Goal: Task Accomplishment & Management: Complete application form

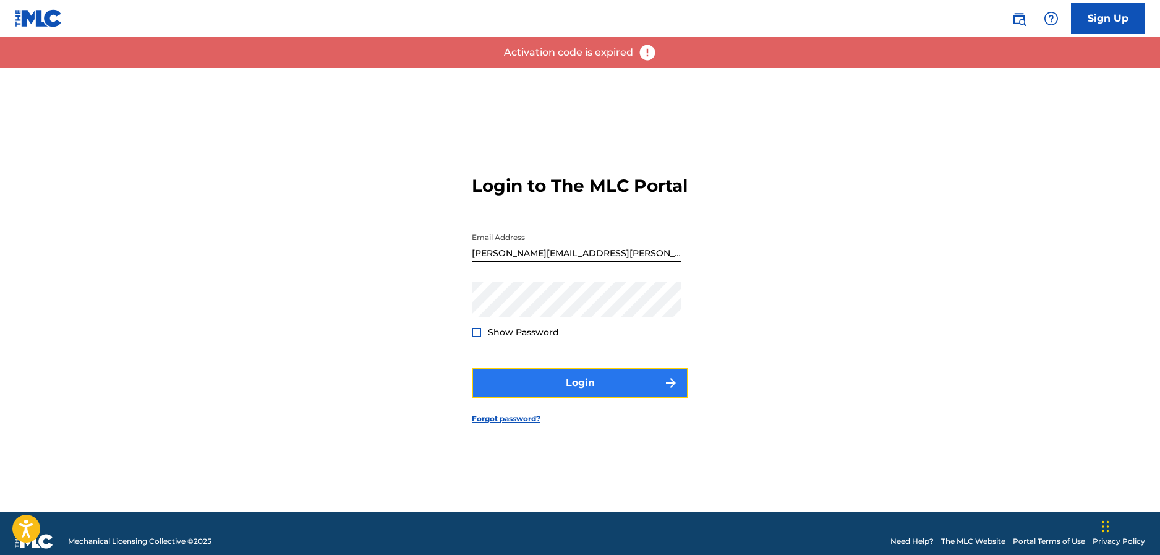
click at [518, 388] on button "Login" at bounding box center [580, 382] width 216 height 31
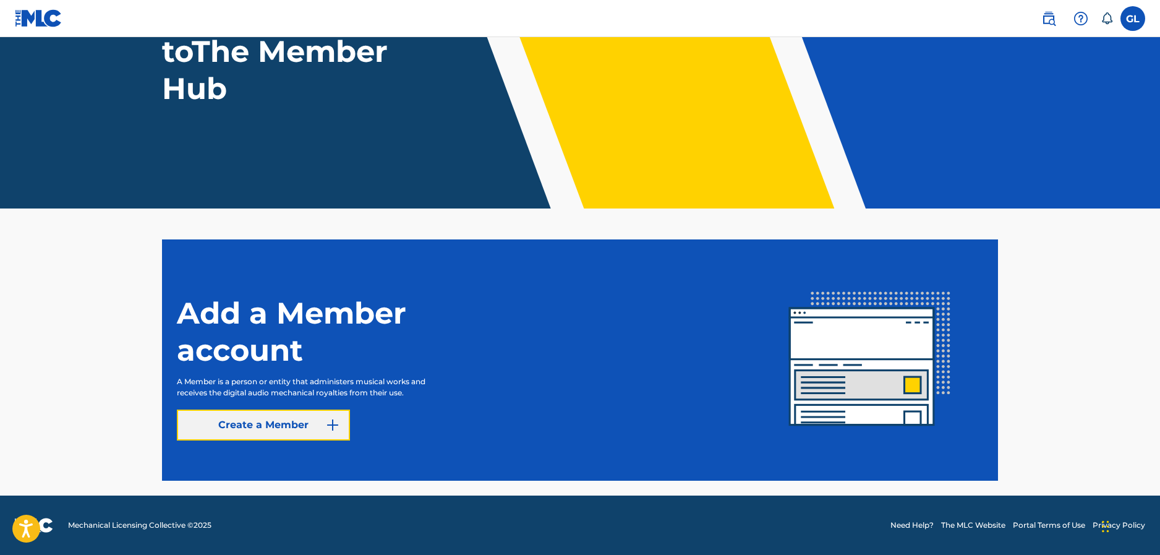
click at [324, 426] on link "Create a Member" at bounding box center [263, 424] width 173 height 31
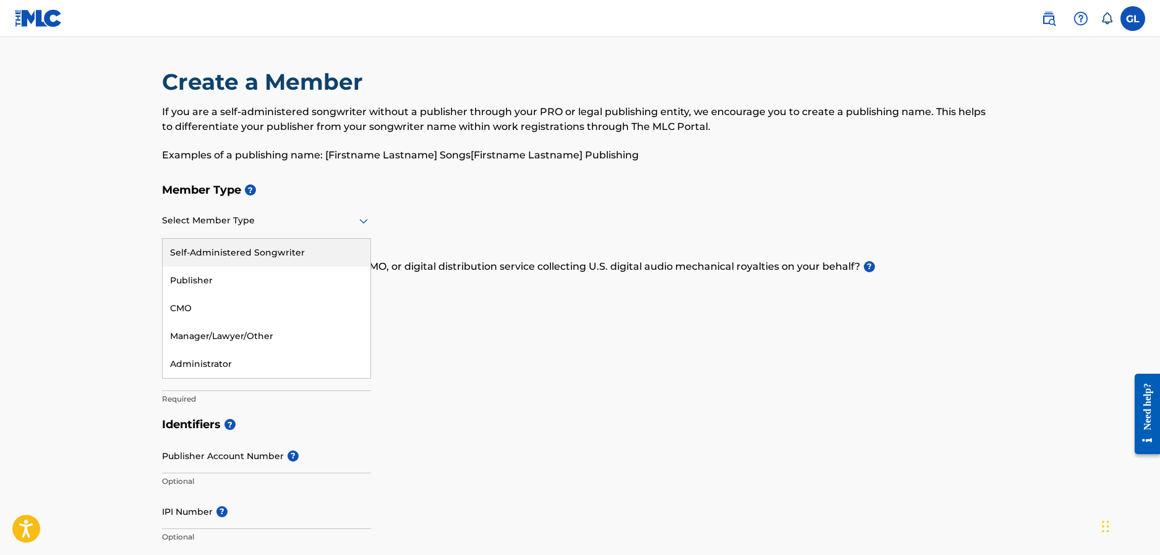
click at [217, 223] on div at bounding box center [266, 220] width 209 height 15
click at [216, 281] on div "Publisher" at bounding box center [267, 280] width 208 height 28
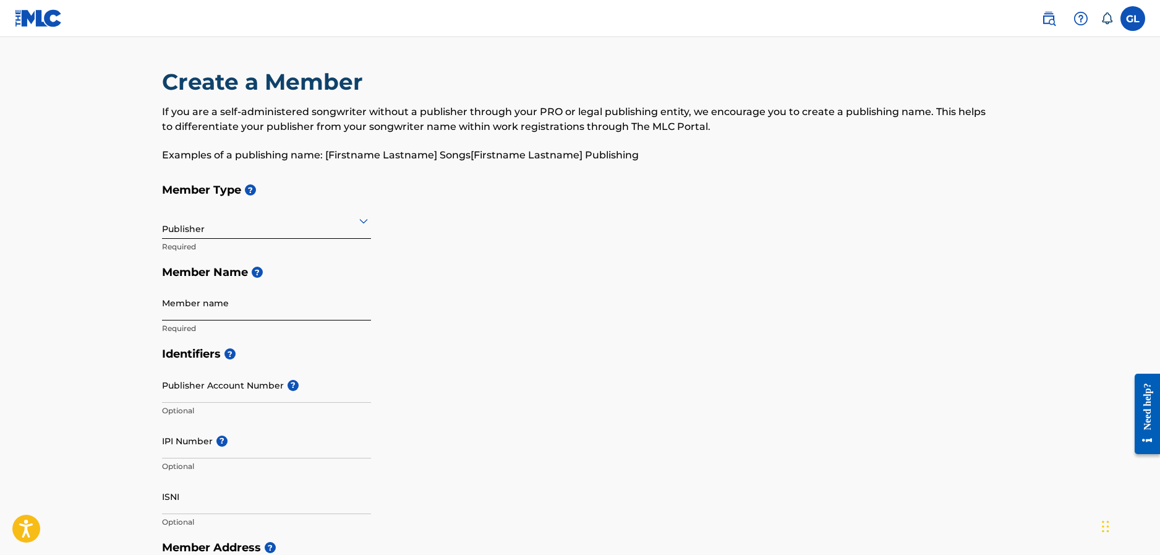
click at [219, 312] on input "Member name" at bounding box center [266, 302] width 209 height 35
click at [215, 310] on input "Member name" at bounding box center [266, 302] width 209 height 35
type input "Elypsia Music Publishing srl"
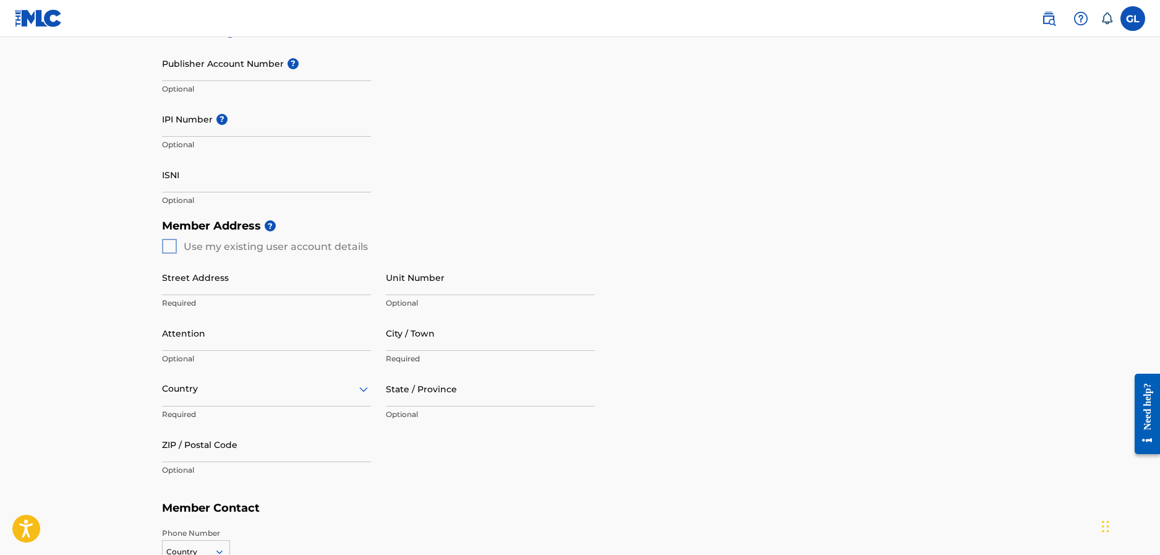
click at [165, 248] on div "Member Address ? Use my existing user account details Street Address Required U…" at bounding box center [580, 354] width 836 height 283
click at [176, 249] on div "Member Address ? Use my existing user account details Street Address Required U…" at bounding box center [580, 354] width 836 height 283
click at [195, 269] on input "Street Address" at bounding box center [266, 277] width 209 height 35
type input "[STREET_ADDRESS]"
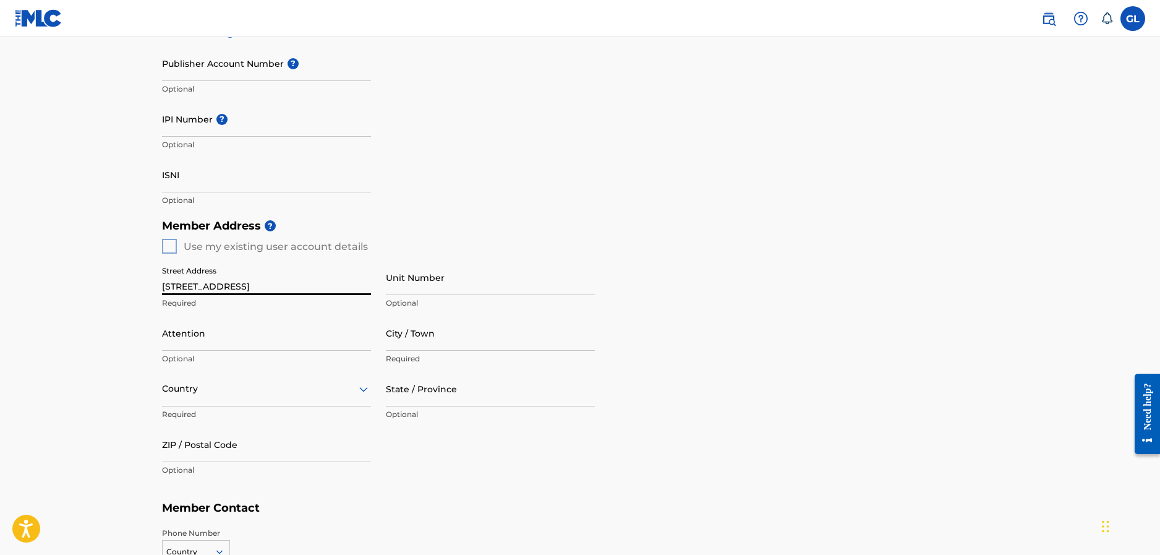
type input "[GEOGRAPHIC_DATA]"
type input "1030"
type input "32"
type input "477"
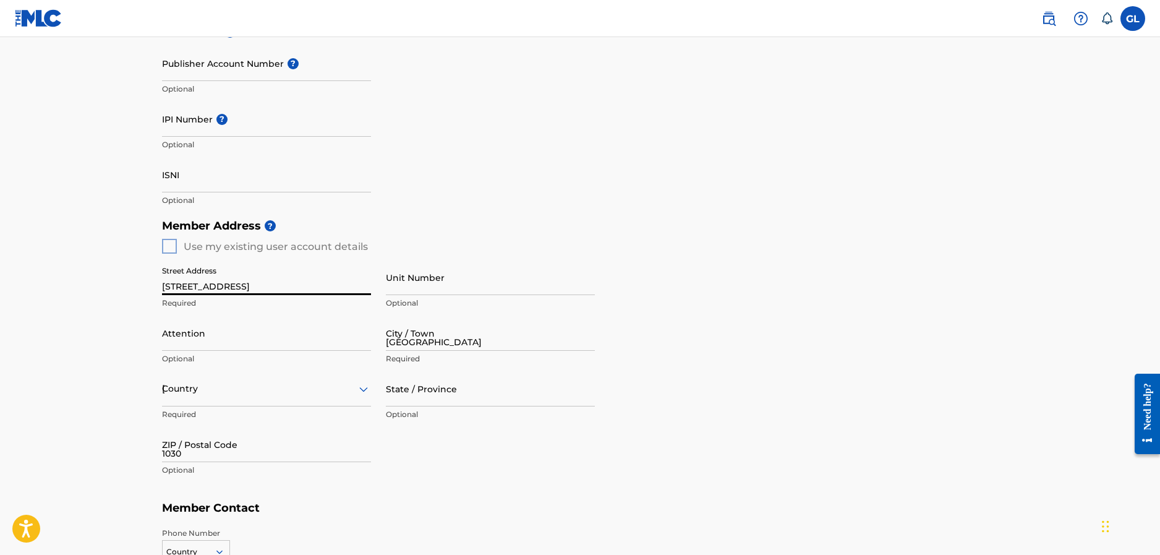
type input "232552"
type input "[PERSON_NAME][EMAIL_ADDRESS][PERSON_NAME][DOMAIN_NAME]"
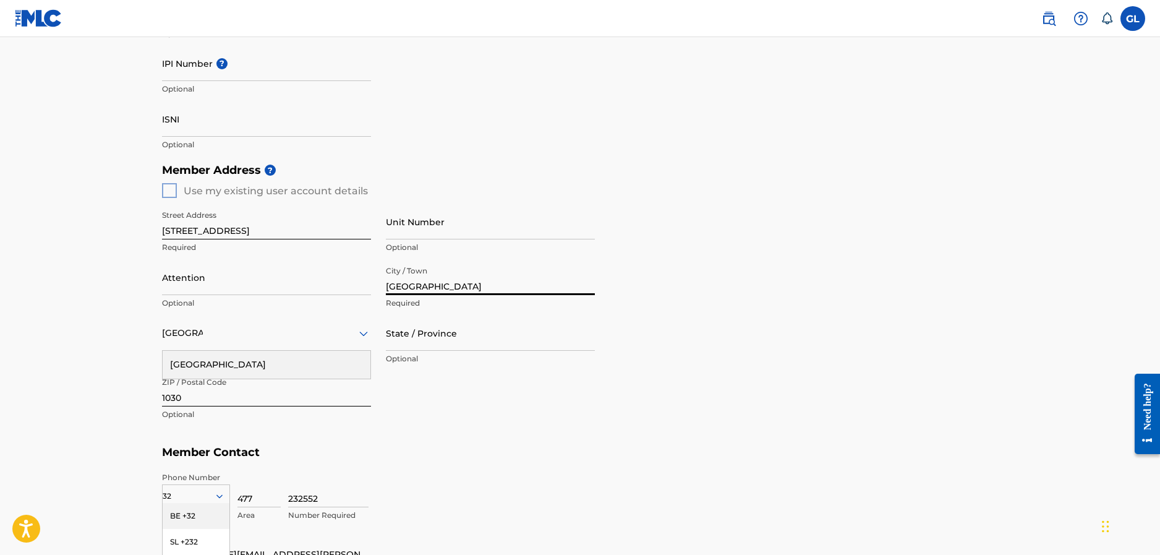
drag, startPoint x: 475, startPoint y: 292, endPoint x: 376, endPoint y: 281, distance: 99.6
click at [377, 281] on div "Street Address [GEOGRAPHIC_DATA] 119 Required Unit Number Optional Attention Op…" at bounding box center [378, 315] width 433 height 235
type input "[GEOGRAPHIC_DATA]"
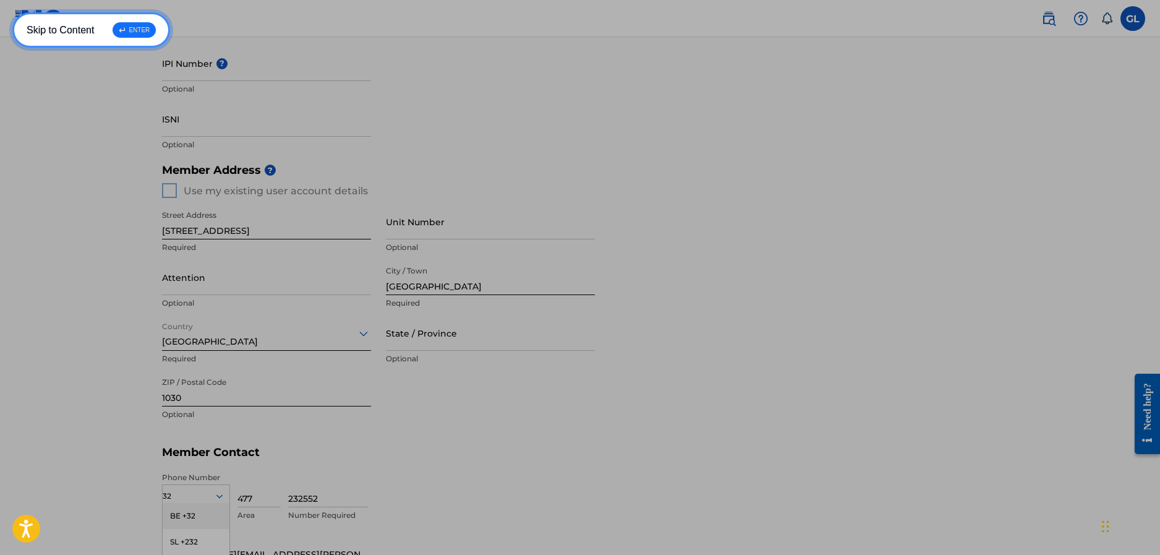
click at [130, 28] on div "↵ ENTER" at bounding box center [134, 29] width 43 height 15
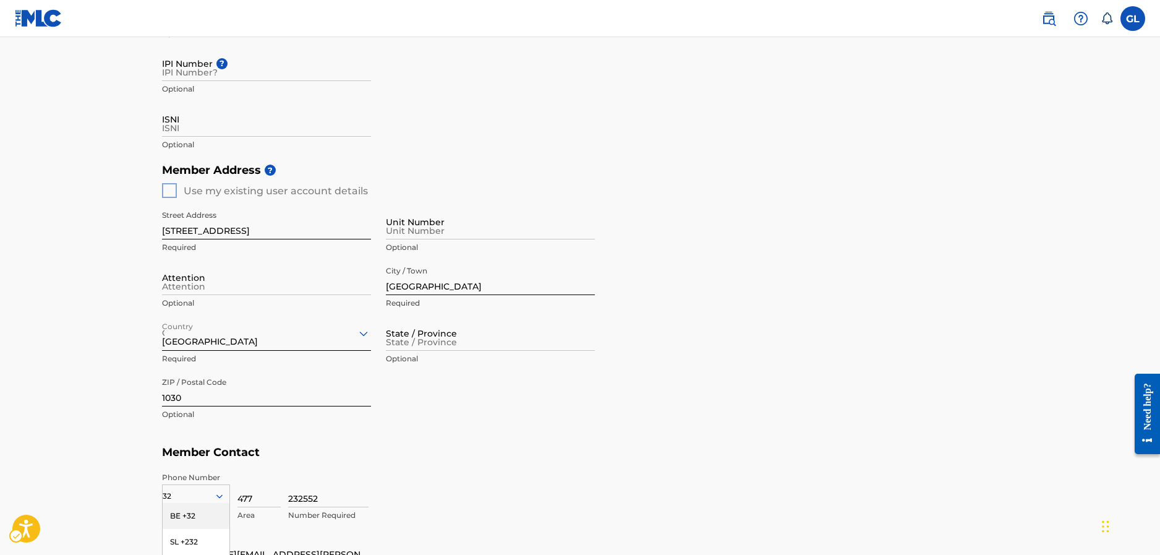
click at [289, 296] on div "Attention Optional" at bounding box center [266, 288] width 209 height 56
click at [254, 294] on div "Attention Optional" at bounding box center [266, 288] width 209 height 56
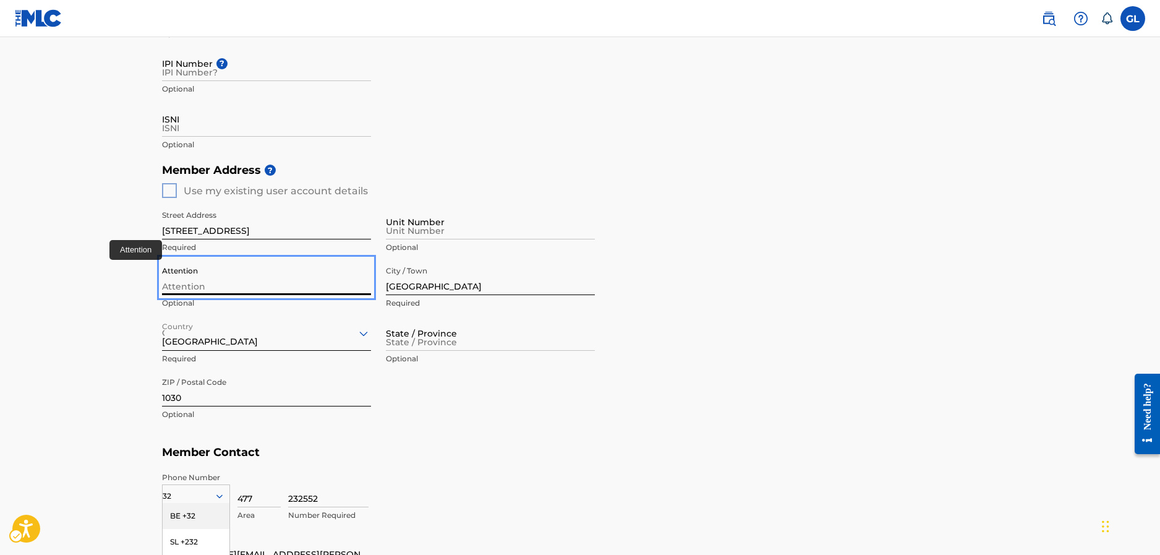
click at [246, 286] on input "Attention" at bounding box center [266, 277] width 209 height 35
type input "[PERSON_NAME]"
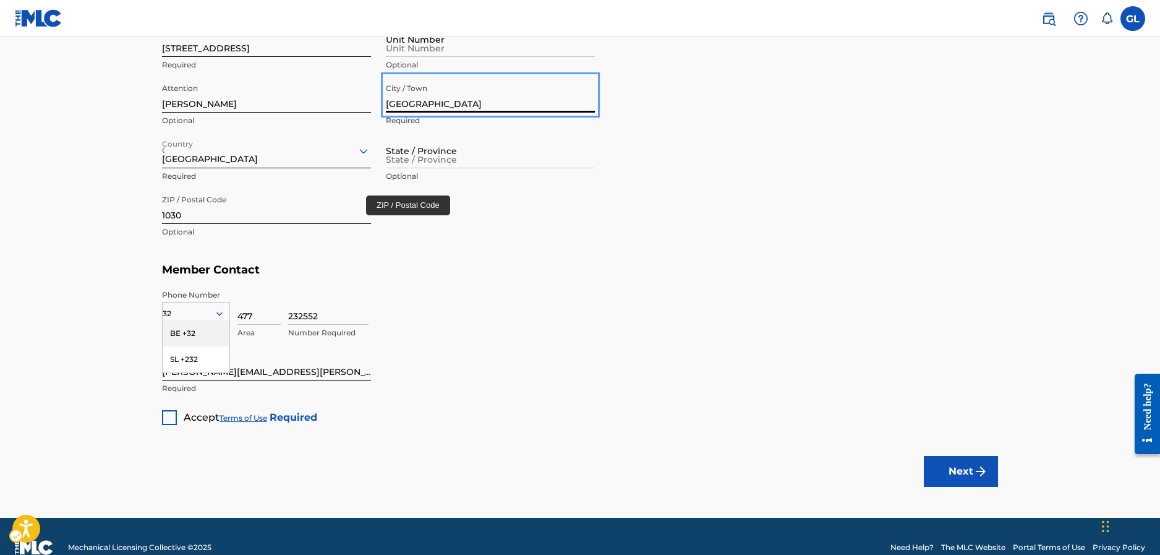
scroll to position [563, 0]
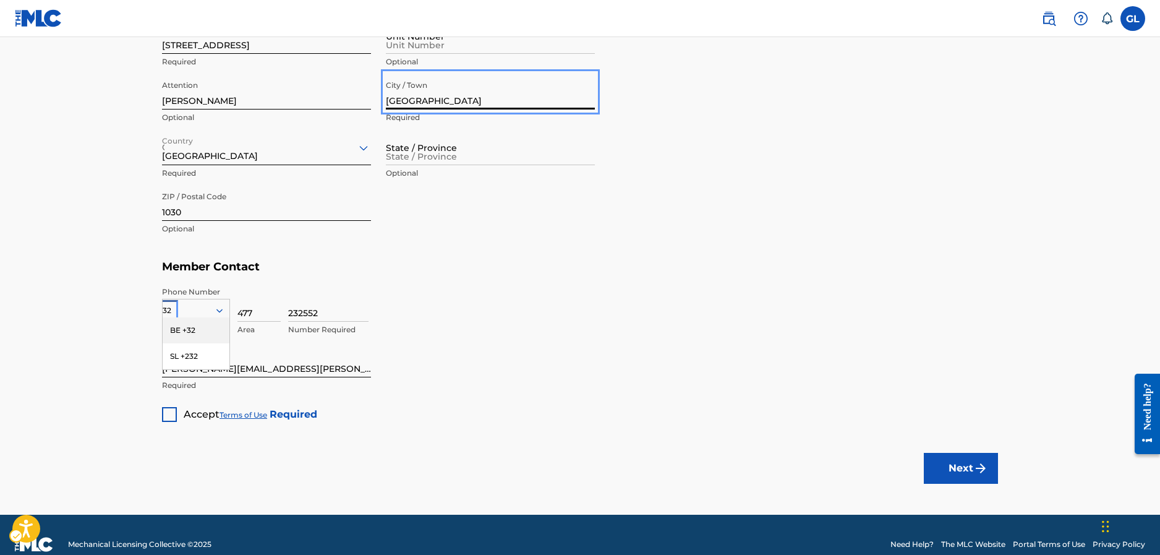
click at [190, 335] on div "BE +32" at bounding box center [196, 330] width 67 height 26
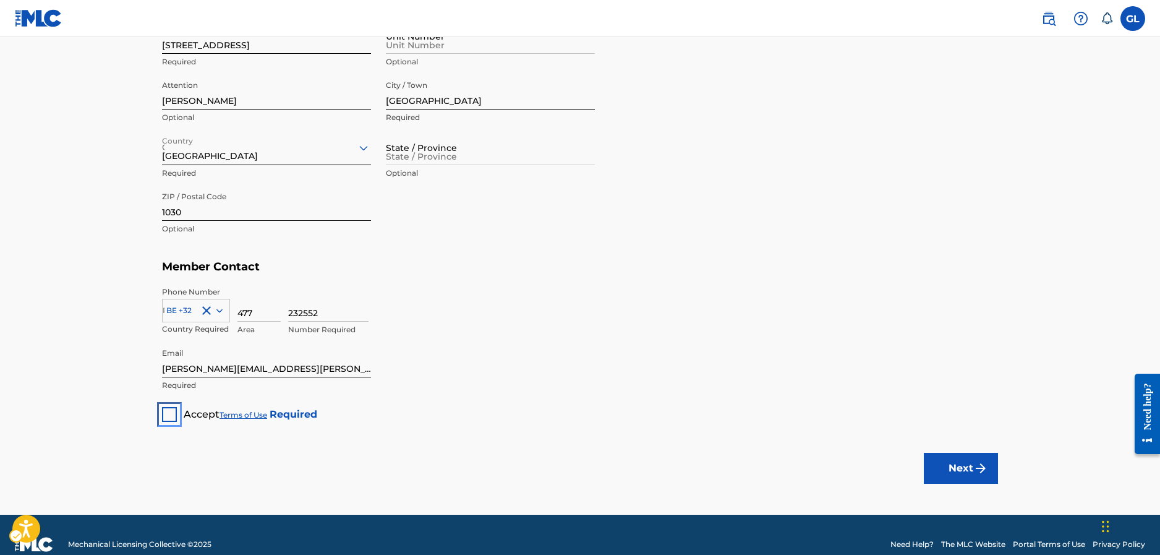
click at [168, 415] on div "Unlabelled" at bounding box center [169, 414] width 15 height 15
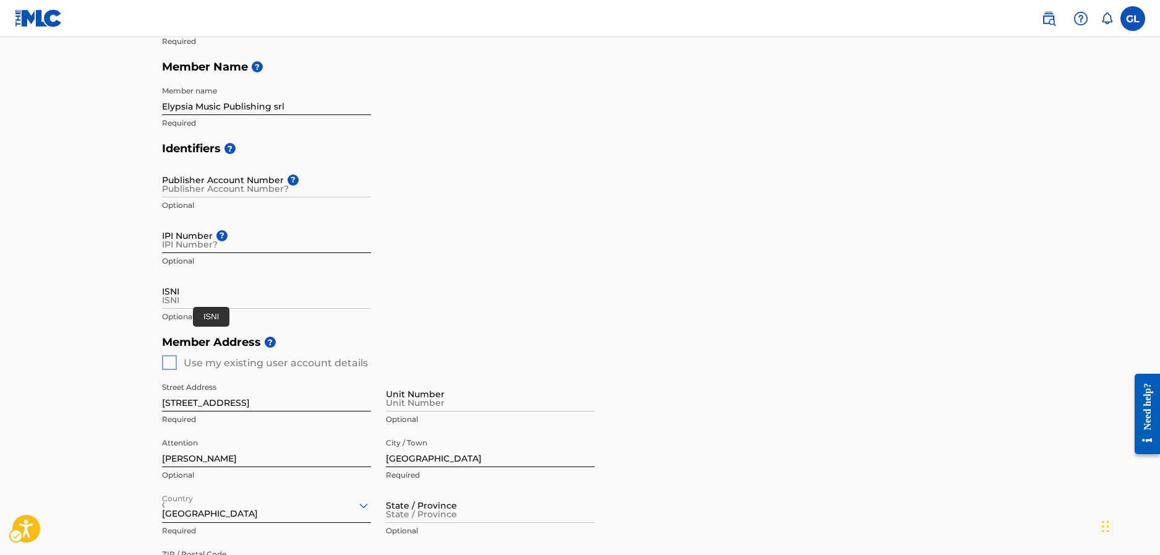
scroll to position [192, 0]
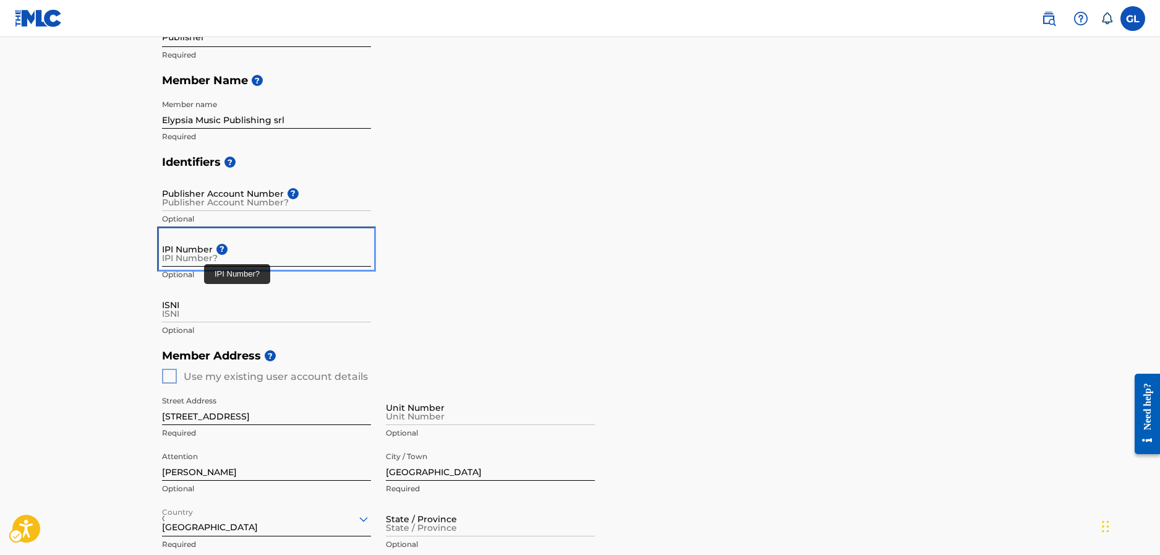
click at [194, 259] on input "IPI Number ?" at bounding box center [266, 248] width 209 height 35
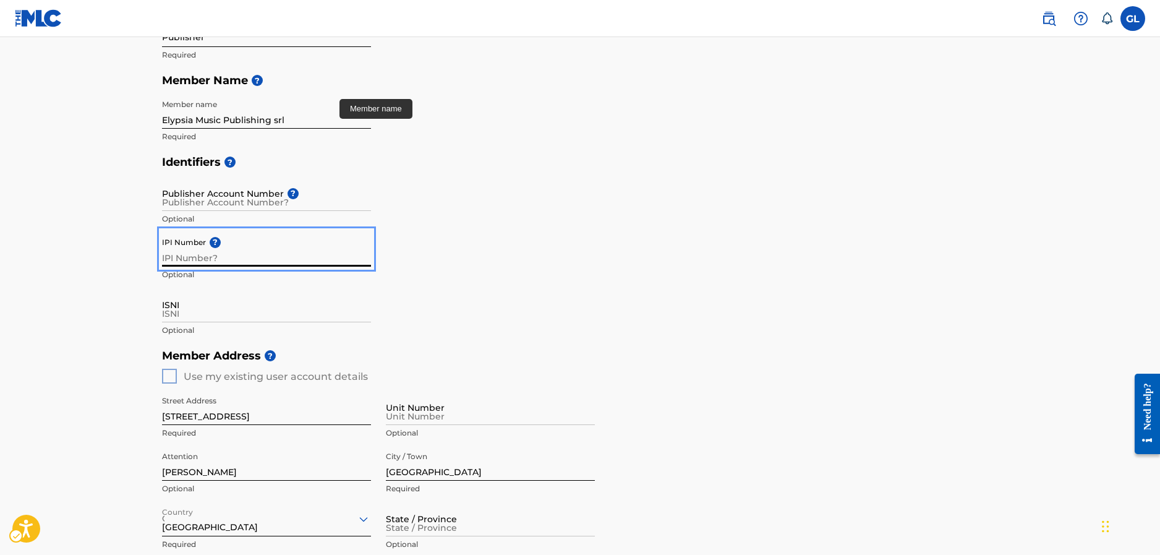
paste input "00817856600"
type input "00817856600"
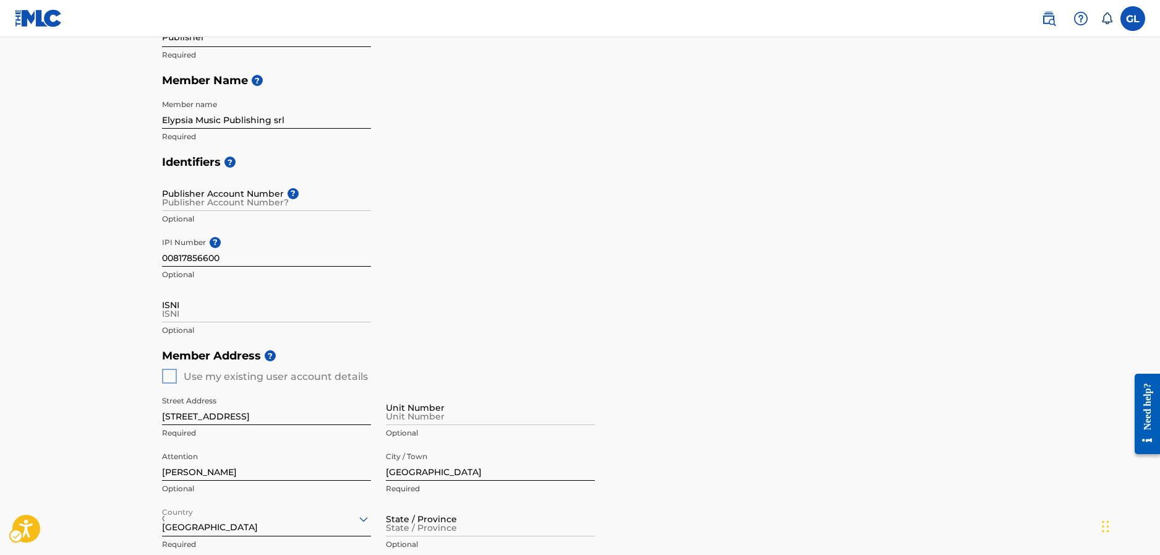
drag, startPoint x: 406, startPoint y: 272, endPoint x: 417, endPoint y: 266, distance: 11.9
click at [417, 266] on div "Identifiers ? Publisher Account Number ? Optional IPI Number ? 00817856600 Opti…" at bounding box center [580, 246] width 836 height 194
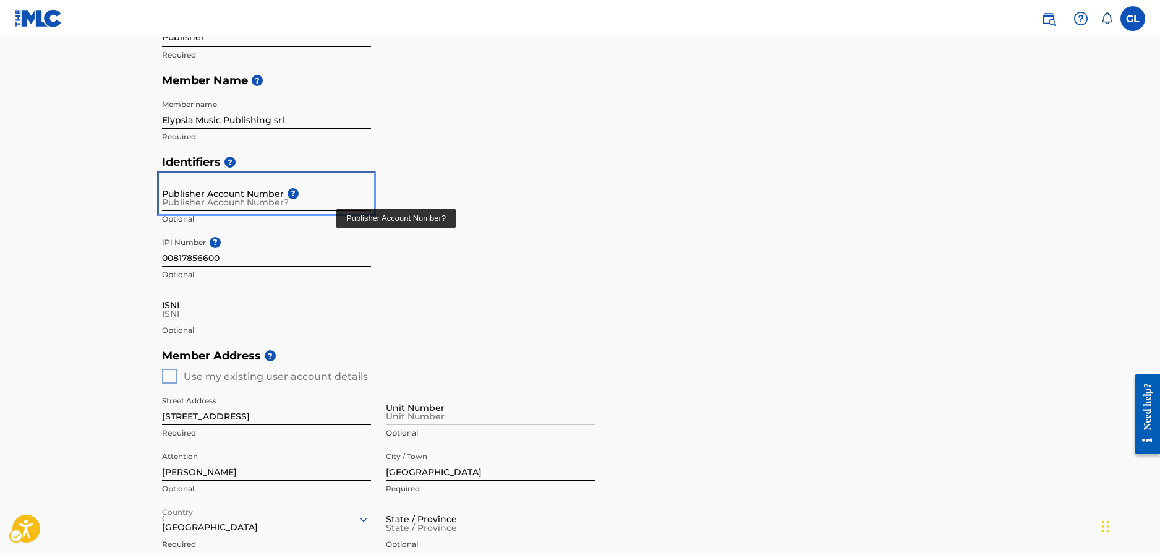
click at [250, 201] on input "Publisher Account Number ?" at bounding box center [266, 193] width 209 height 35
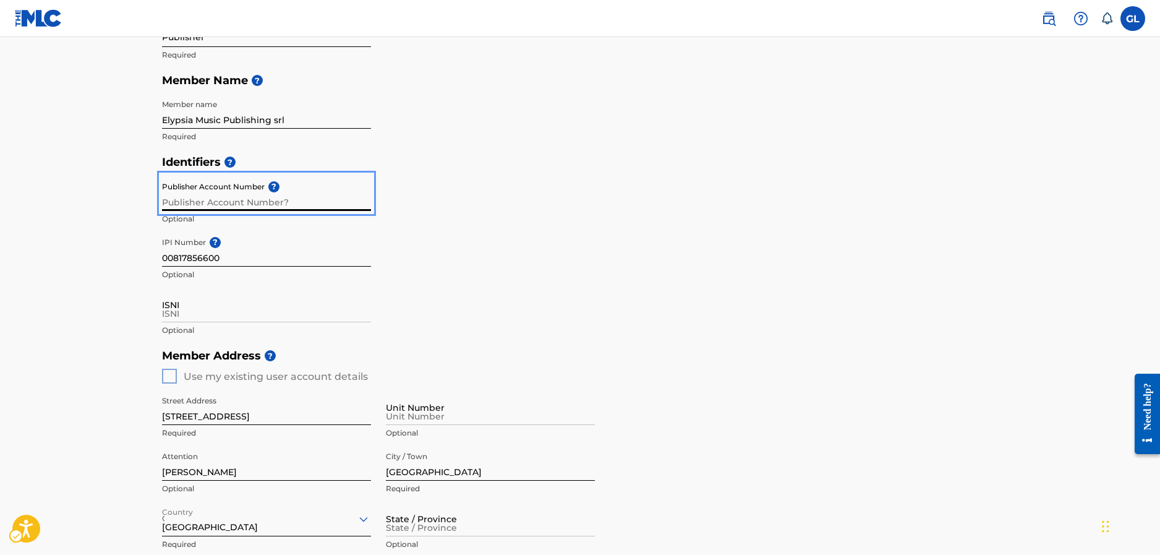
click at [416, 199] on div "Identifiers ? Publisher Account Number ? Optional IPI Number ? 00817856600 Opti…" at bounding box center [580, 246] width 836 height 194
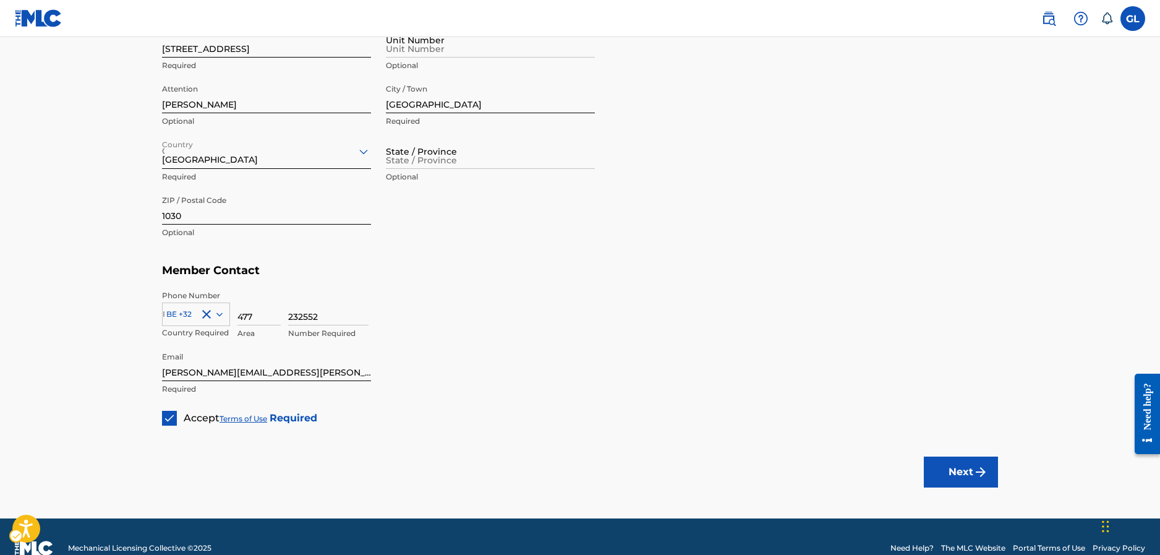
scroll to position [563, 0]
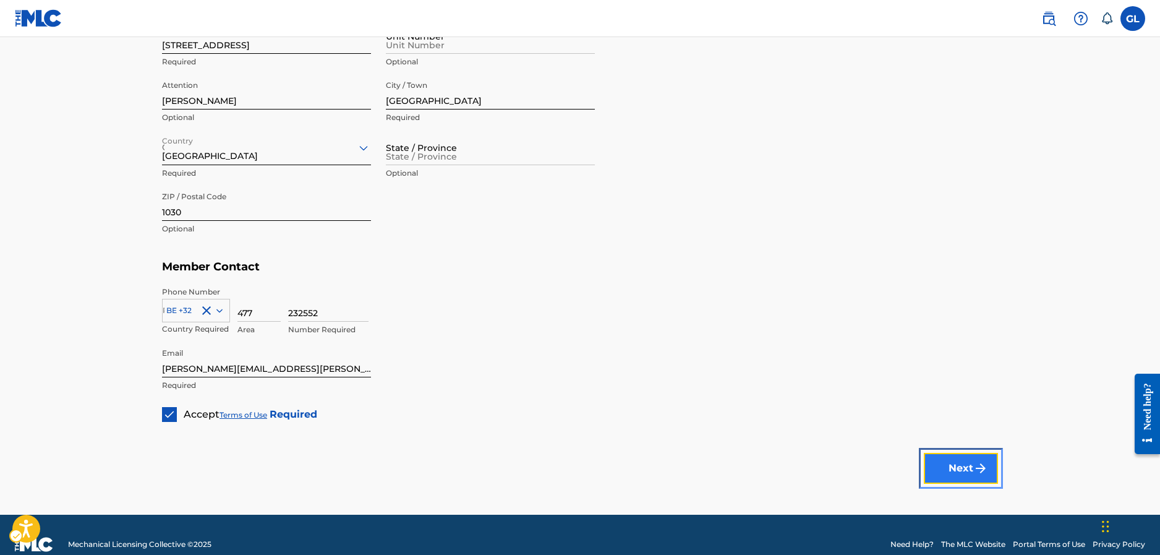
click at [948, 474] on button "Next" at bounding box center [961, 468] width 74 height 31
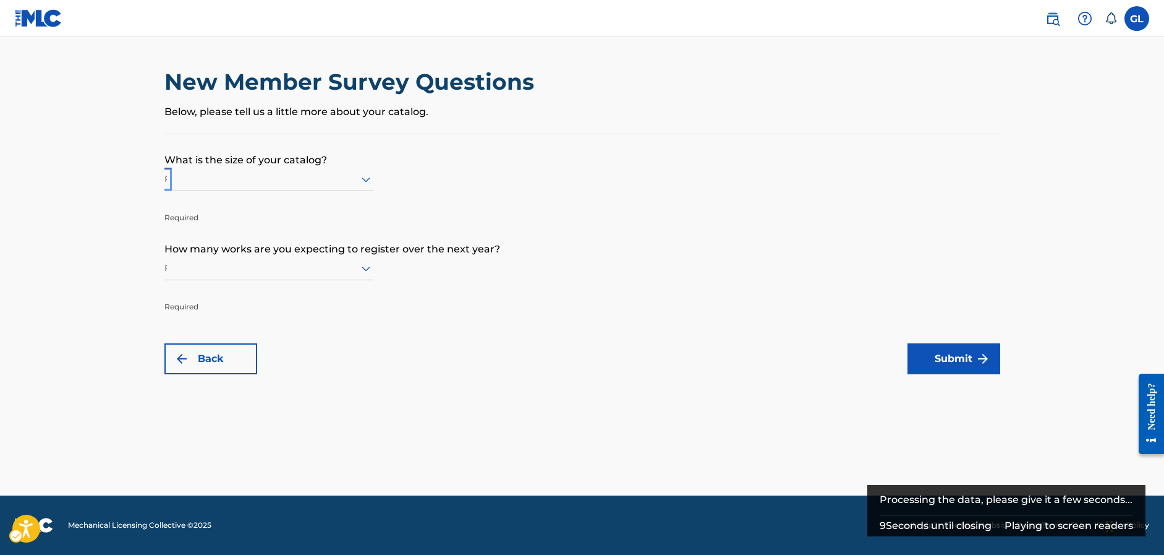
click at [360, 177] on icon "On" at bounding box center [366, 179] width 15 height 15
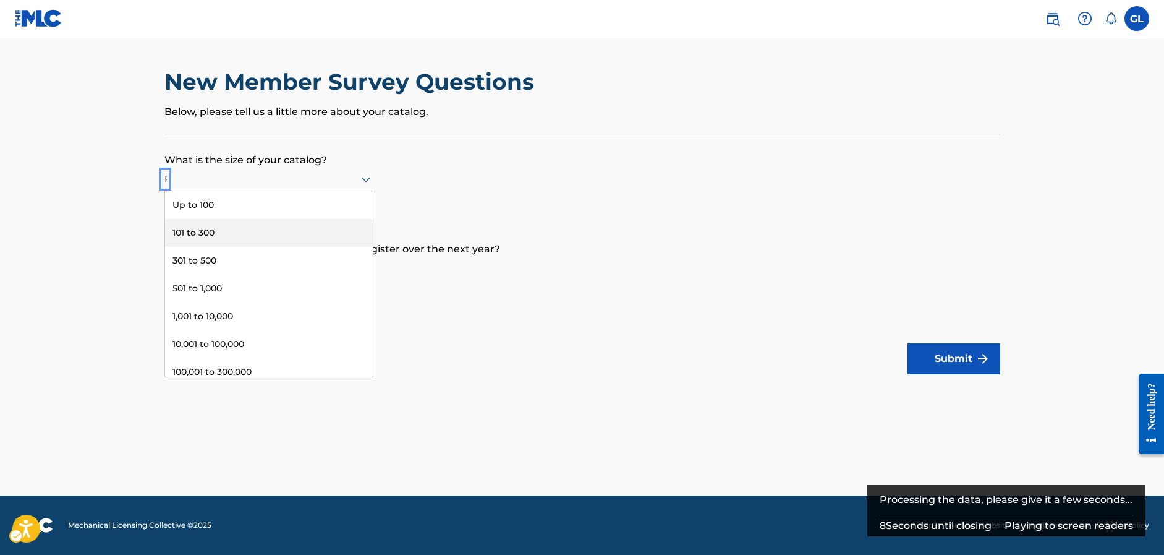
click at [256, 229] on div "101 to 300" at bounding box center [269, 233] width 208 height 28
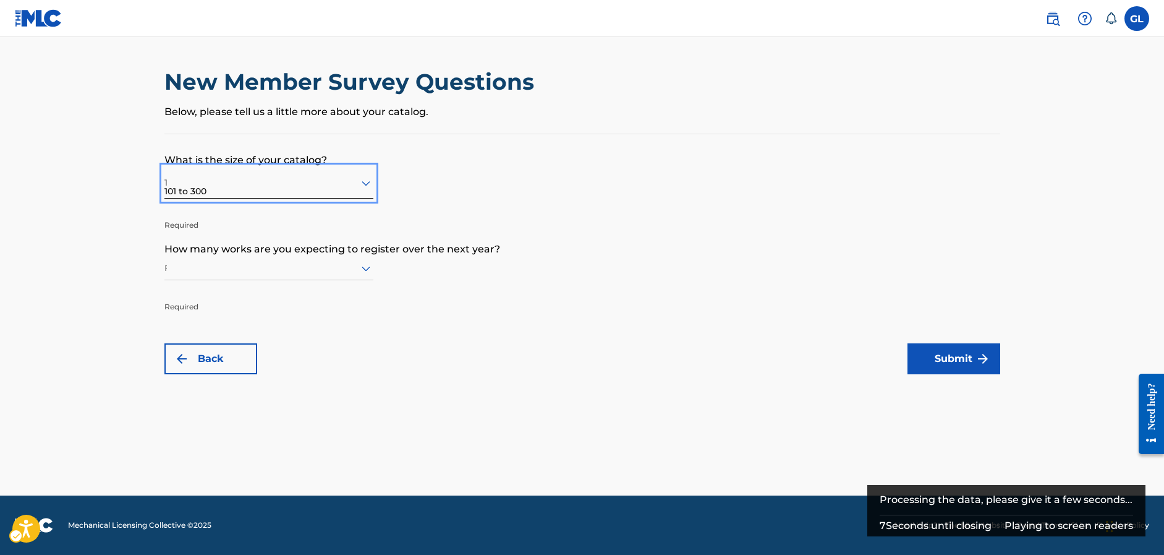
click at [268, 283] on p "Required" at bounding box center [268, 298] width 209 height 30
click at [264, 272] on div at bounding box center [268, 267] width 209 height 15
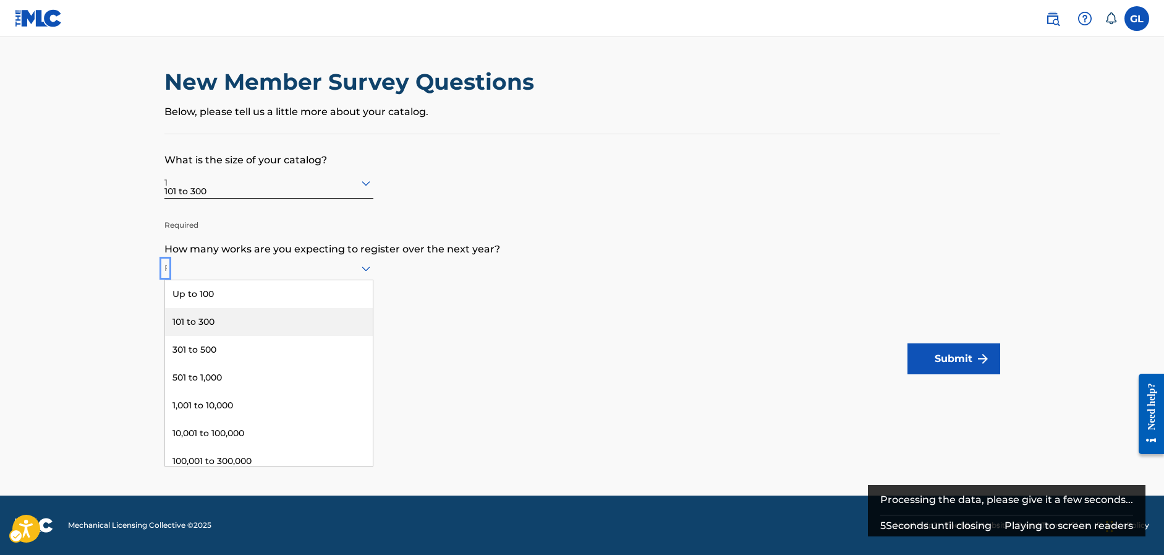
click at [258, 318] on div "101 to 300" at bounding box center [269, 322] width 208 height 28
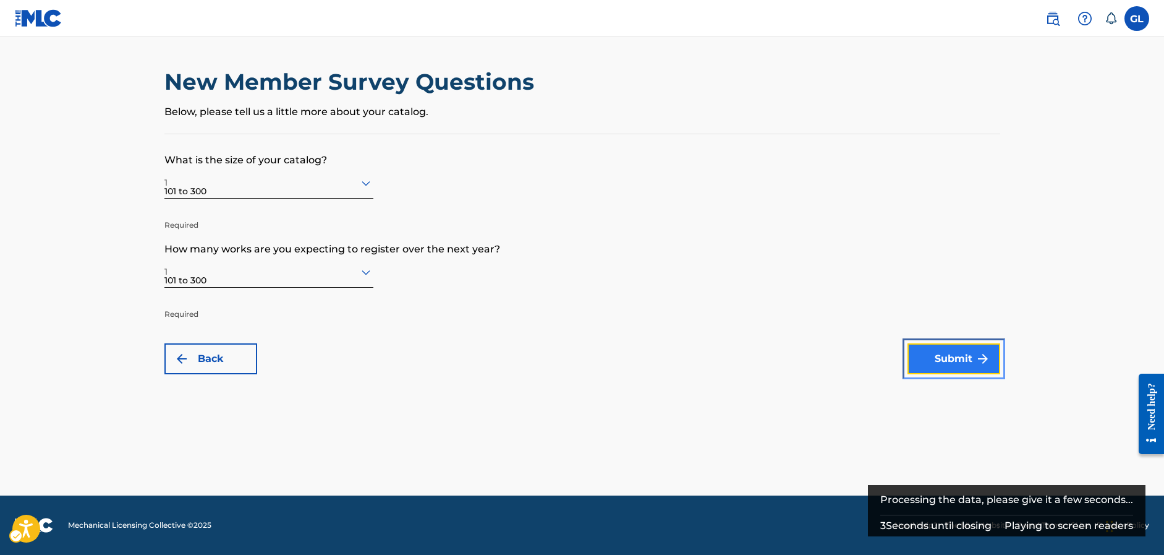
click at [958, 347] on button "Submit" at bounding box center [954, 358] width 93 height 31
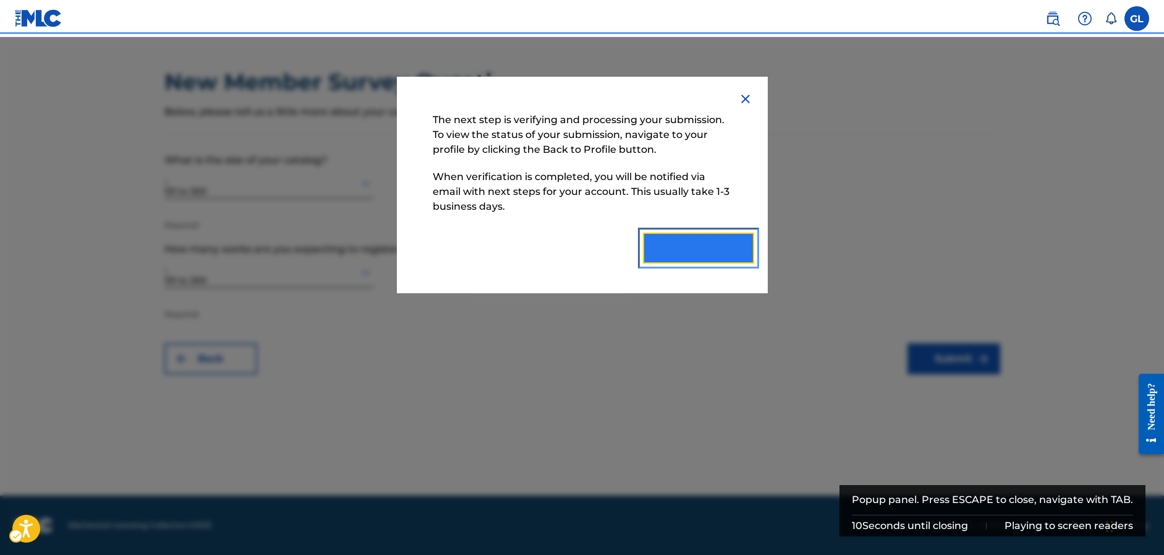
click at [678, 250] on button "Back to Profile" at bounding box center [698, 247] width 111 height 31
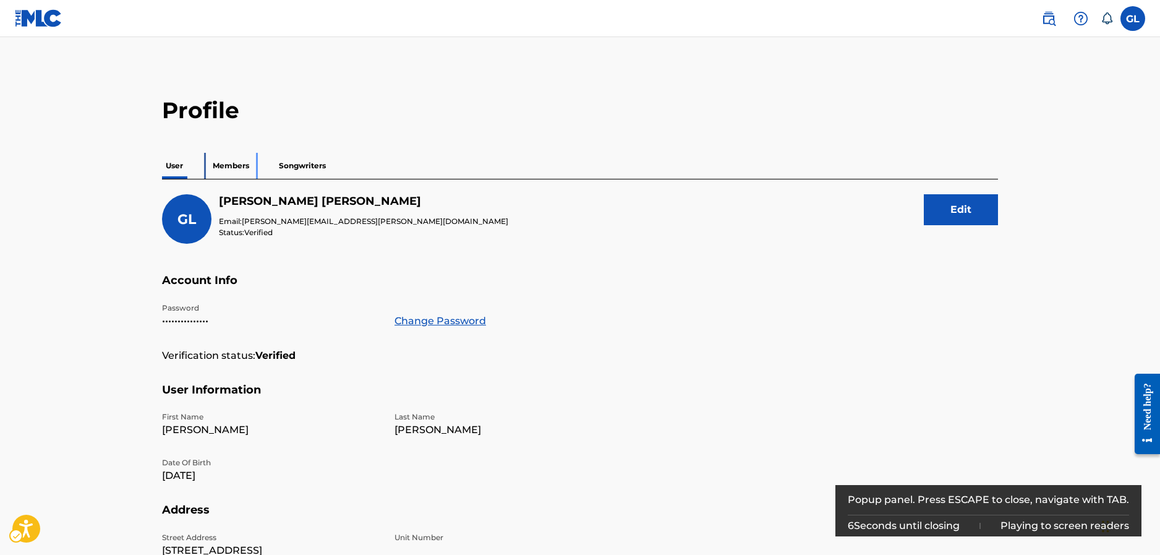
click at [211, 165] on p "Members" at bounding box center [231, 166] width 44 height 26
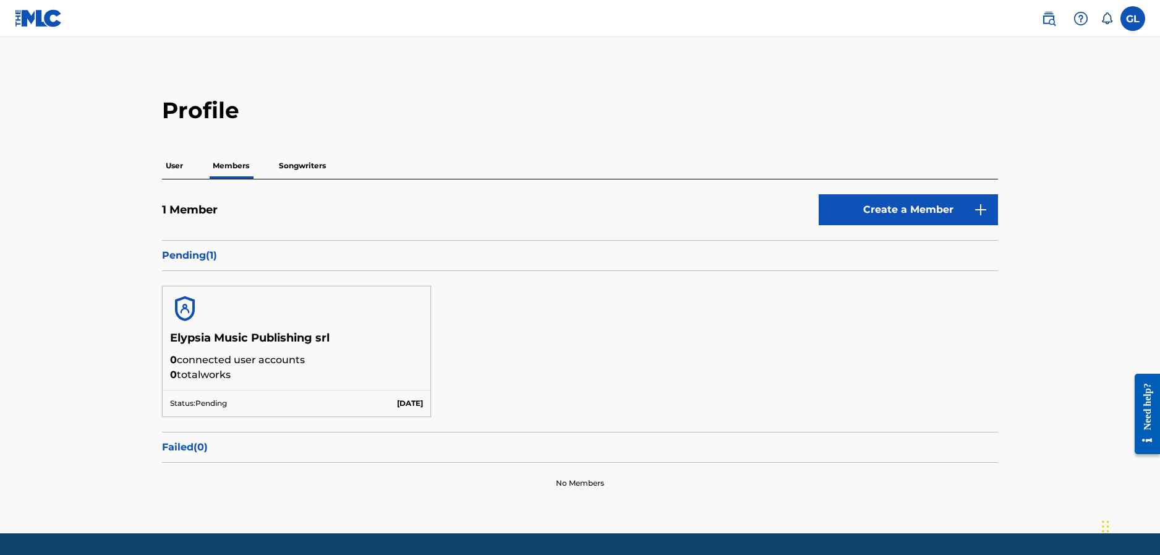
scroll to position [37, 0]
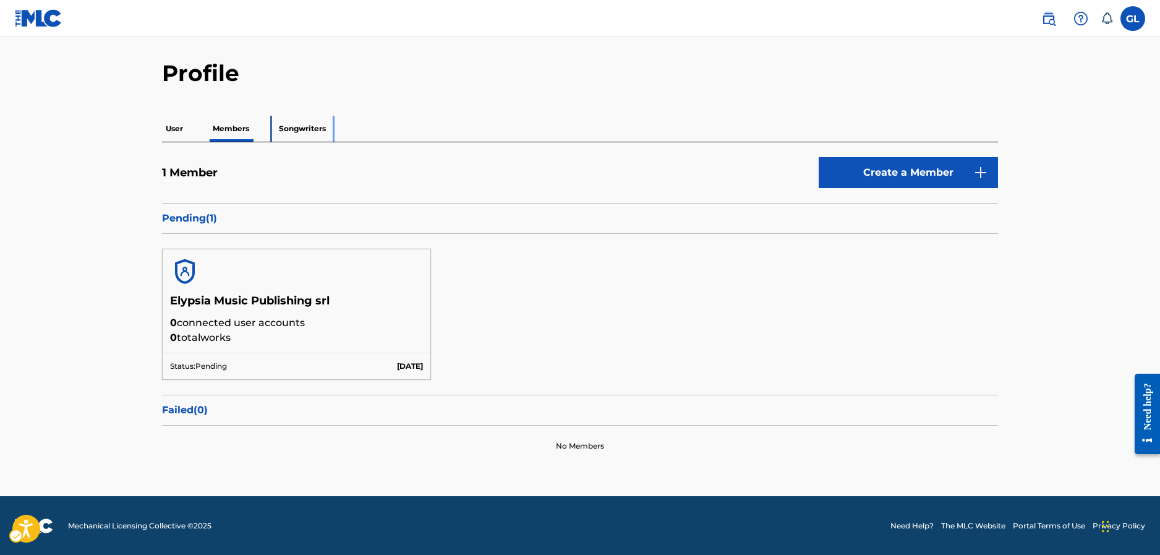
click at [308, 135] on p "Songwriters" at bounding box center [302, 129] width 54 height 26
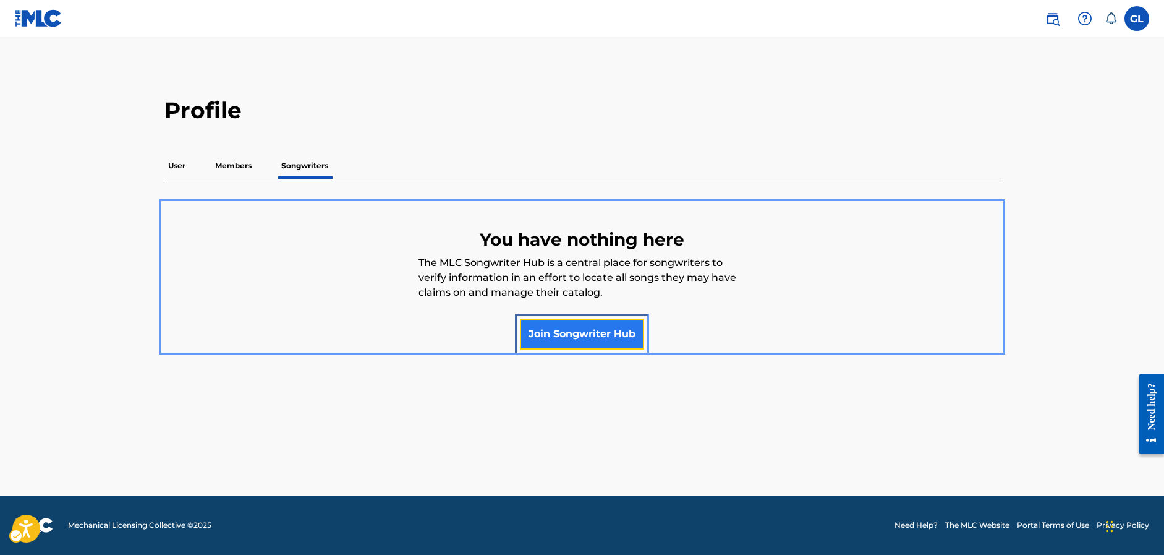
click at [583, 329] on link "Join Songwriter Hub" at bounding box center [582, 333] width 124 height 31
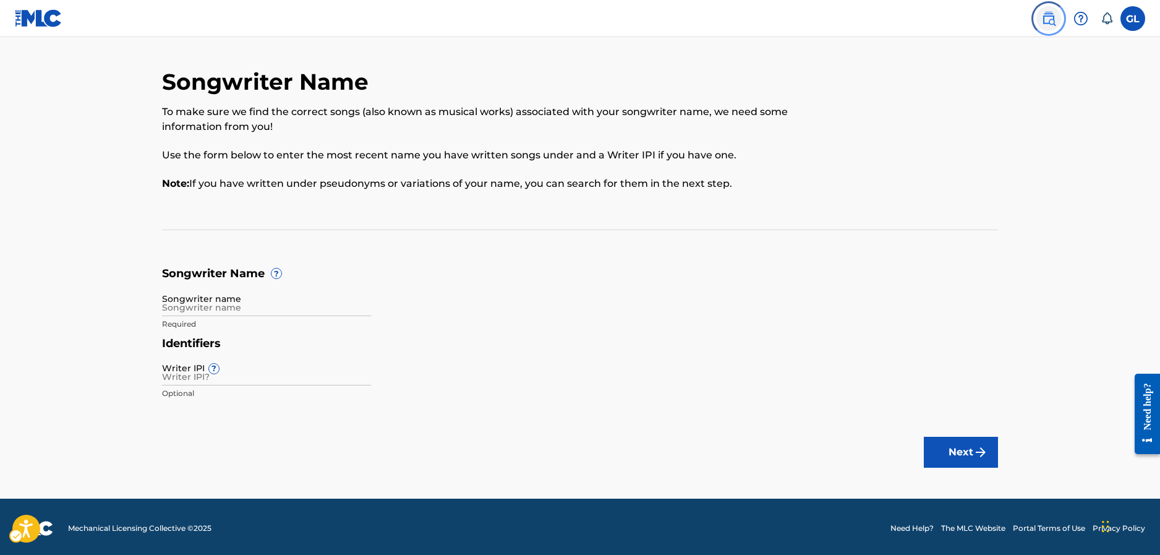
click at [1043, 20] on img at bounding box center [1048, 18] width 15 height 15
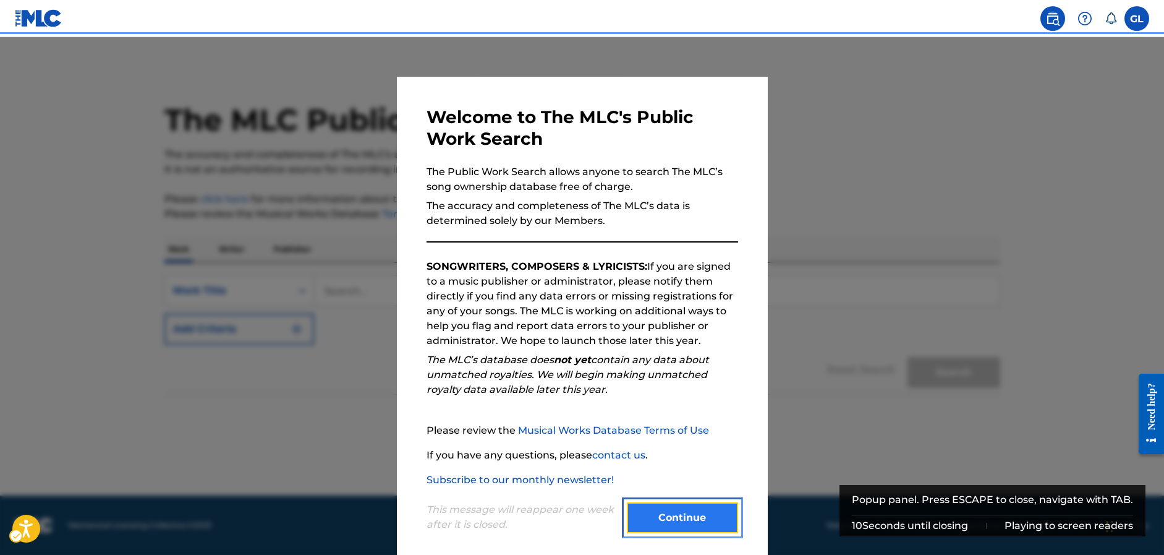
click at [702, 529] on button "Continue" at bounding box center [682, 517] width 111 height 31
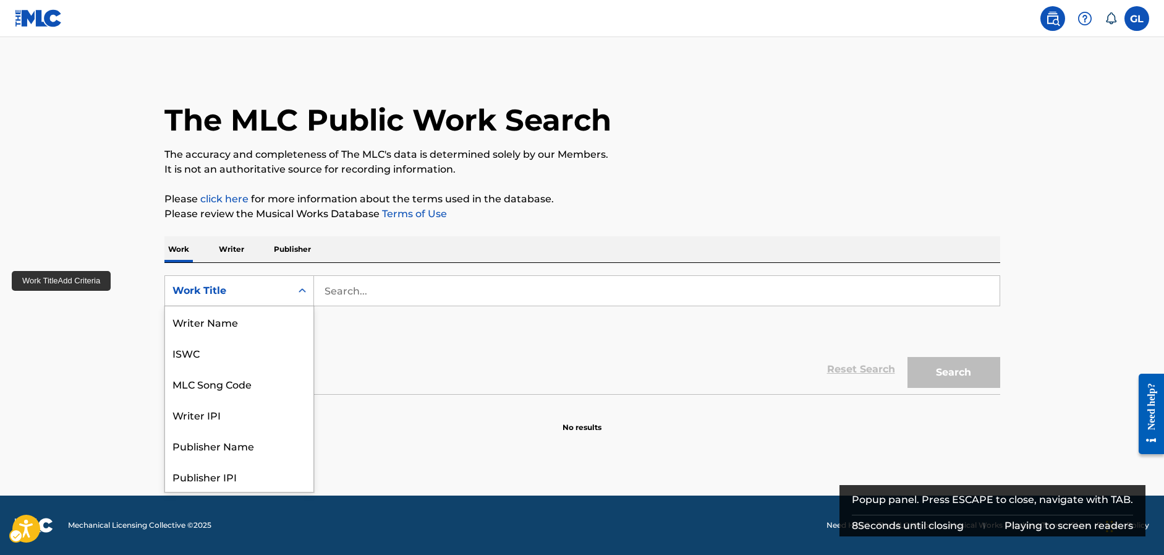
click at [284, 296] on div "Work Title" at bounding box center [228, 290] width 126 height 23
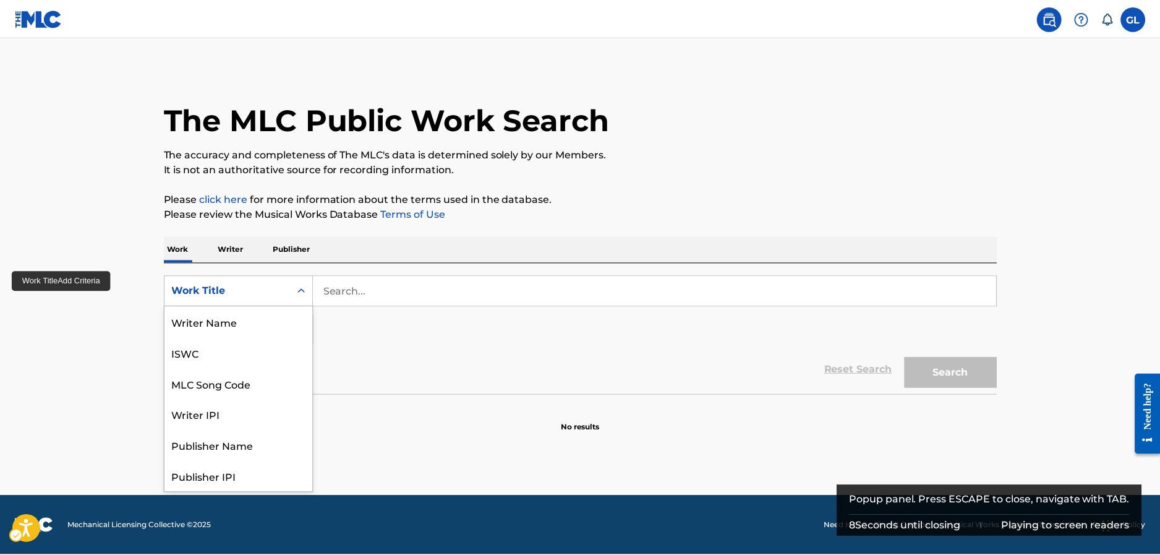
scroll to position [62, 0]
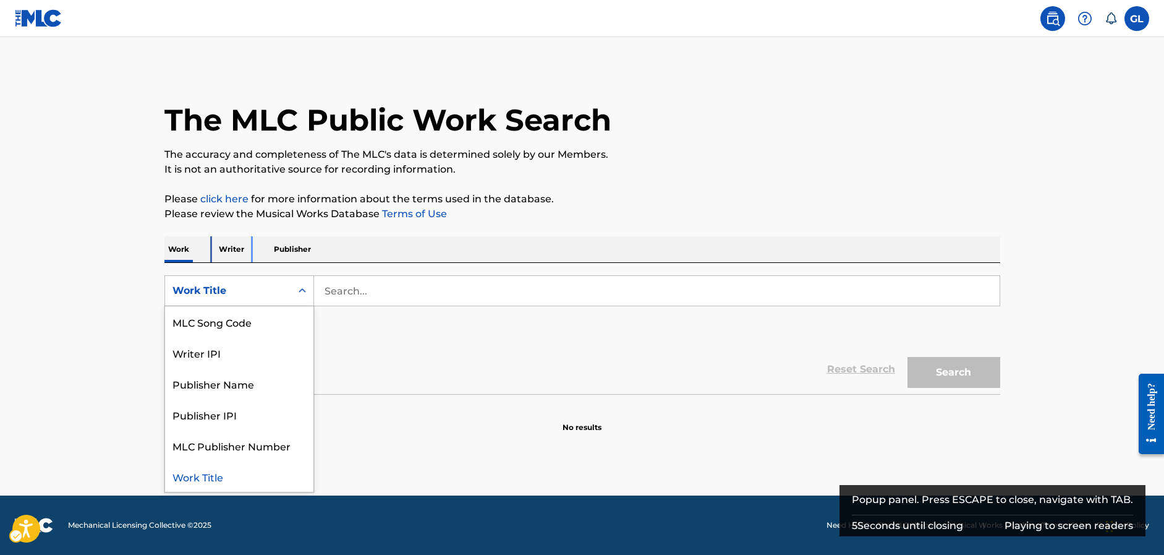
click at [230, 240] on p "Writer" at bounding box center [231, 249] width 33 height 26
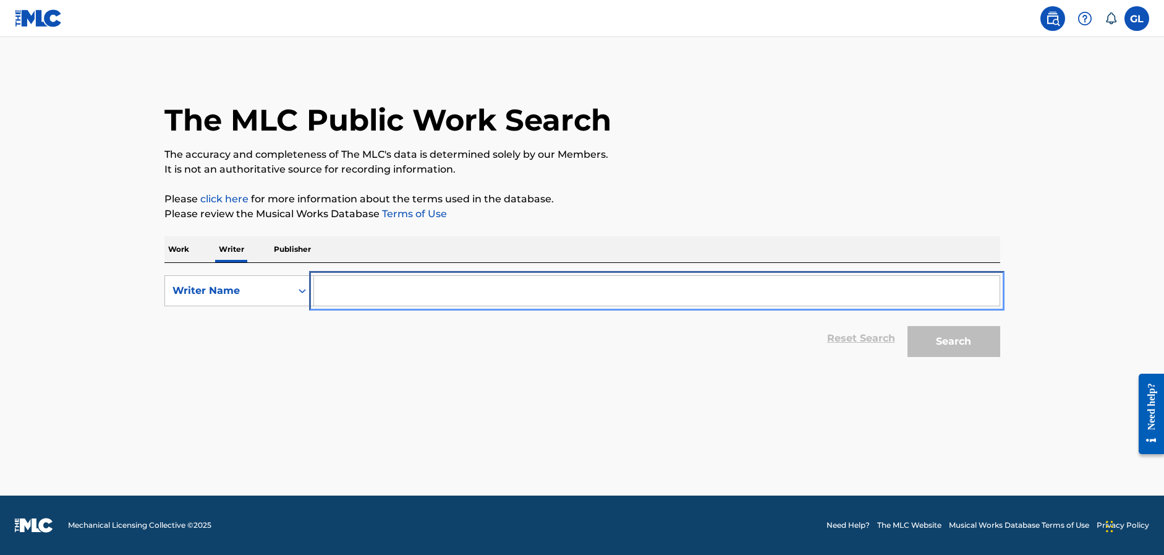
click at [351, 289] on input "Search Form" at bounding box center [657, 291] width 686 height 30
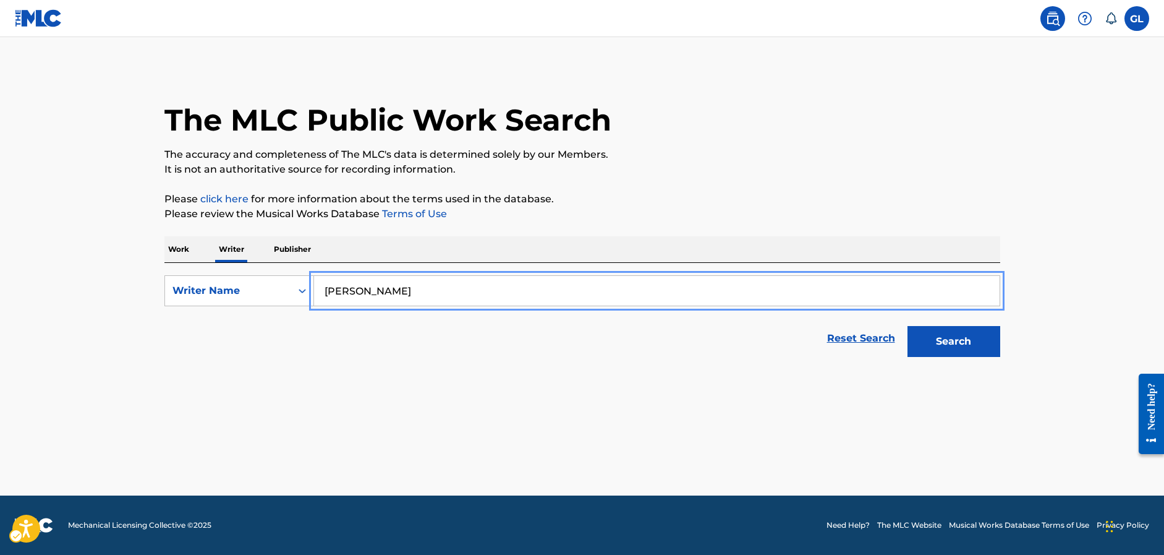
type input "[PERSON_NAME]"
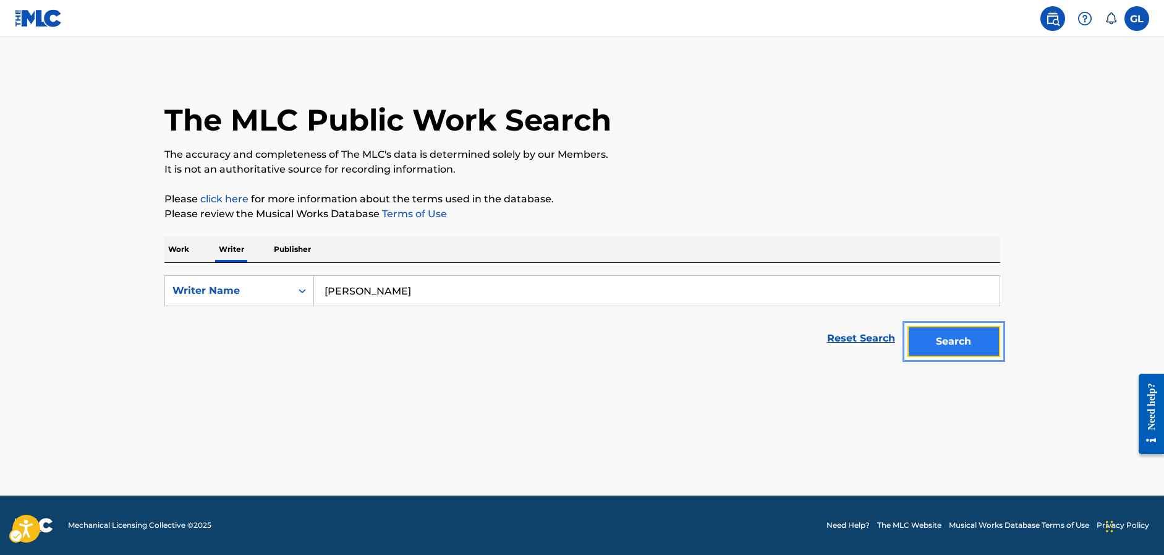
click at [908, 326] on button "Search" at bounding box center [954, 341] width 93 height 31
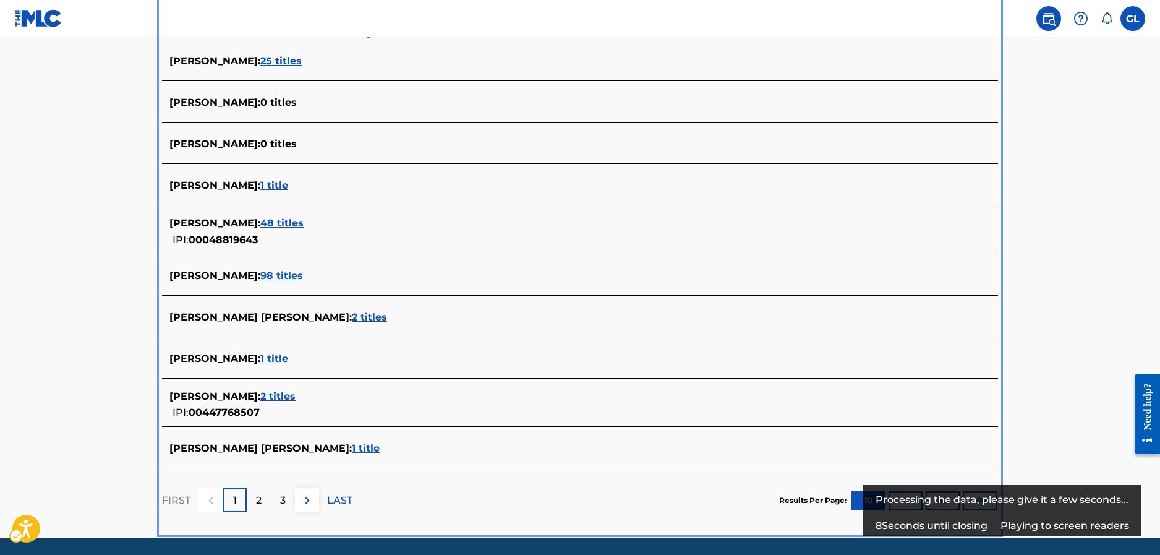
scroll to position [386, 0]
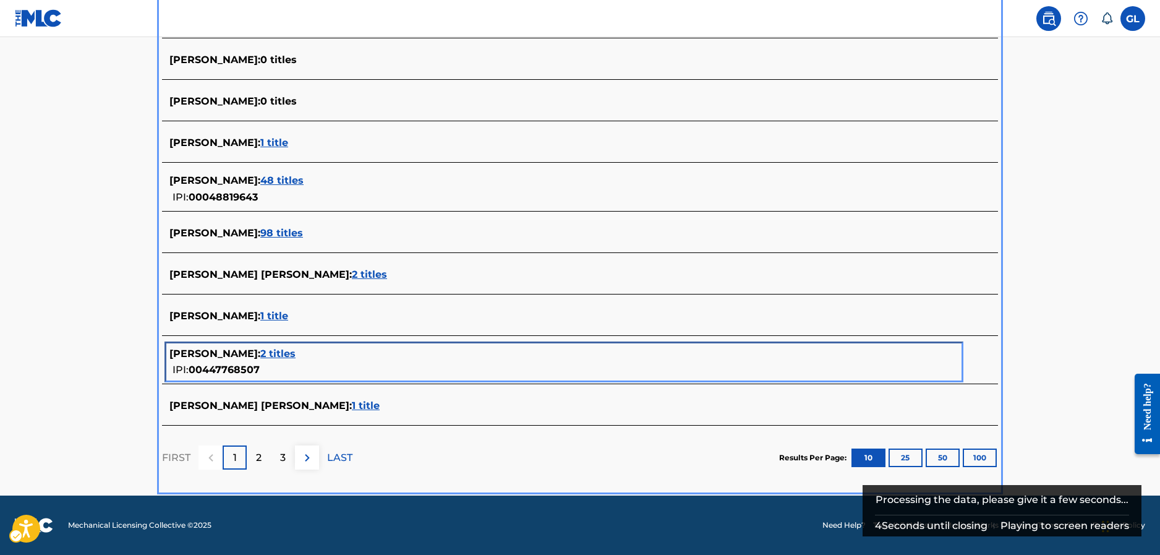
click at [260, 356] on span "2 titles" at bounding box center [277, 353] width 35 height 12
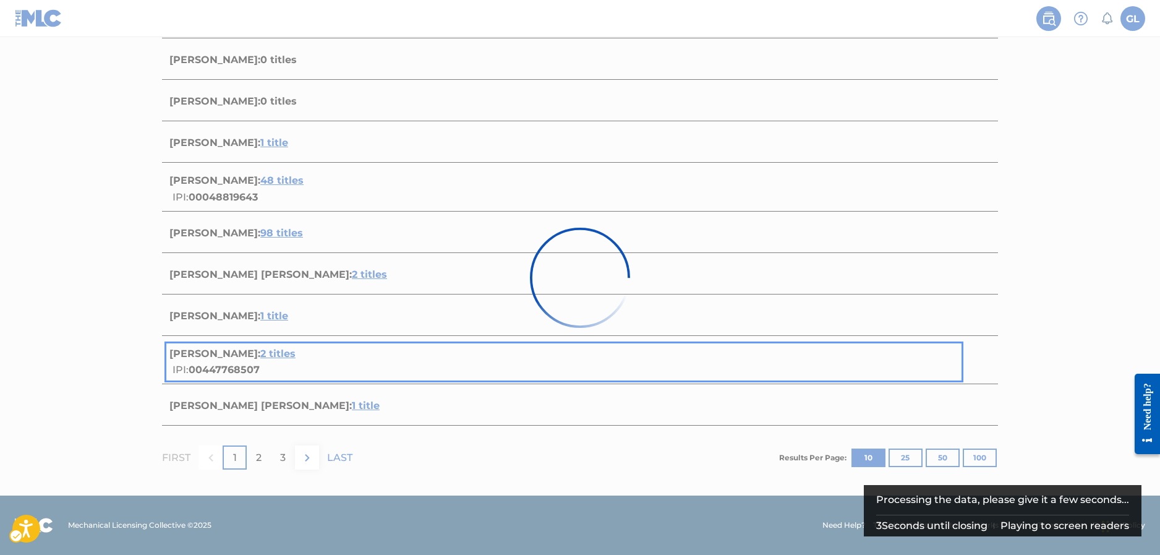
scroll to position [177, 0]
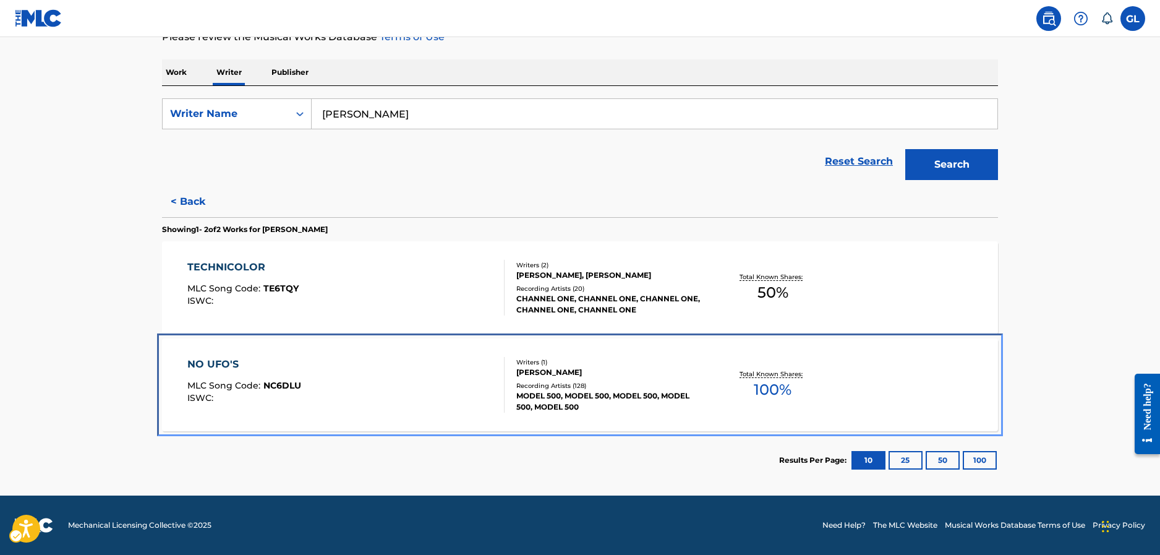
click at [560, 370] on div "[PERSON_NAME]" at bounding box center [609, 372] width 187 height 11
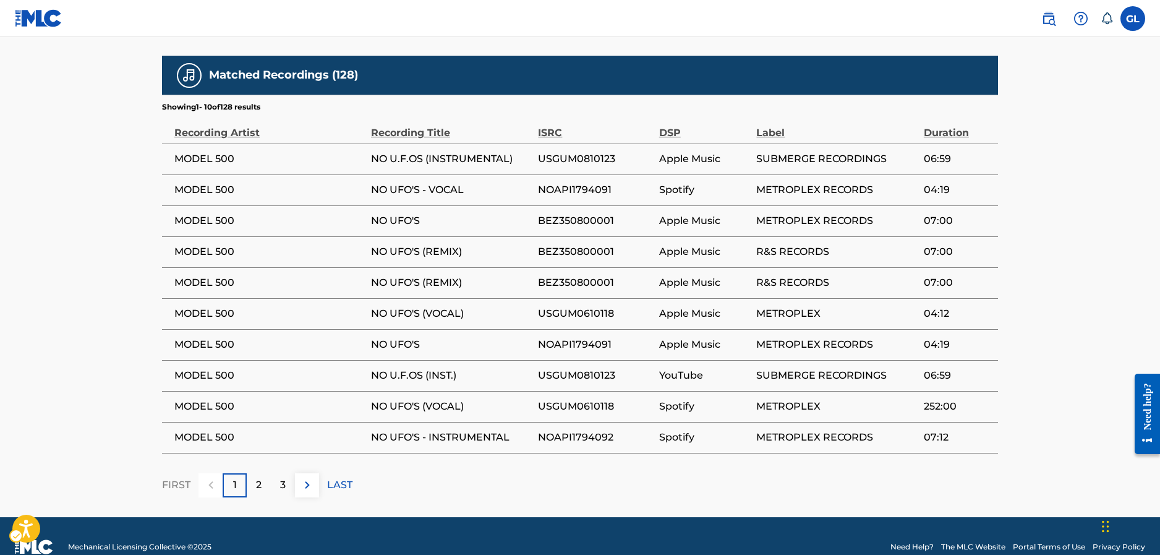
scroll to position [820, 0]
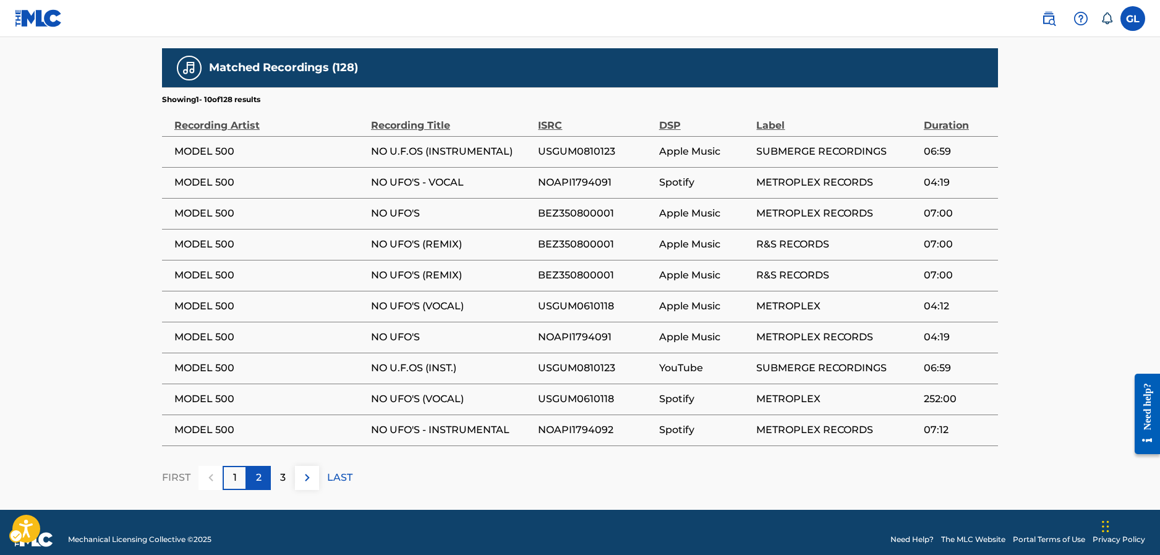
click at [262, 467] on div "2" at bounding box center [259, 478] width 24 height 24
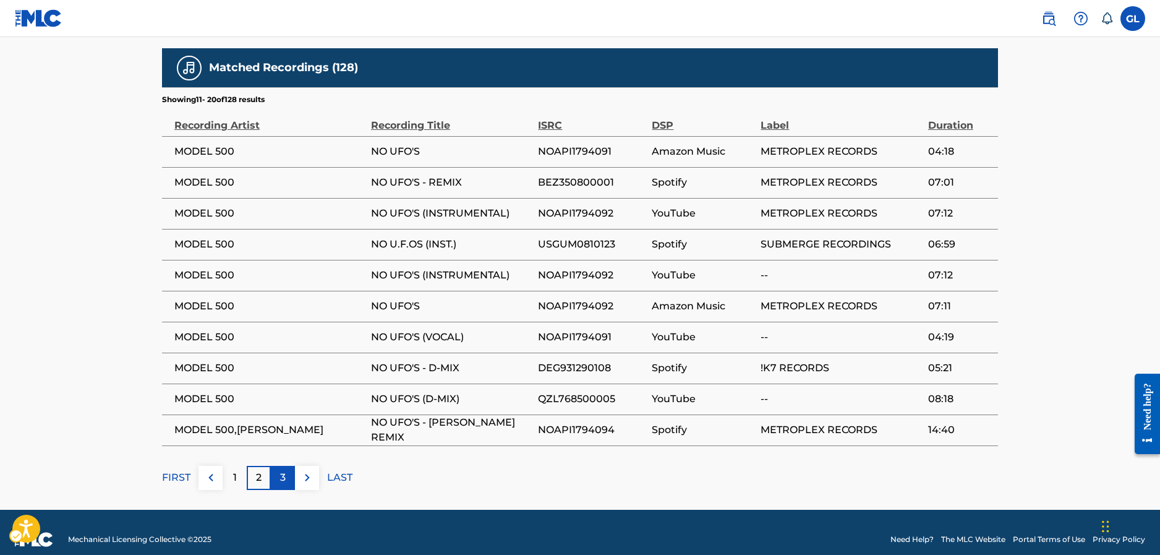
click at [280, 470] on p "3" at bounding box center [283, 477] width 6 height 15
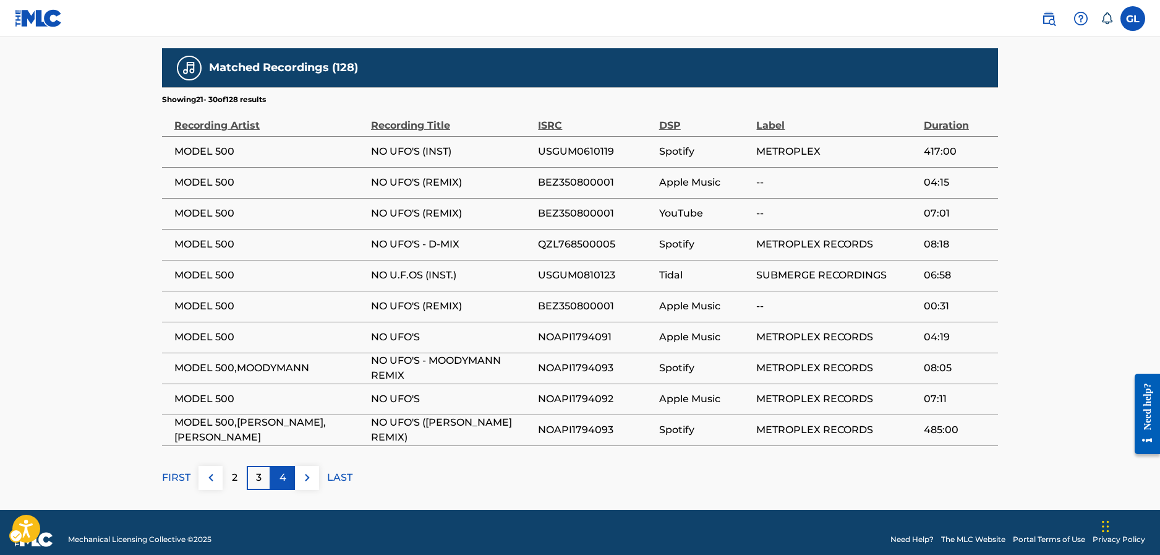
click at [273, 466] on div "4" at bounding box center [283, 478] width 24 height 24
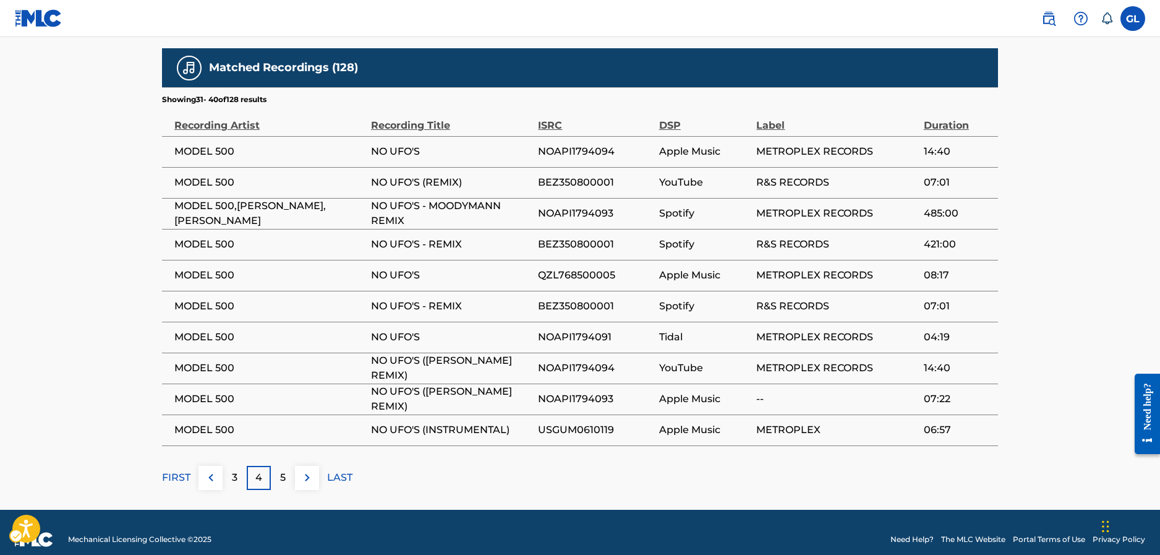
click at [260, 470] on p "4" at bounding box center [258, 477] width 7 height 15
click at [232, 470] on p "3" at bounding box center [235, 477] width 6 height 15
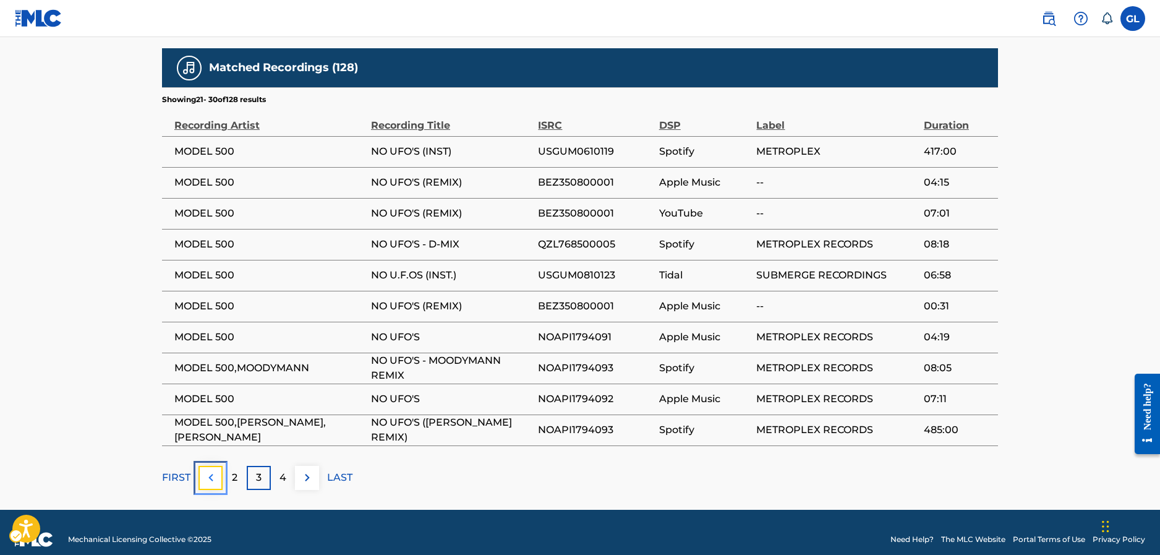
click at [215, 470] on img at bounding box center [210, 477] width 15 height 15
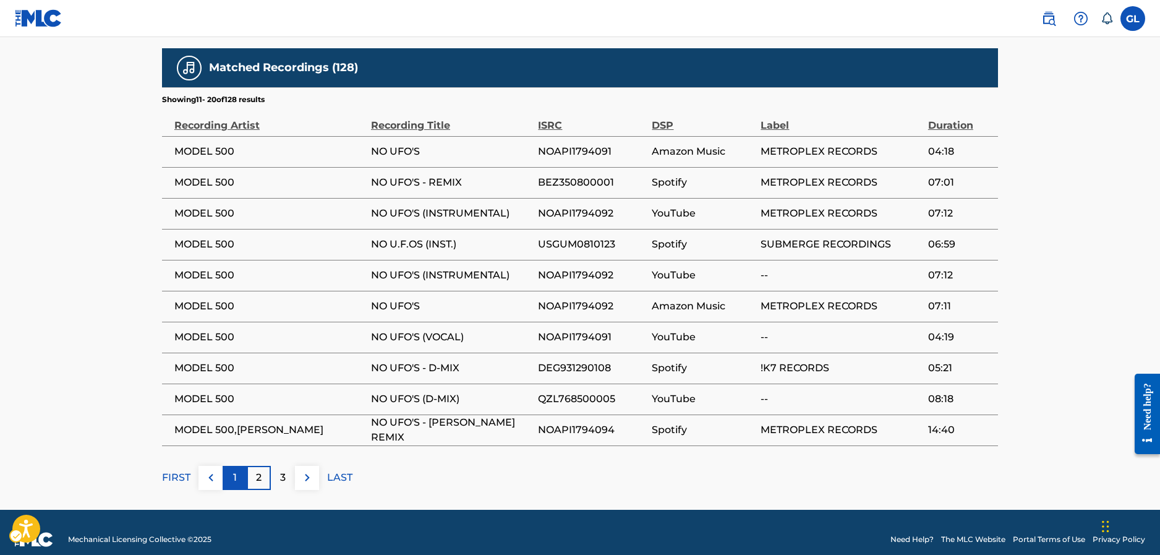
click at [245, 467] on div "1" at bounding box center [235, 478] width 24 height 24
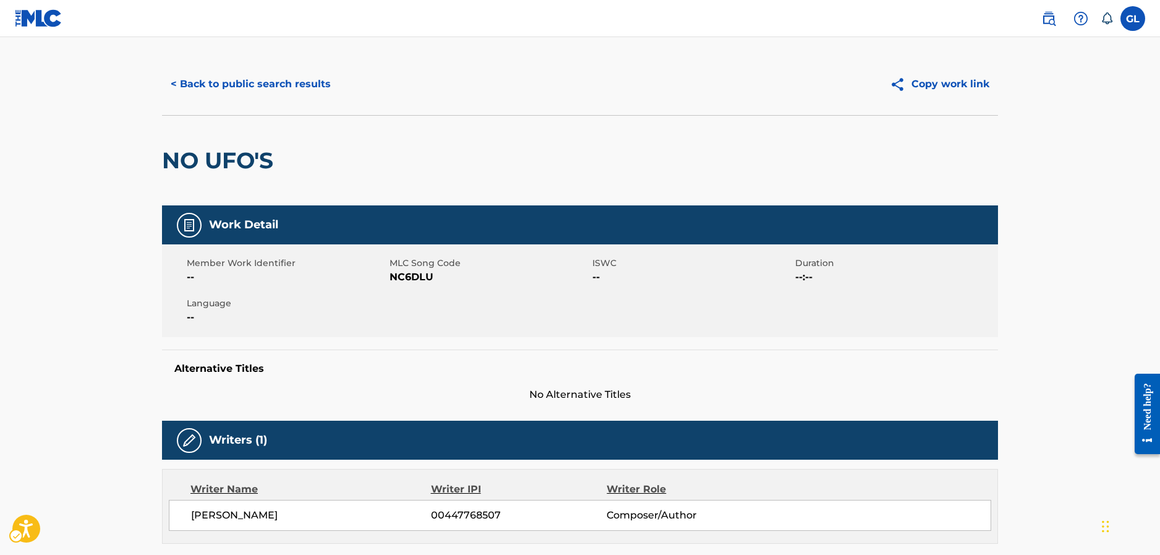
scroll to position [0, 0]
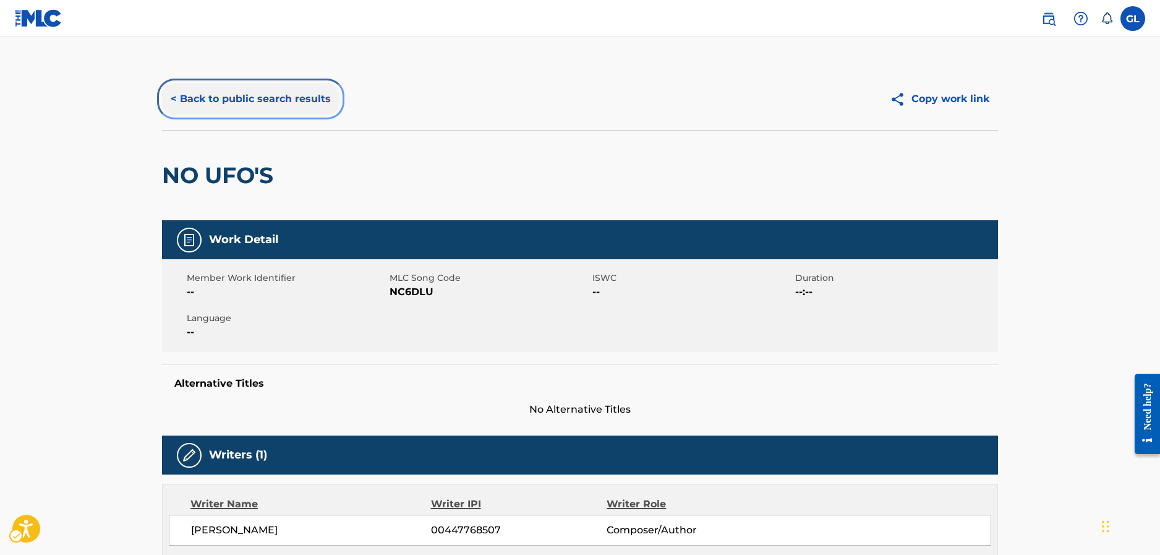
click at [294, 98] on button "< Back to public search results" at bounding box center [250, 98] width 177 height 31
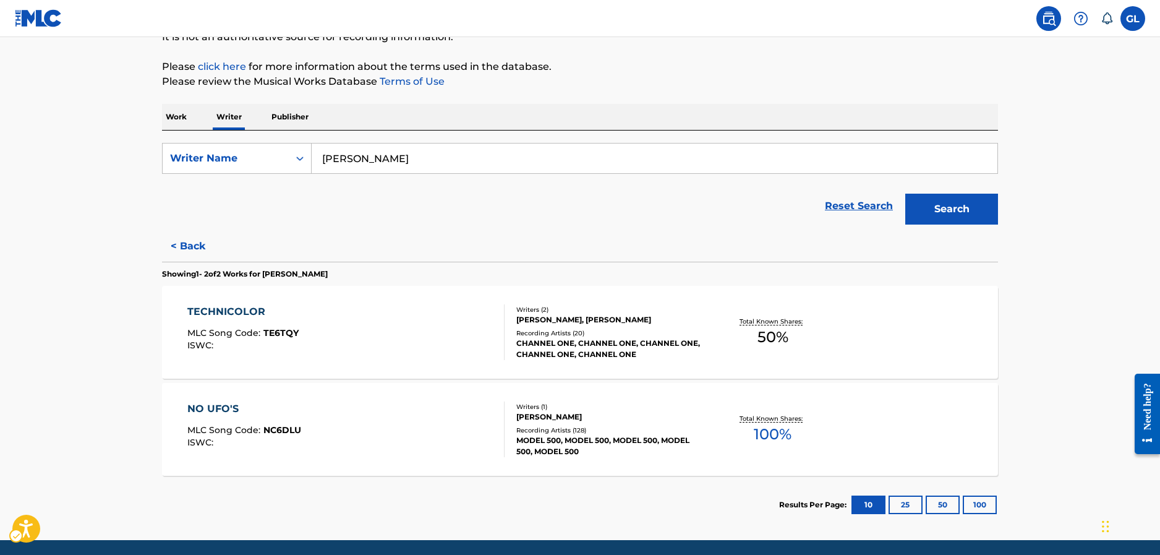
scroll to position [53, 0]
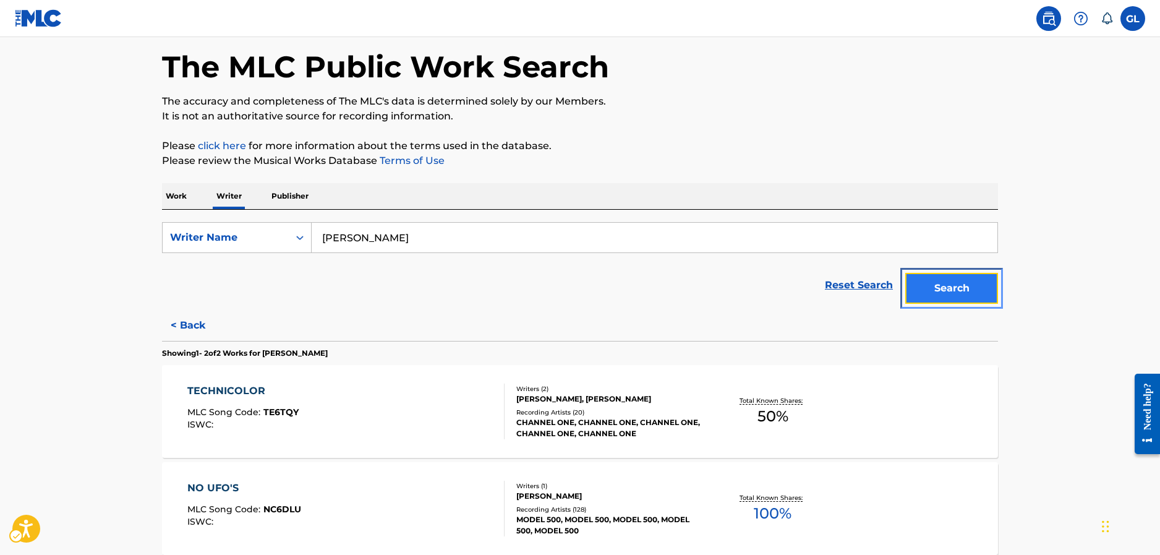
click at [977, 288] on button "Search" at bounding box center [951, 288] width 93 height 31
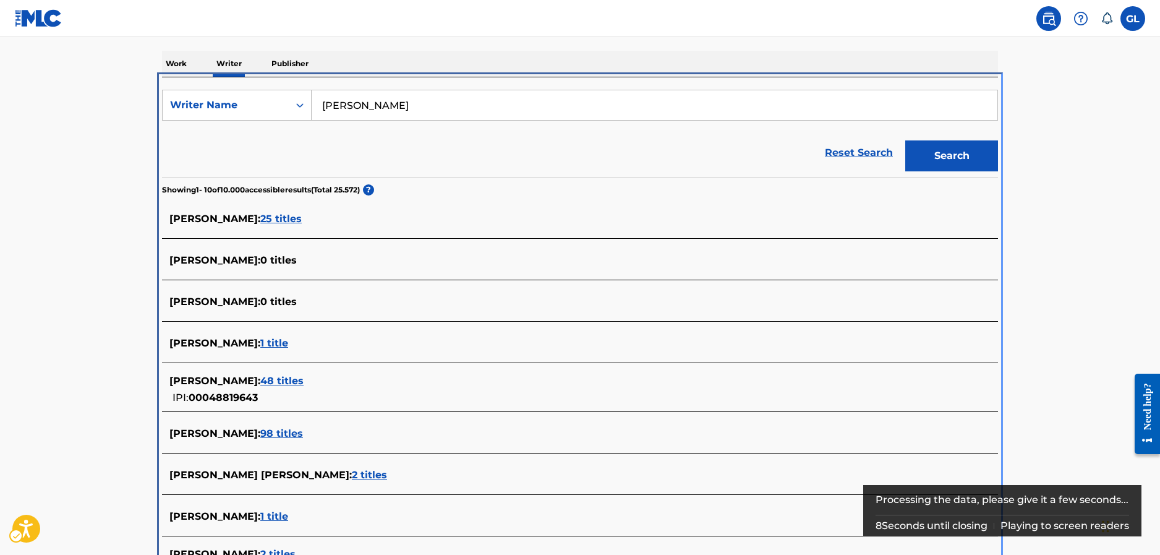
scroll to position [263, 0]
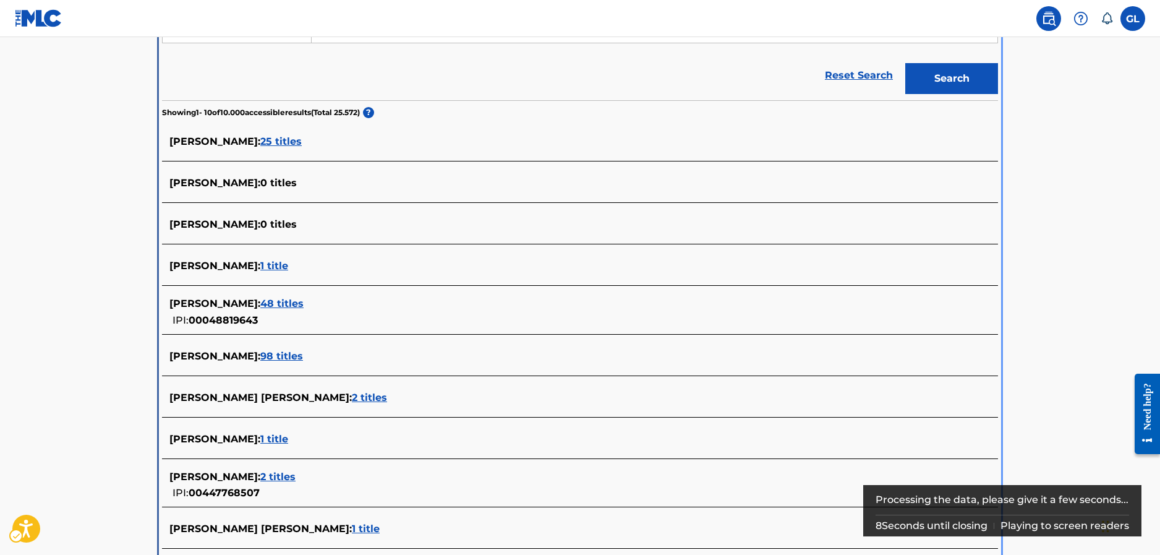
click at [260, 220] on span "0 titles" at bounding box center [278, 224] width 36 height 12
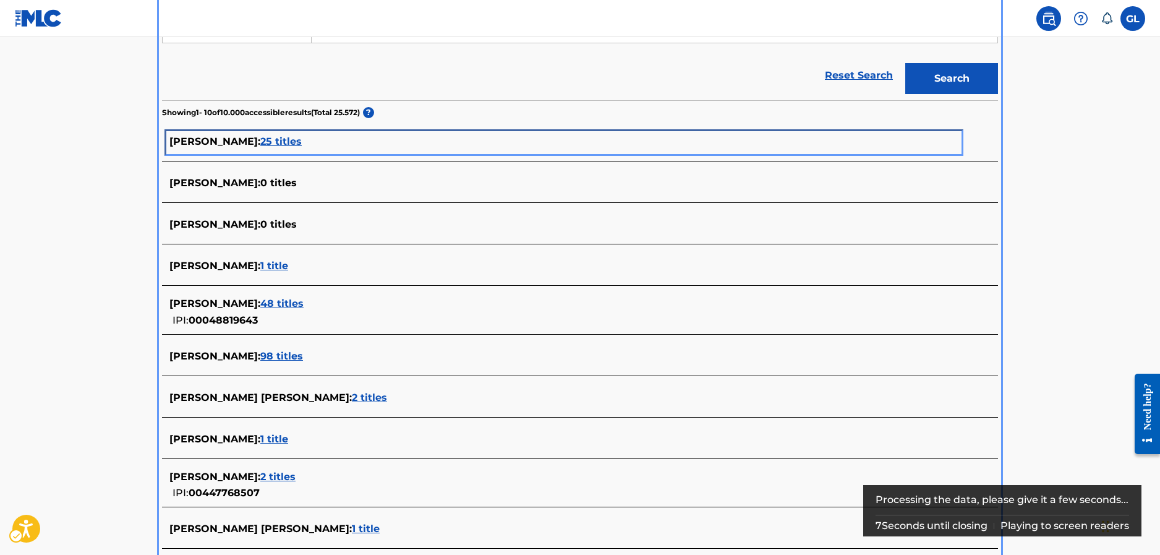
click at [260, 142] on span "25 titles" at bounding box center [280, 141] width 41 height 12
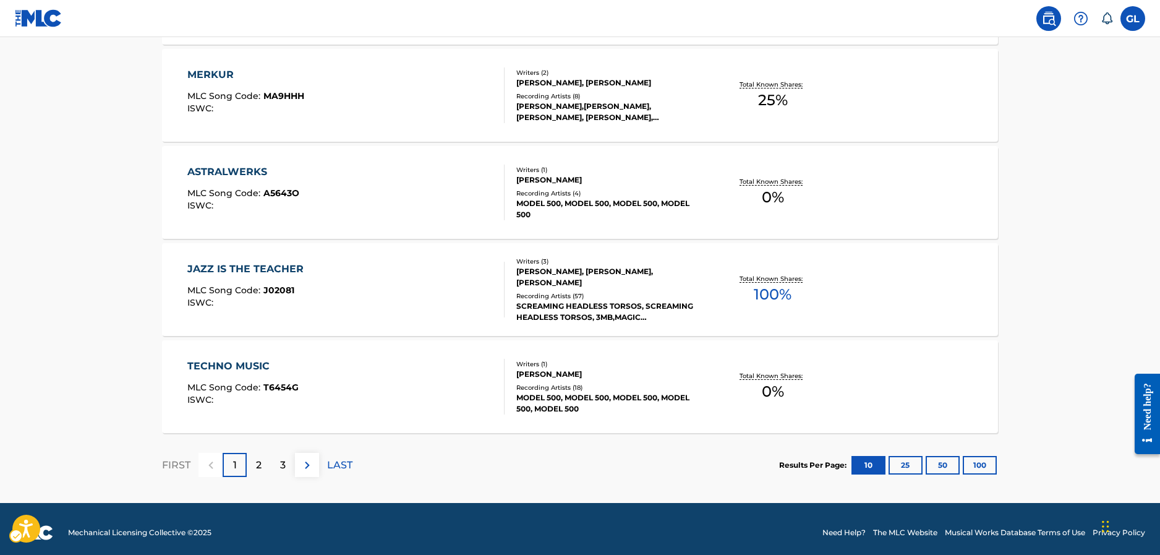
scroll to position [959, 0]
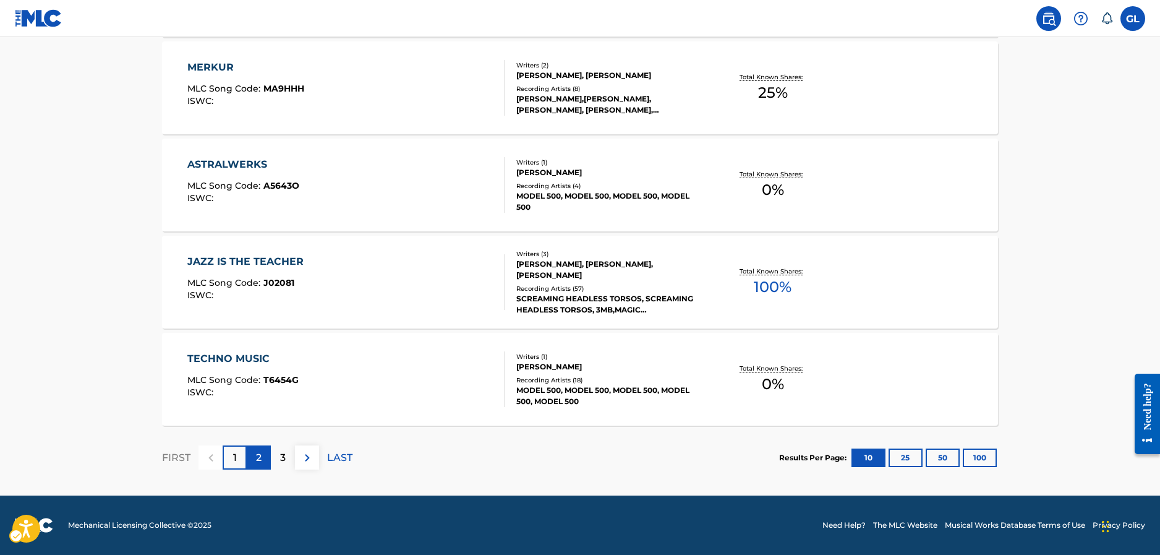
click at [260, 450] on p "2" at bounding box center [259, 457] width 6 height 15
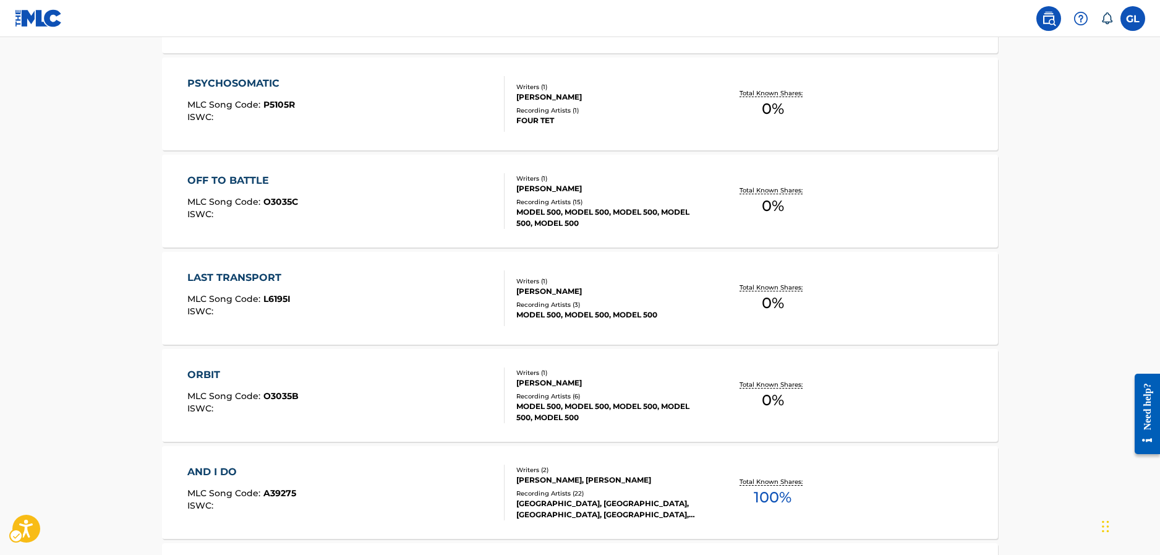
scroll to position [804, 0]
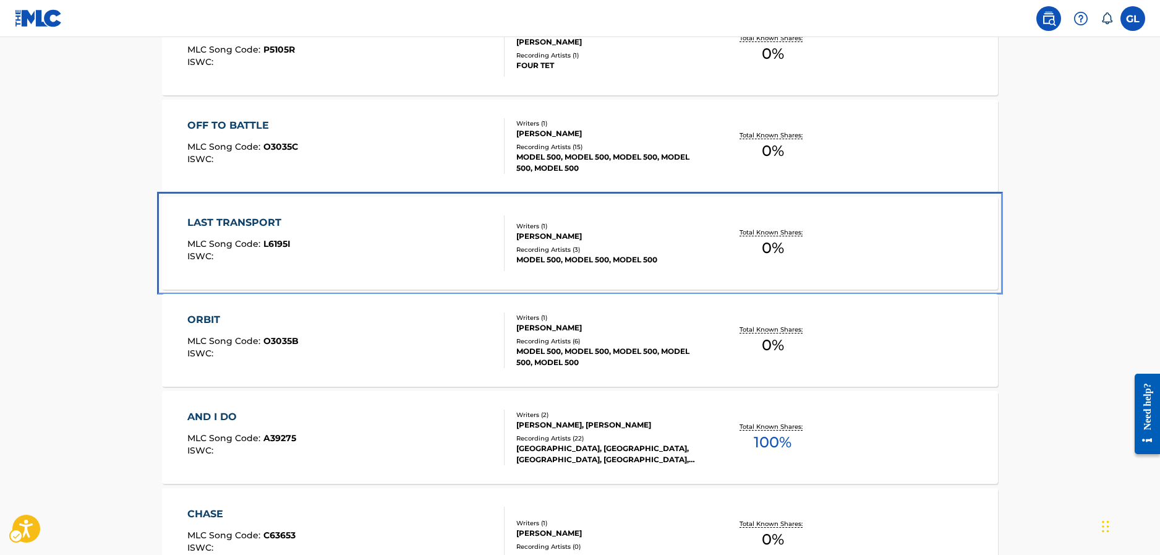
click at [368, 240] on div "LAST TRANSPORT MLC Song Code : L6195I ISWC :" at bounding box center [346, 243] width 318 height 56
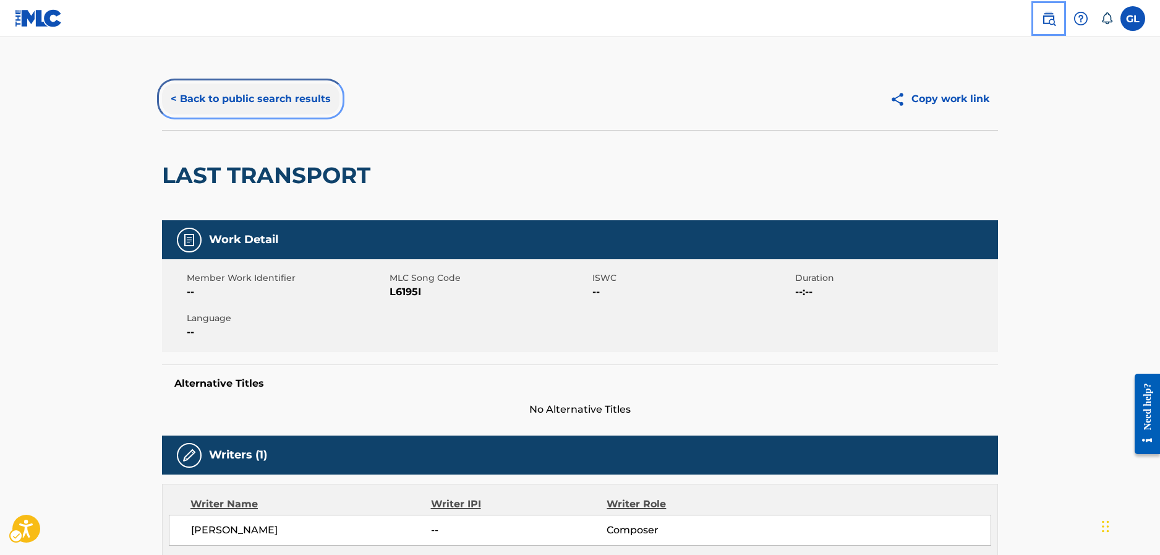
click at [276, 106] on button "< Back to public search results" at bounding box center [250, 98] width 177 height 31
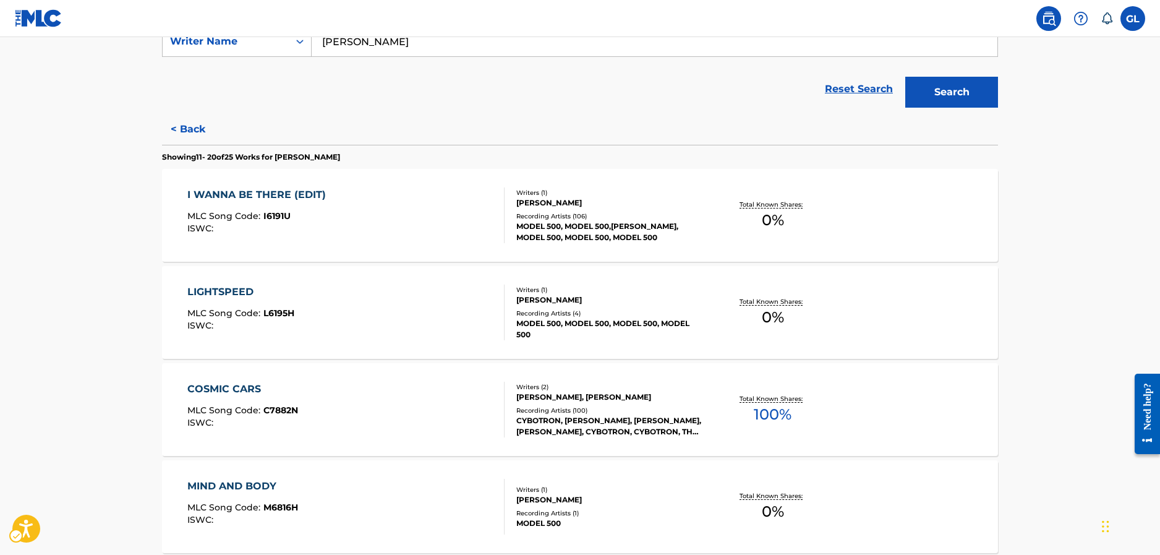
scroll to position [309, 0]
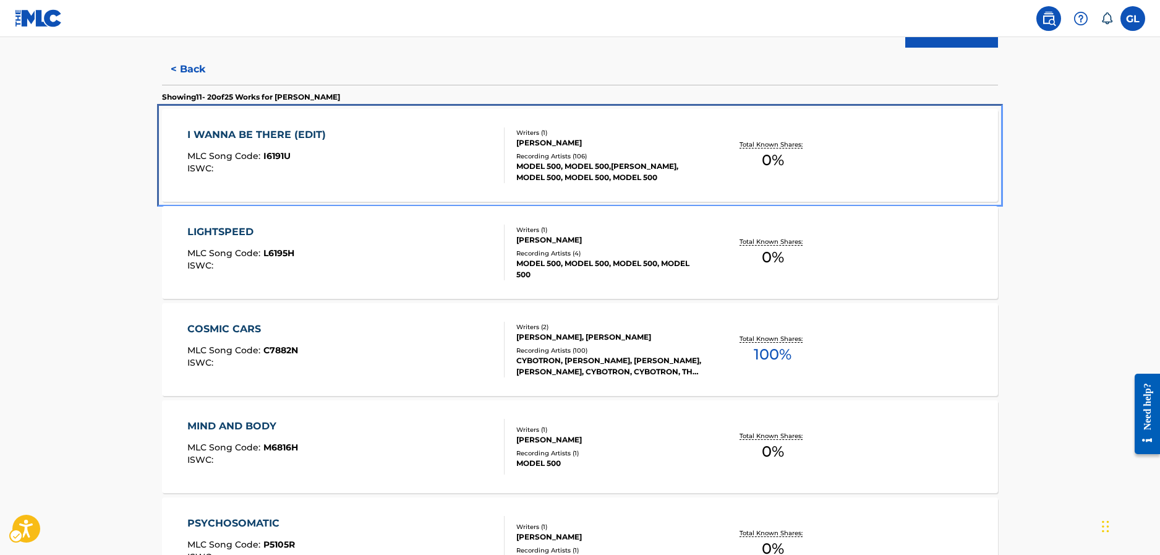
click at [254, 142] on div "I WANNA BE THERE (EDIT)" at bounding box center [259, 134] width 145 height 15
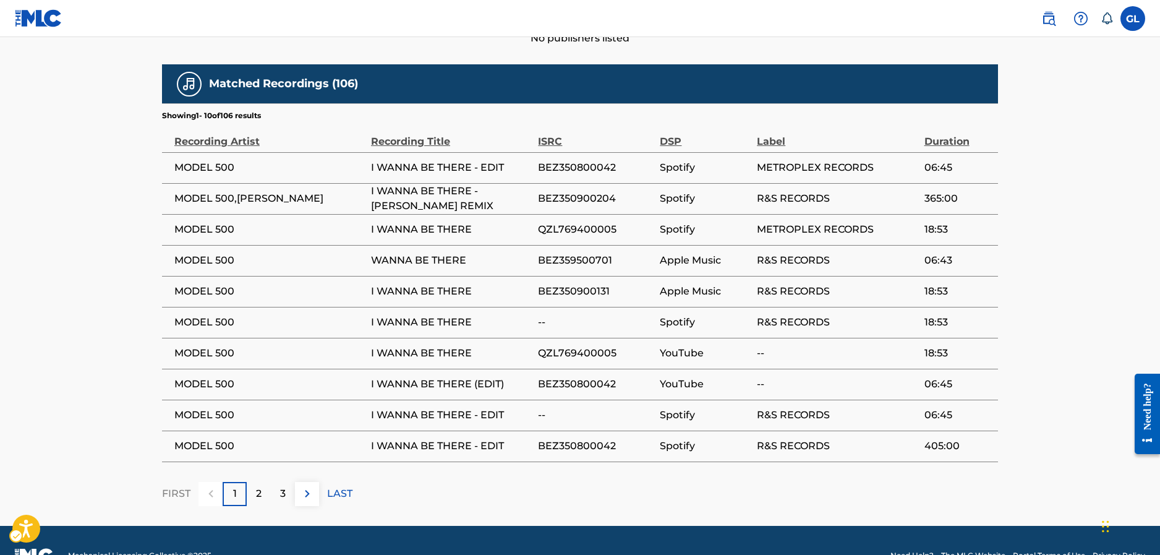
scroll to position [618, 0]
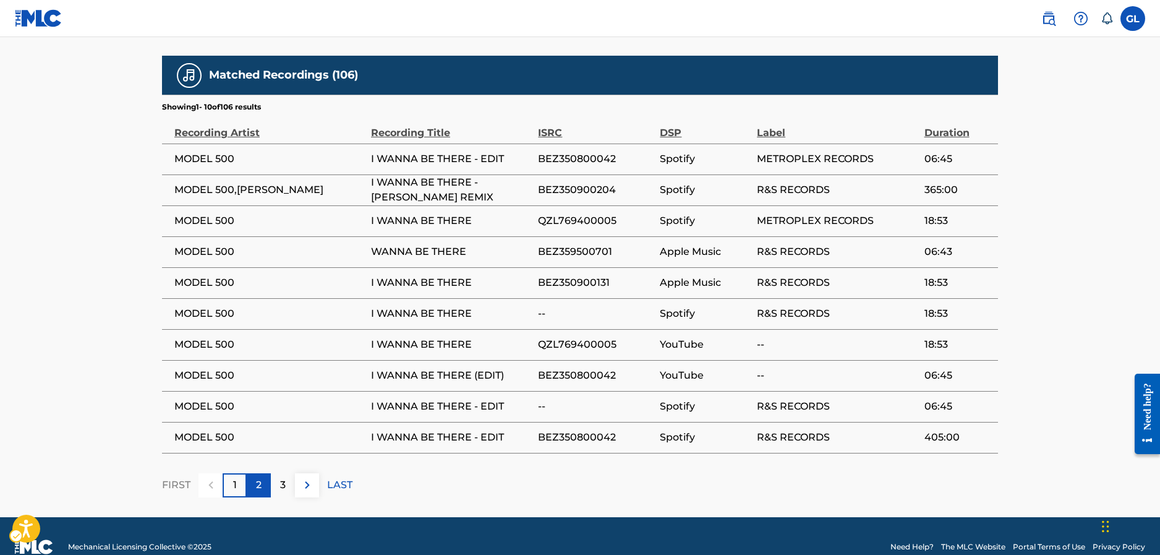
click at [263, 482] on div "2" at bounding box center [259, 485] width 24 height 24
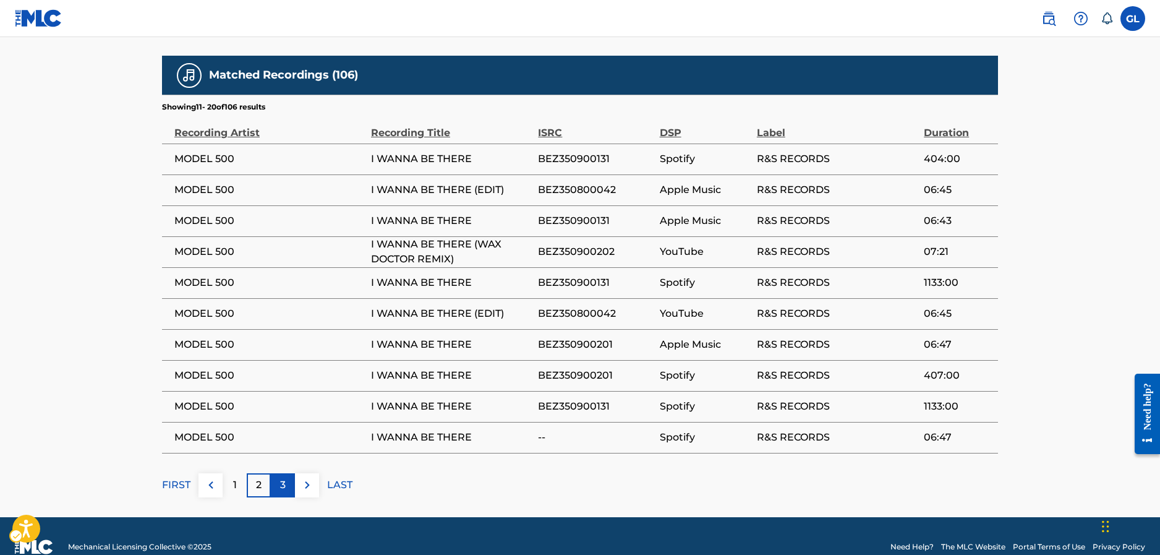
click at [286, 484] on div "3" at bounding box center [283, 485] width 24 height 24
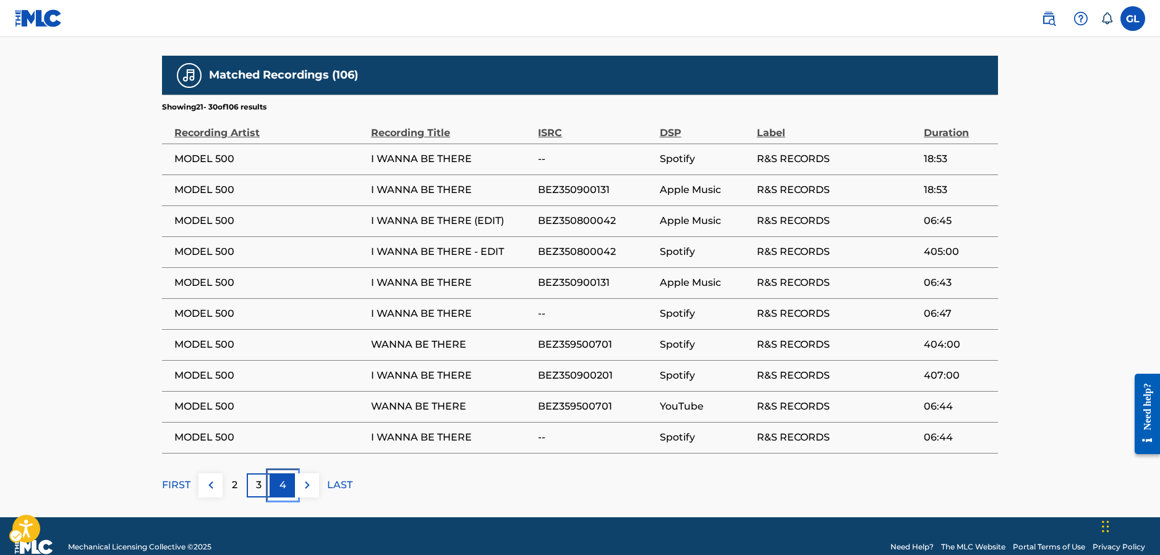
click at [281, 485] on p "4" at bounding box center [282, 484] width 7 height 15
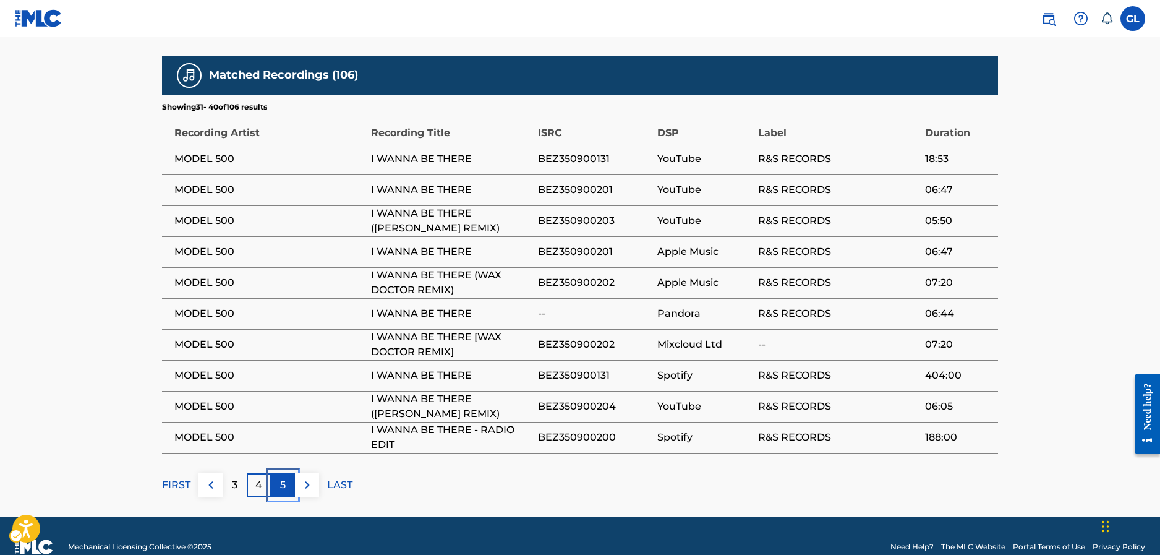
click at [286, 487] on p "5" at bounding box center [283, 484] width 6 height 15
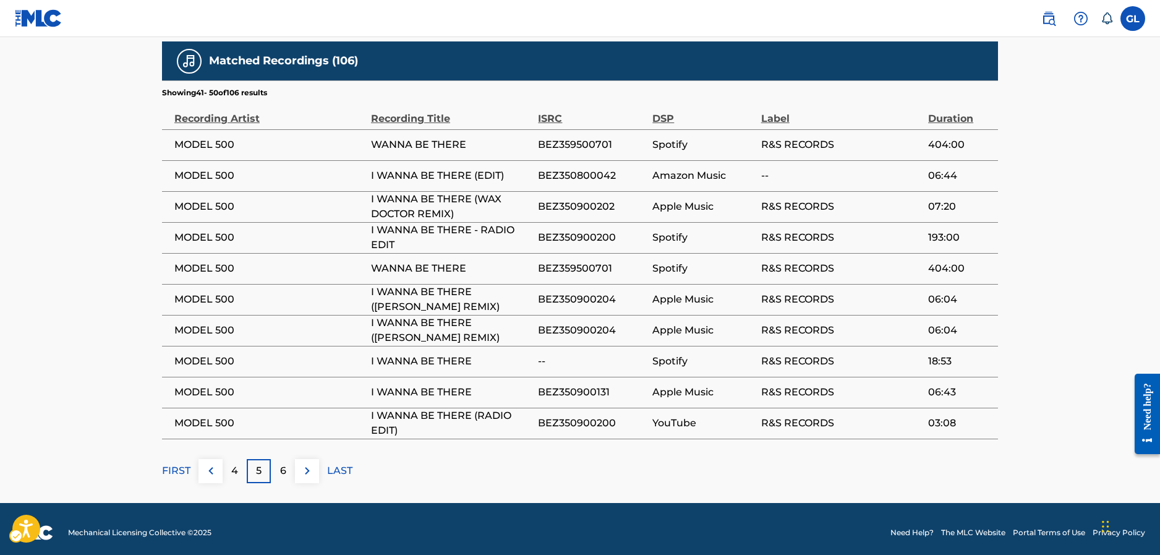
scroll to position [639, 0]
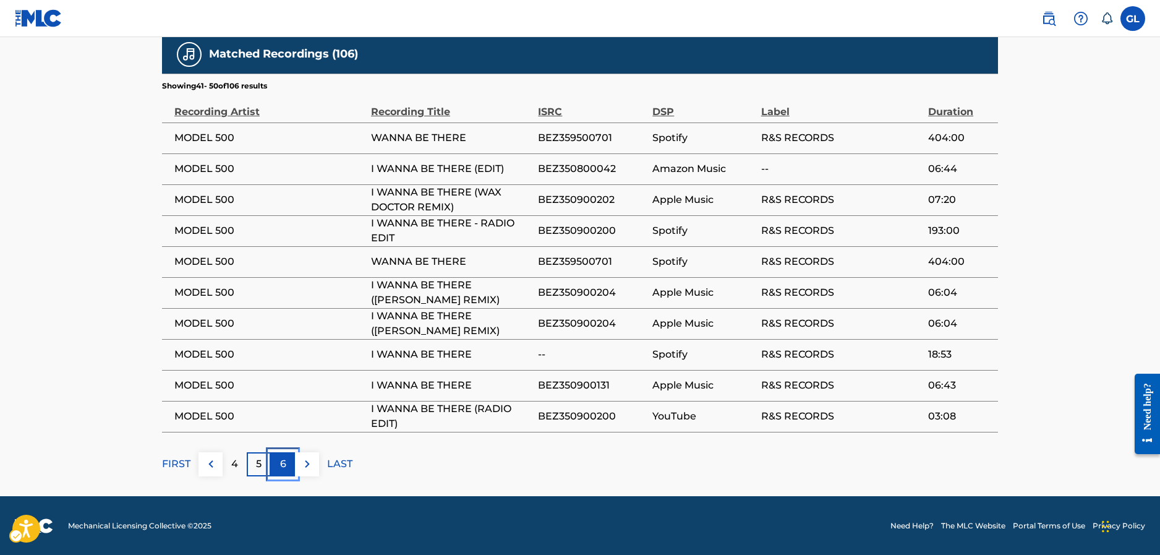
click at [283, 457] on p "6" at bounding box center [283, 463] width 6 height 15
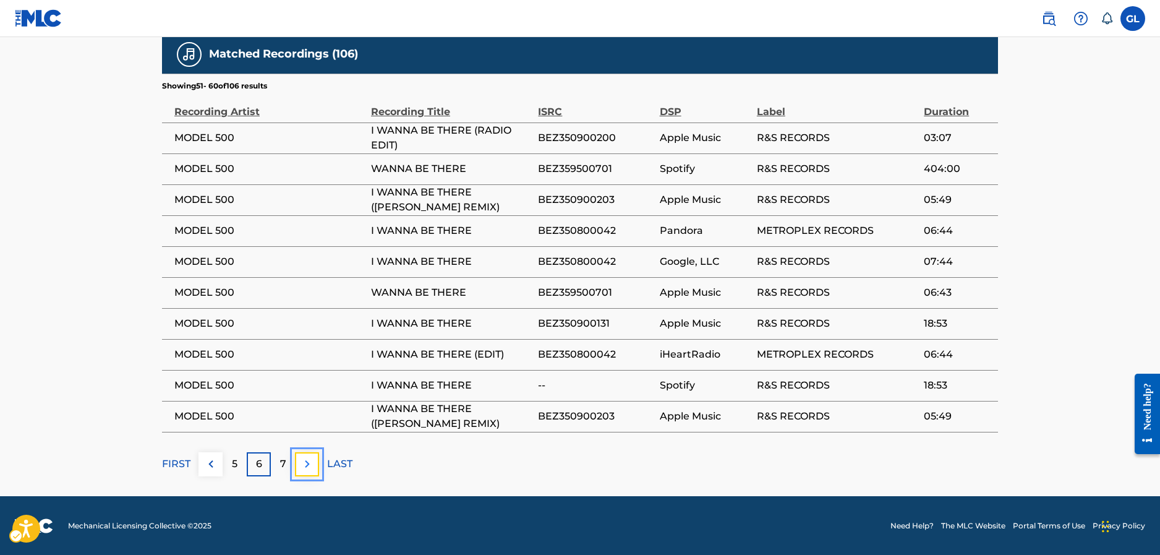
click at [308, 463] on img at bounding box center [307, 463] width 15 height 15
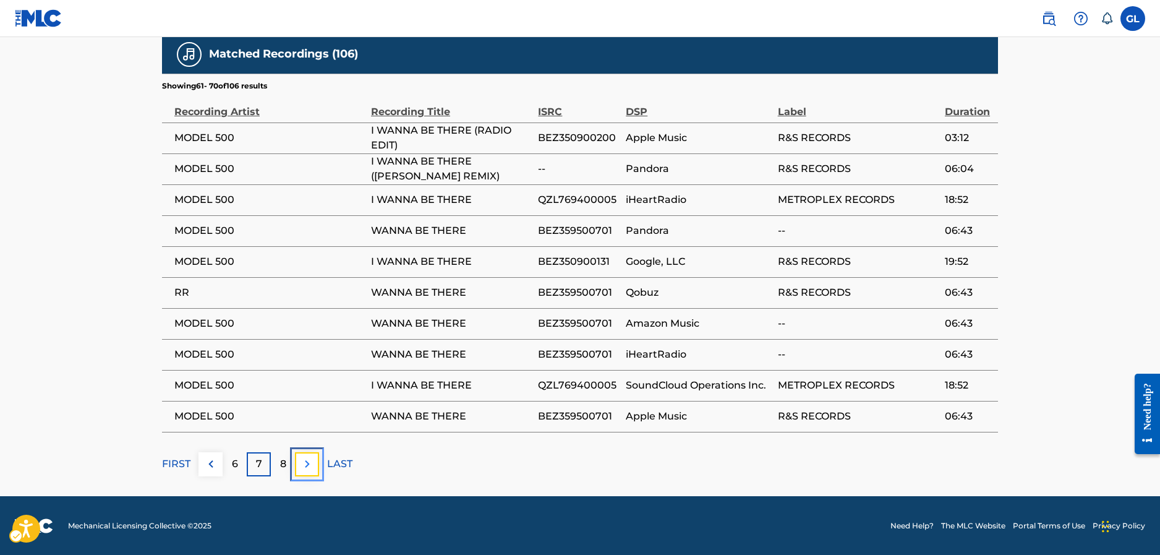
click at [308, 463] on img at bounding box center [307, 463] width 15 height 15
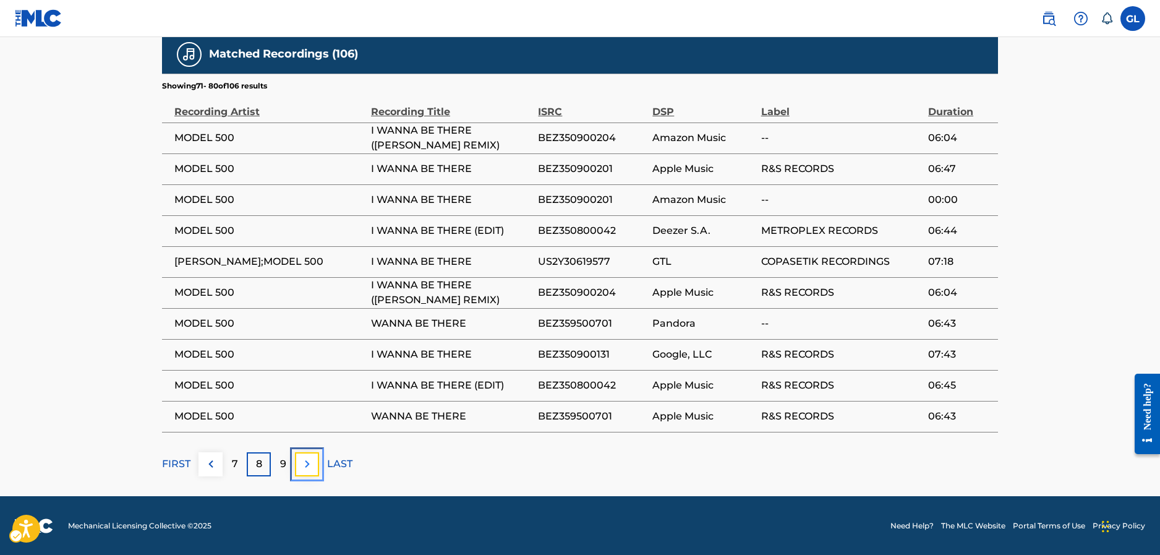
click at [308, 463] on img at bounding box center [307, 463] width 15 height 15
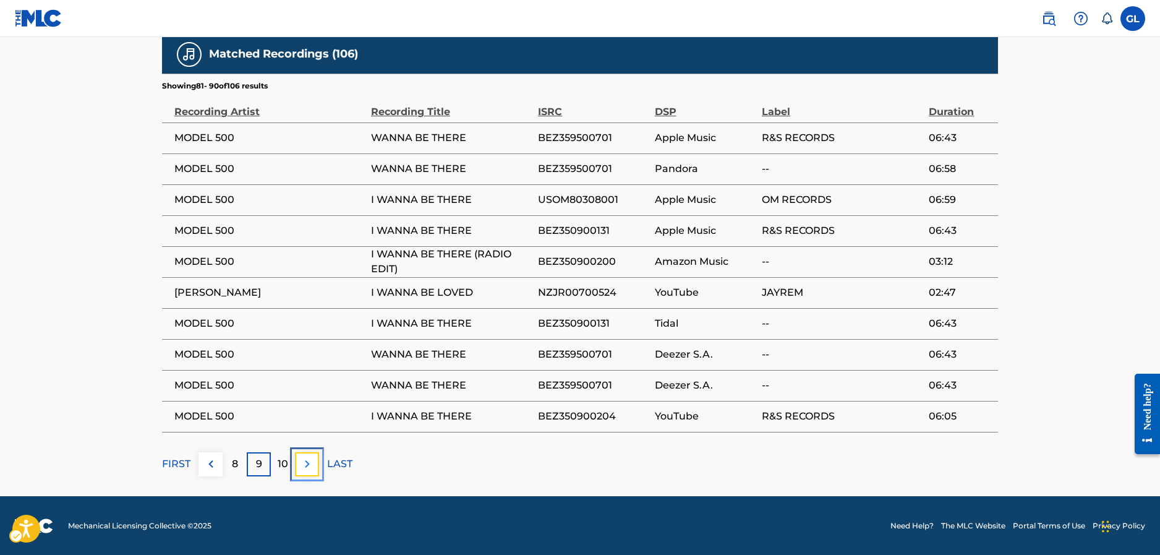
click at [308, 463] on img at bounding box center [307, 463] width 15 height 15
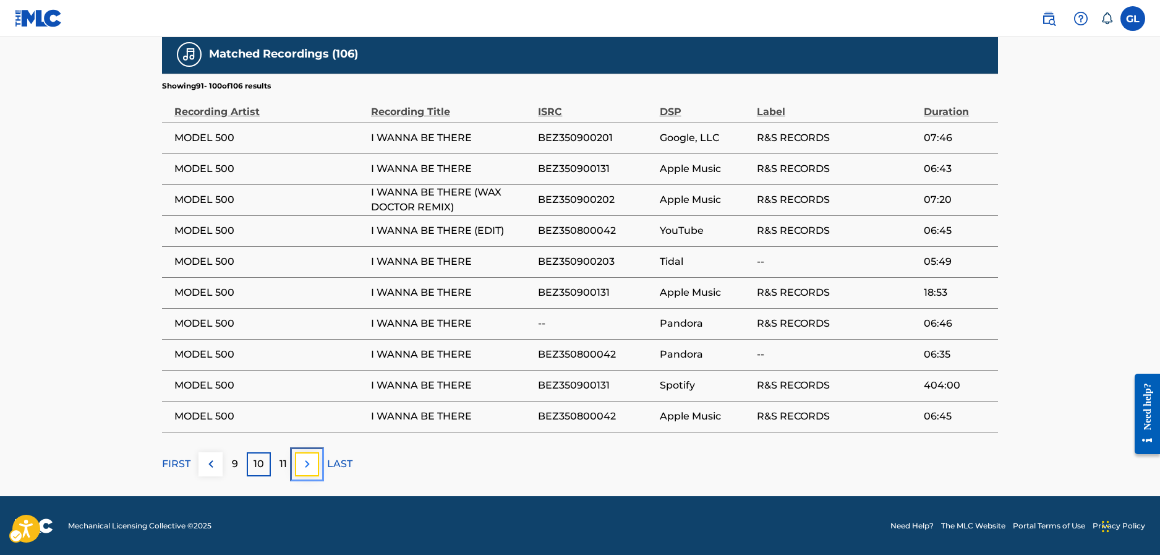
click at [308, 463] on img at bounding box center [307, 463] width 15 height 15
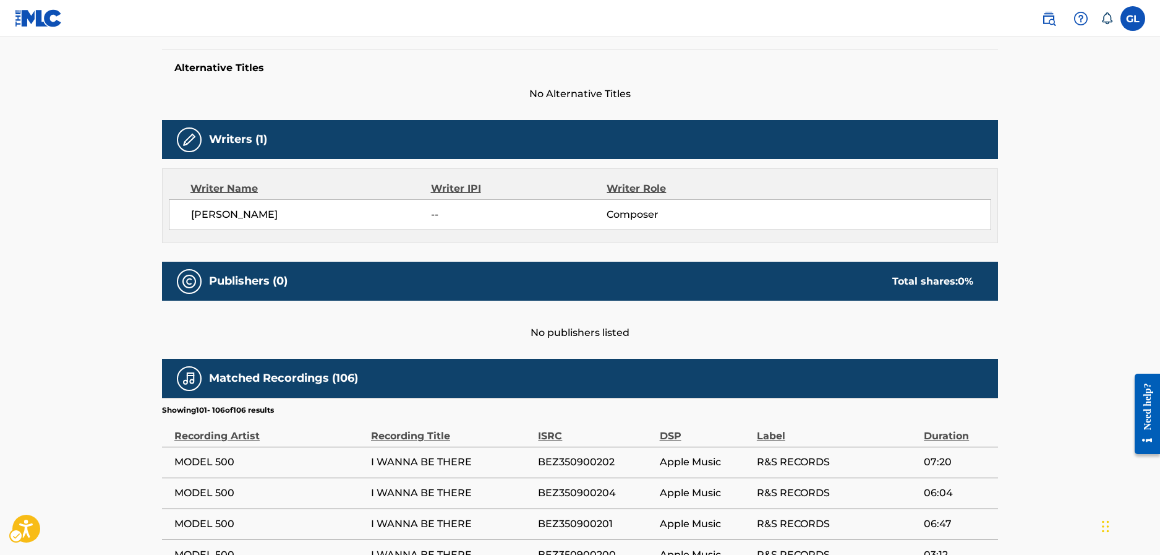
scroll to position [516, 0]
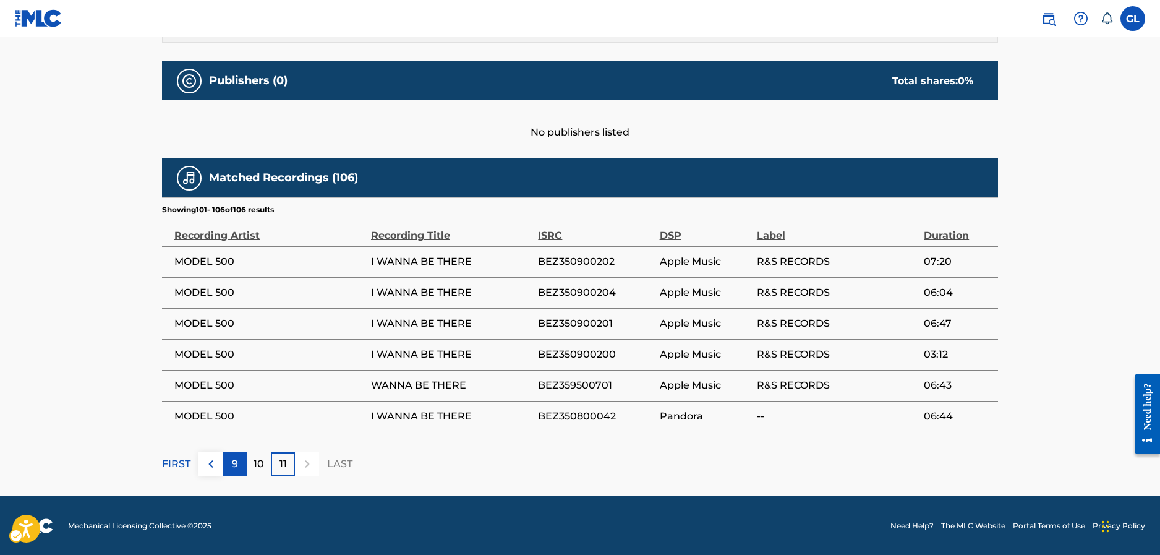
click at [237, 469] on div "9" at bounding box center [235, 464] width 24 height 24
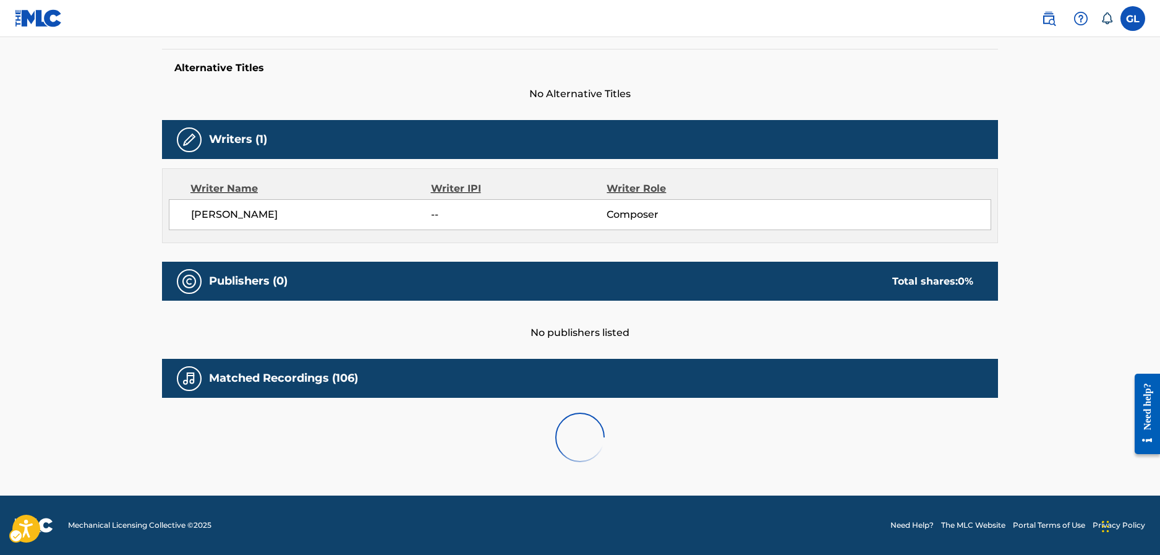
scroll to position [639, 0]
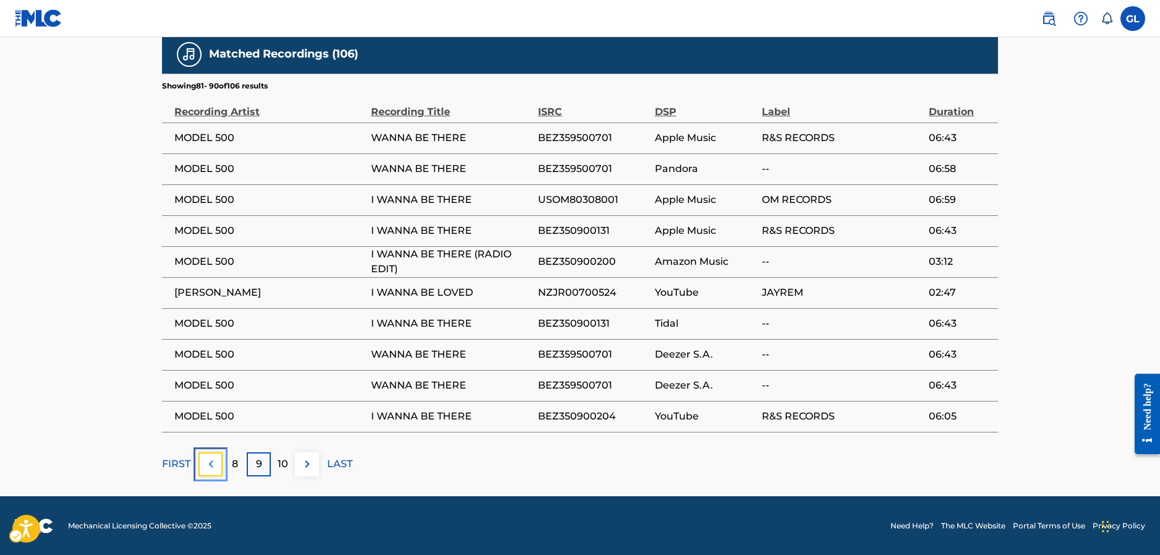
click at [216, 461] on img at bounding box center [210, 463] width 15 height 15
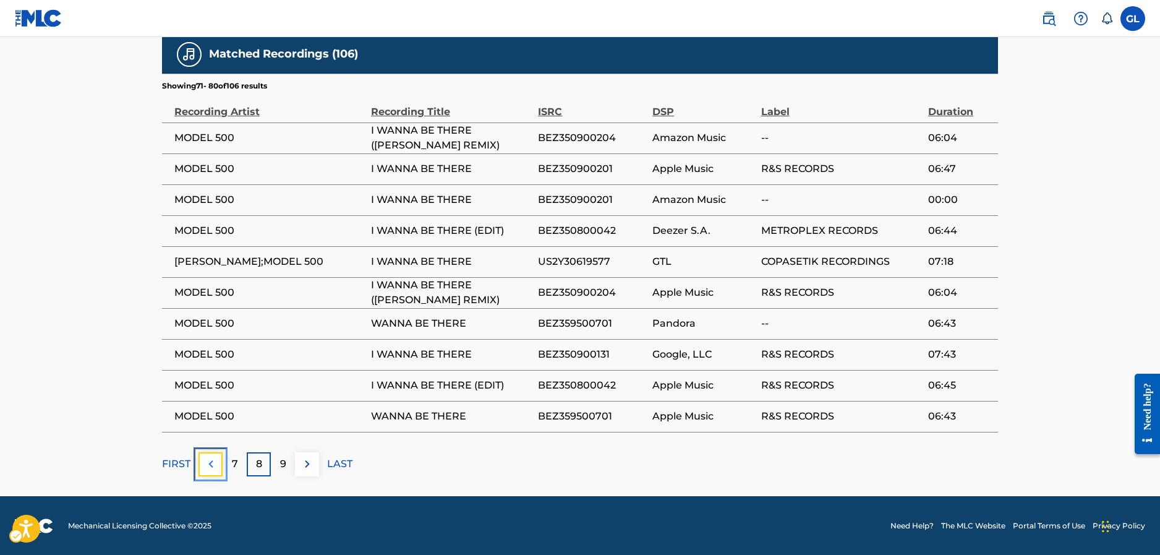
click at [216, 461] on img at bounding box center [210, 463] width 15 height 15
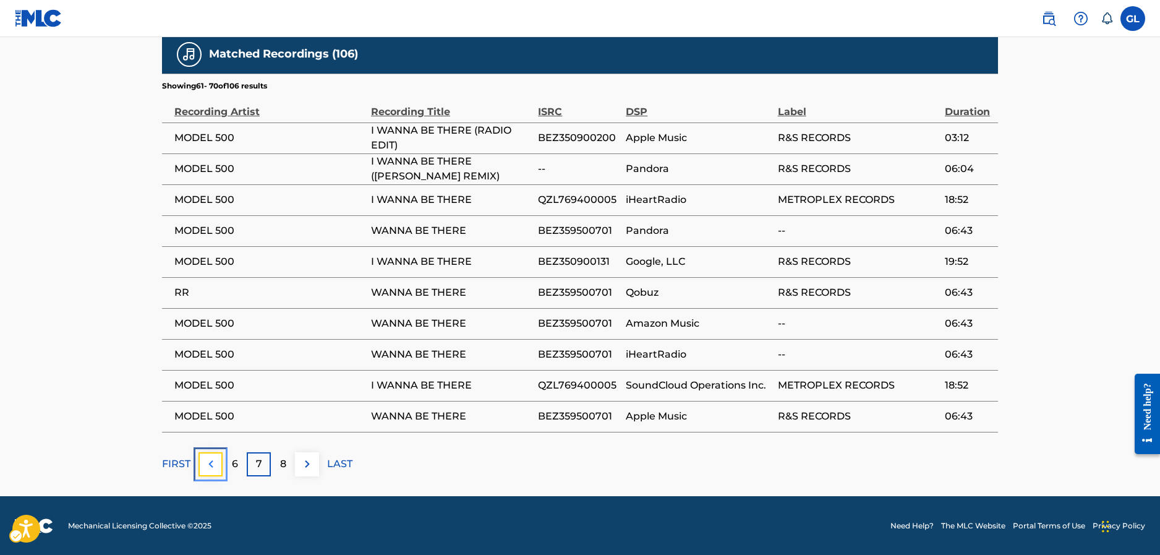
click at [216, 461] on img at bounding box center [210, 463] width 15 height 15
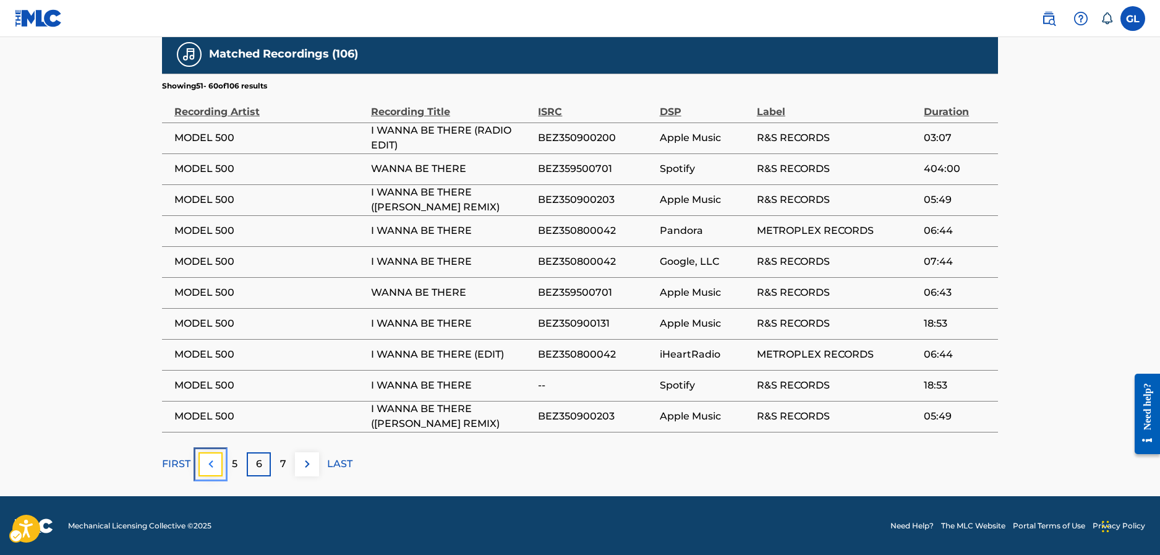
click at [216, 461] on img at bounding box center [210, 463] width 15 height 15
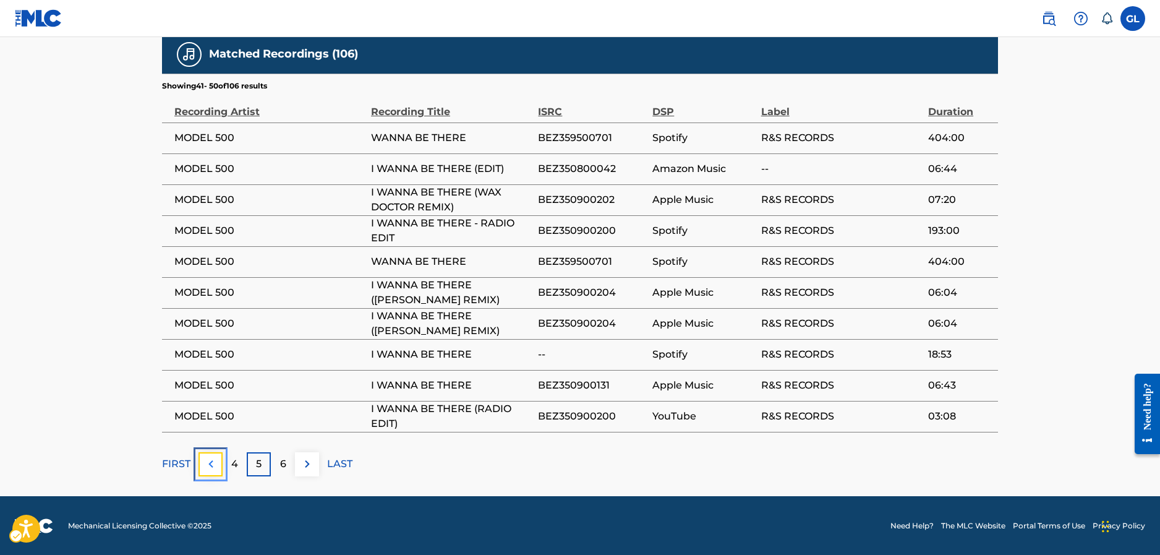
click at [216, 461] on img at bounding box center [210, 463] width 15 height 15
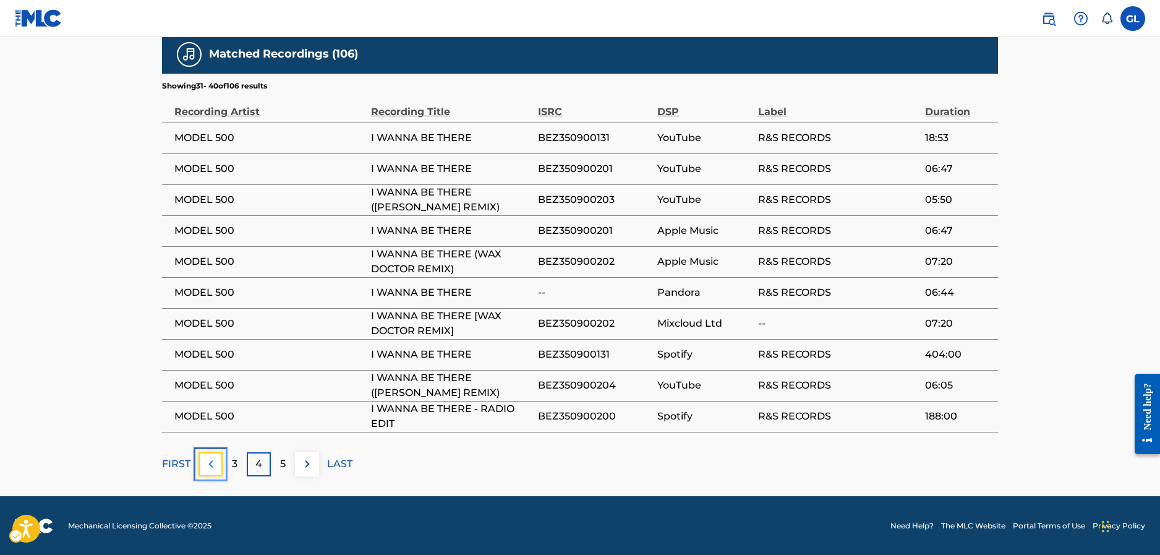
click at [216, 461] on img at bounding box center [210, 463] width 15 height 15
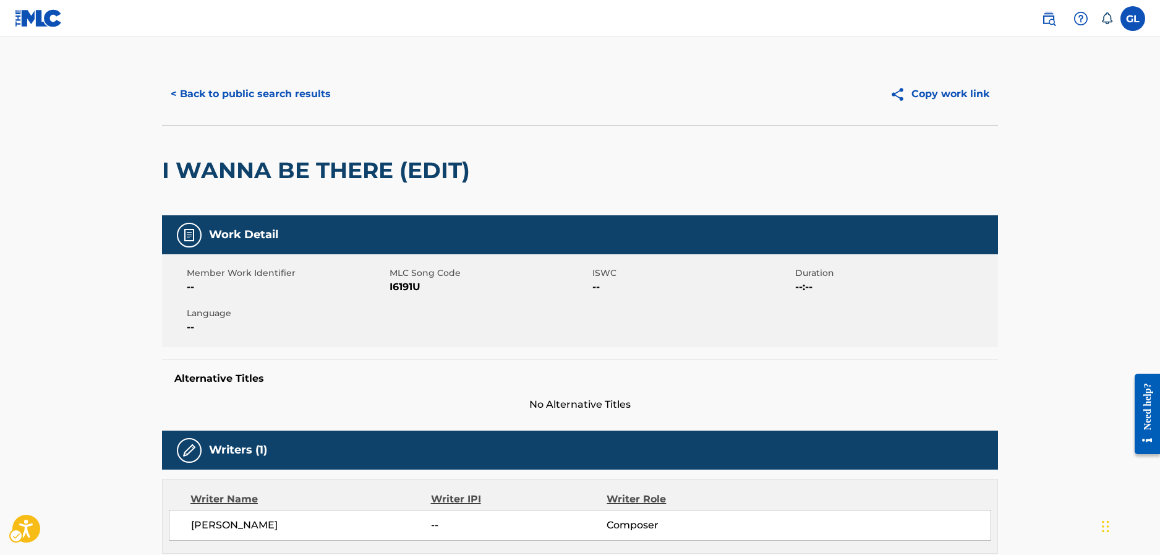
scroll to position [0, 0]
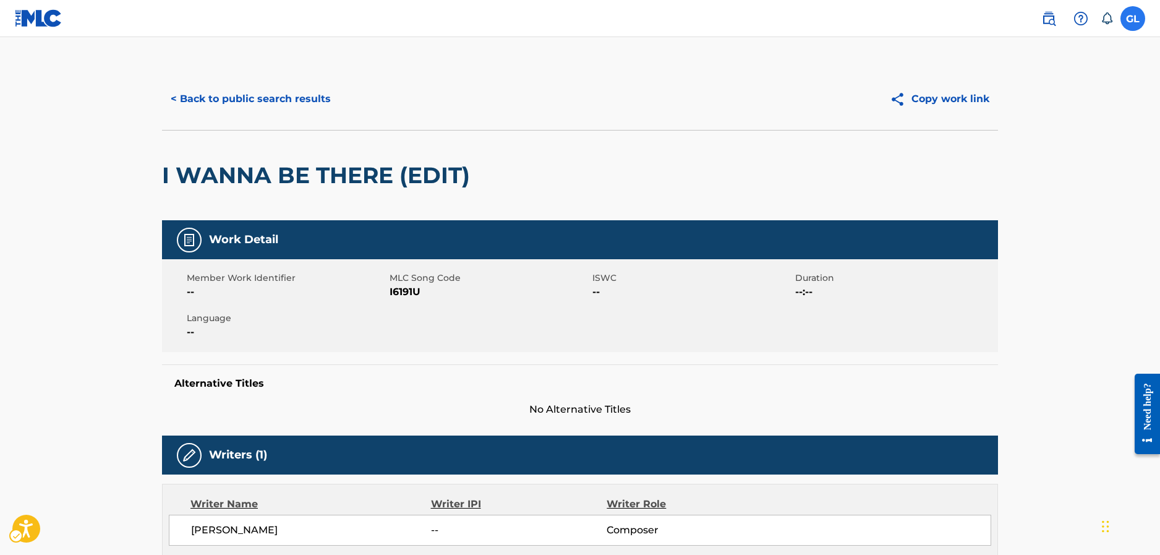
click at [1126, 21] on label at bounding box center [1132, 18] width 25 height 25
click at [1133, 19] on input "GL Gregory Lacour [EMAIL_ADDRESS][PERSON_NAME][DOMAIN_NAME] Notification Prefer…" at bounding box center [1133, 19] width 0 height 0
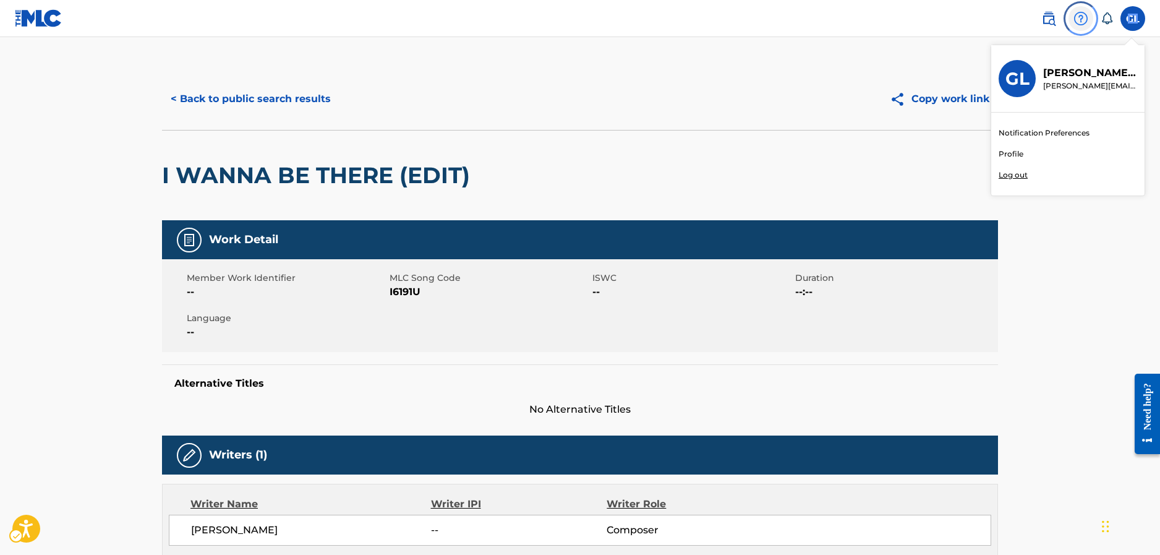
click at [1080, 18] on img at bounding box center [1080, 18] width 15 height 15
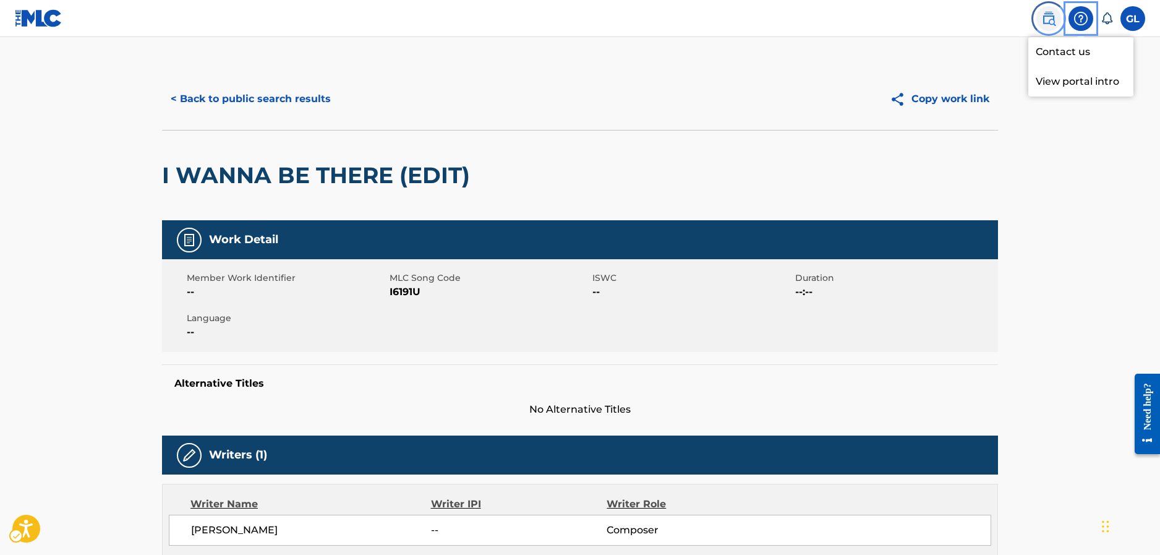
click at [1054, 23] on img at bounding box center [1048, 18] width 15 height 15
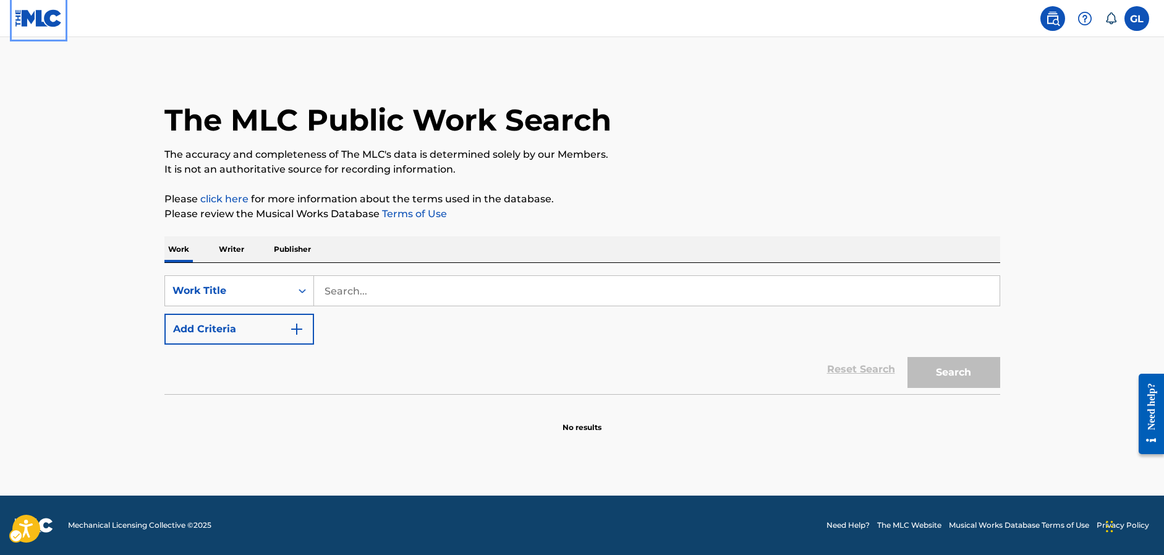
click at [38, 25] on img at bounding box center [39, 18] width 48 height 18
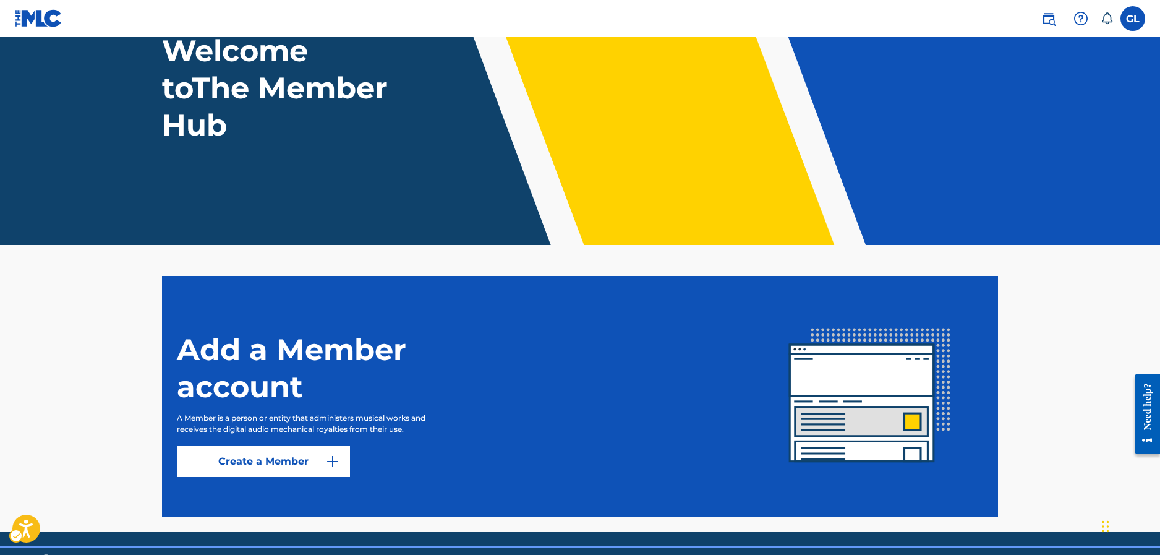
scroll to position [132, 0]
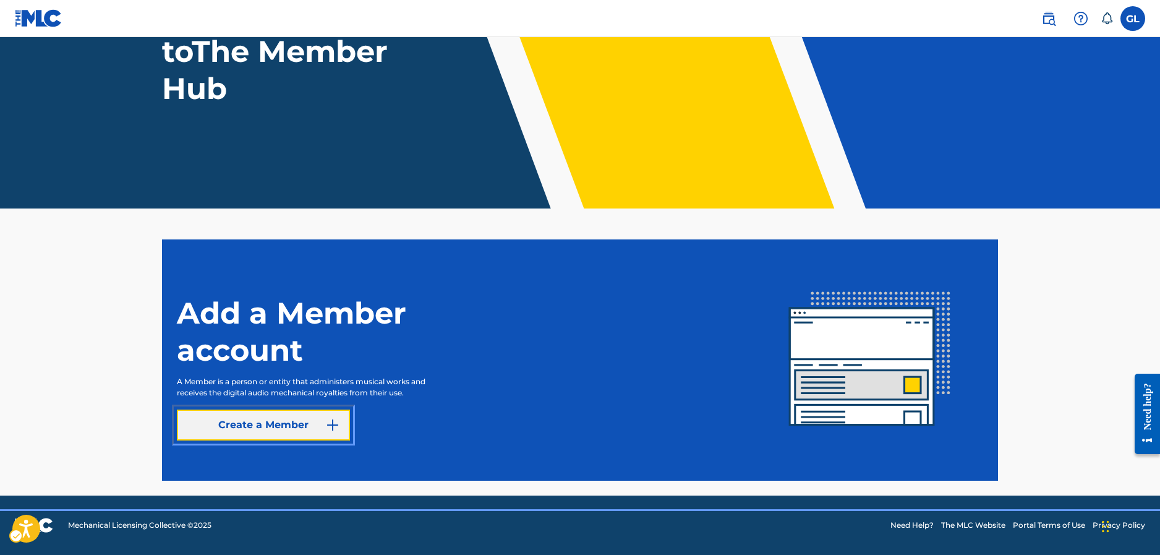
click at [289, 430] on link "Create a Member" at bounding box center [263, 424] width 173 height 31
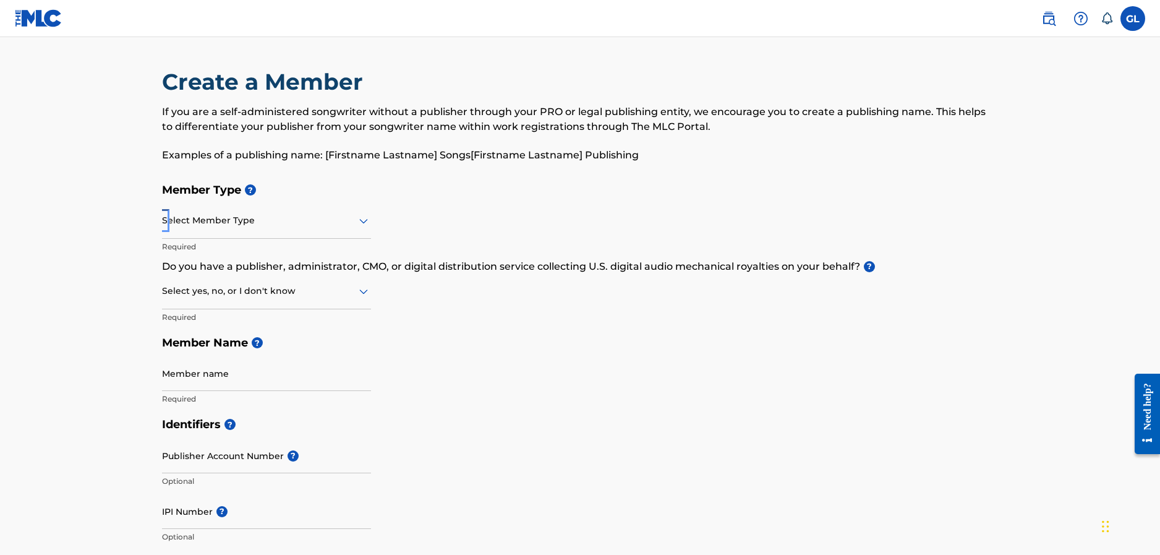
click at [223, 219] on div at bounding box center [266, 220] width 209 height 15
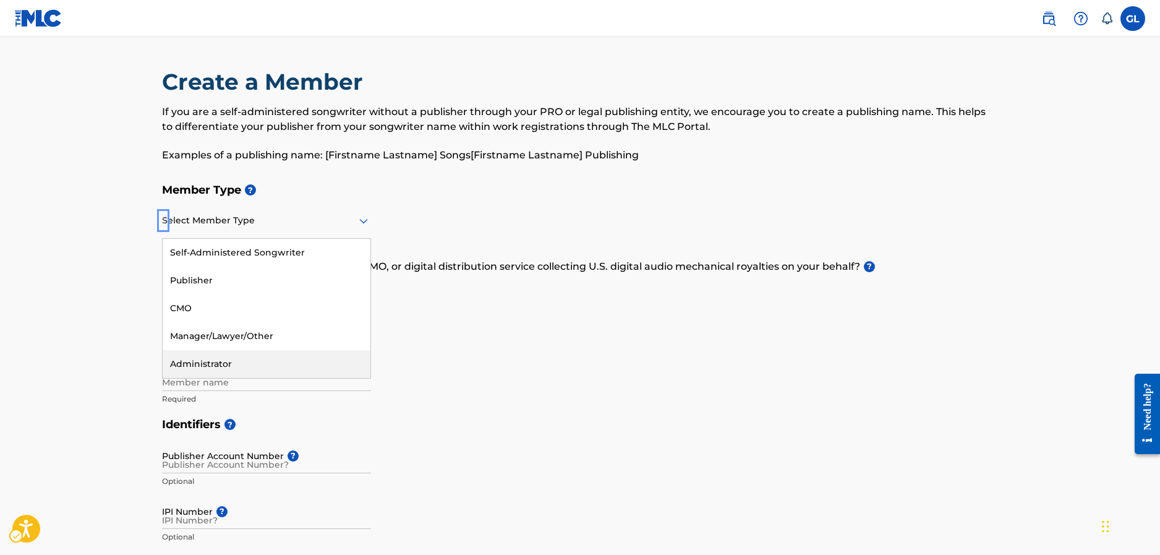
click at [229, 370] on div "Administrator" at bounding box center [267, 364] width 208 height 28
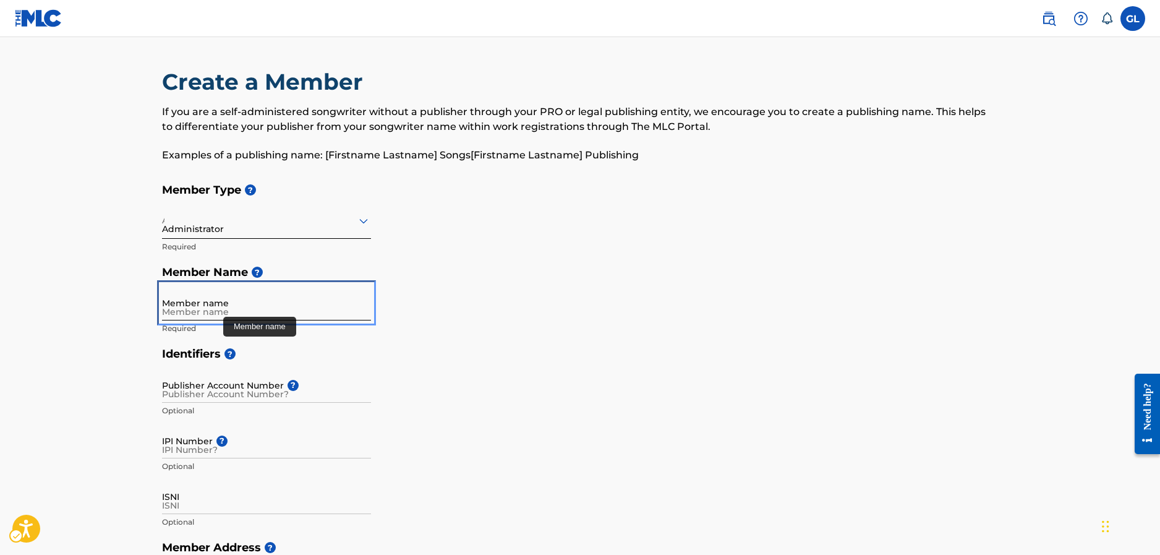
click at [223, 307] on input "Member name" at bounding box center [266, 302] width 209 height 35
type input "[PERSON_NAME]"
type input "[STREET_ADDRESS]"
type input "1030 [GEOGRAPHIC_DATA]"
type input "[GEOGRAPHIC_DATA]"
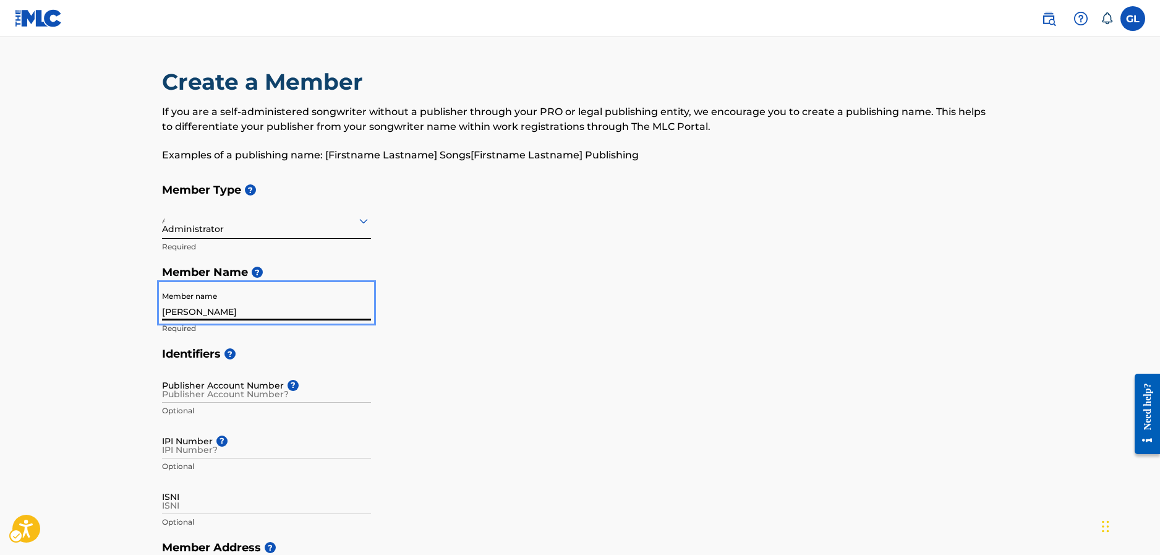
type input "[GEOGRAPHIC_DATA]"
type input "1030"
type input "32"
type input "477"
type input "232552"
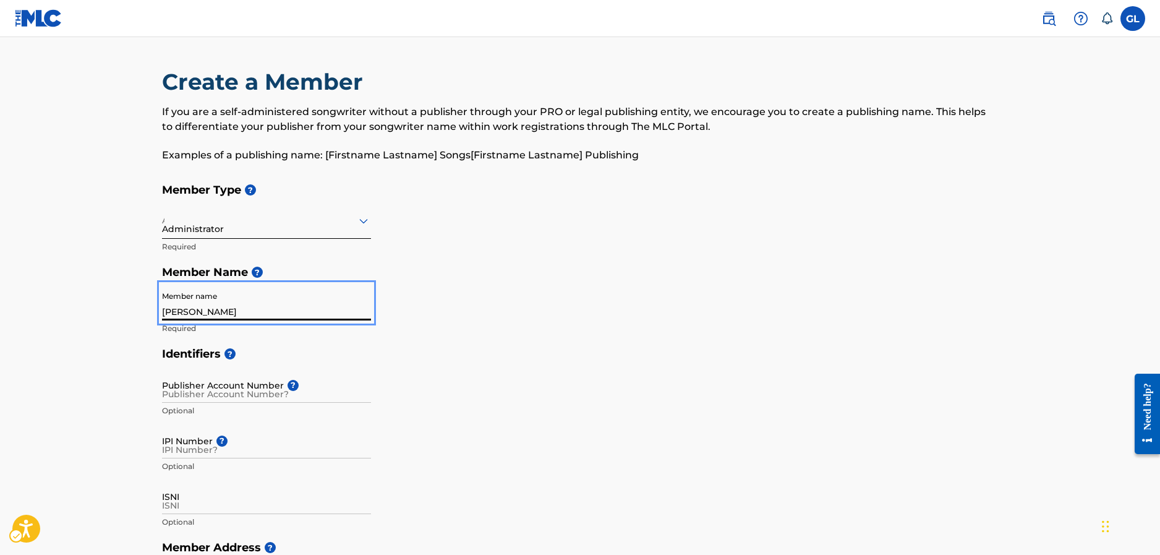
type input "[PERSON_NAME][EMAIL_ADDRESS][PERSON_NAME][DOMAIN_NAME]"
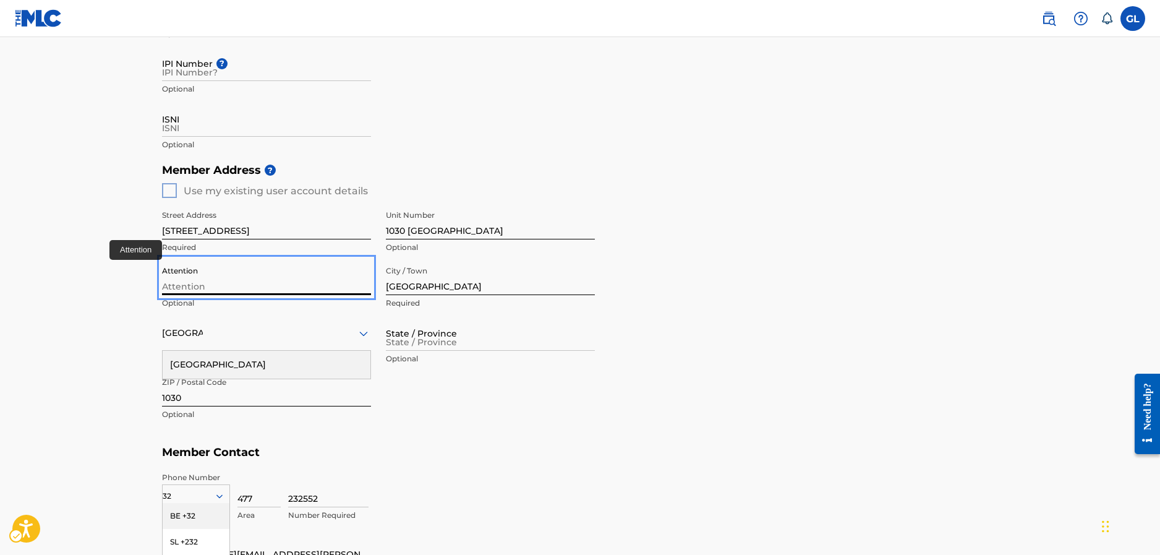
type input "[PERSON_NAME]"
click at [256, 367] on div "[GEOGRAPHIC_DATA]" at bounding box center [267, 365] width 208 height 28
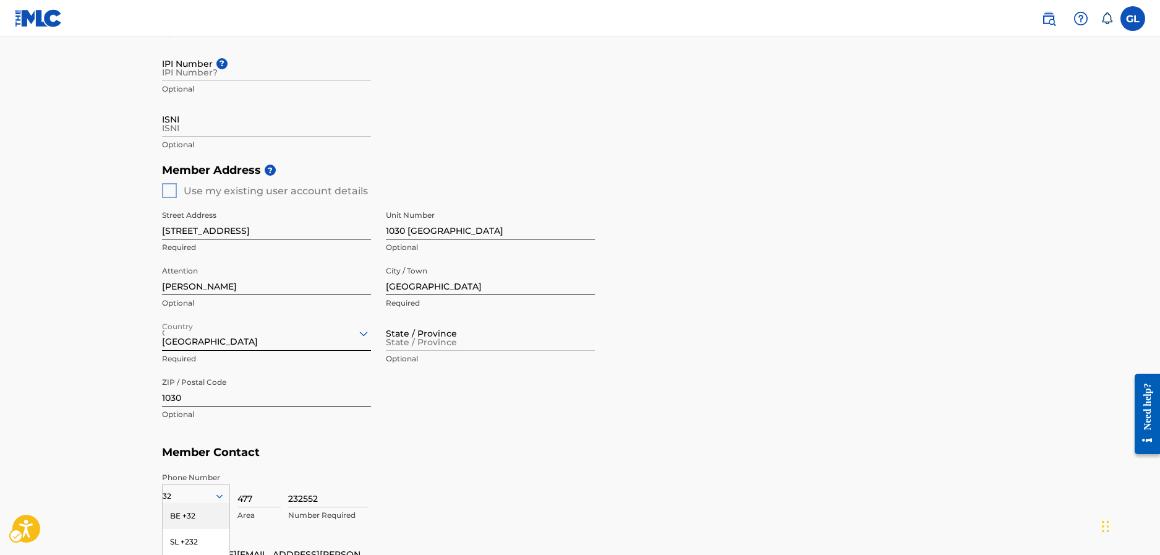
scroll to position [501, 0]
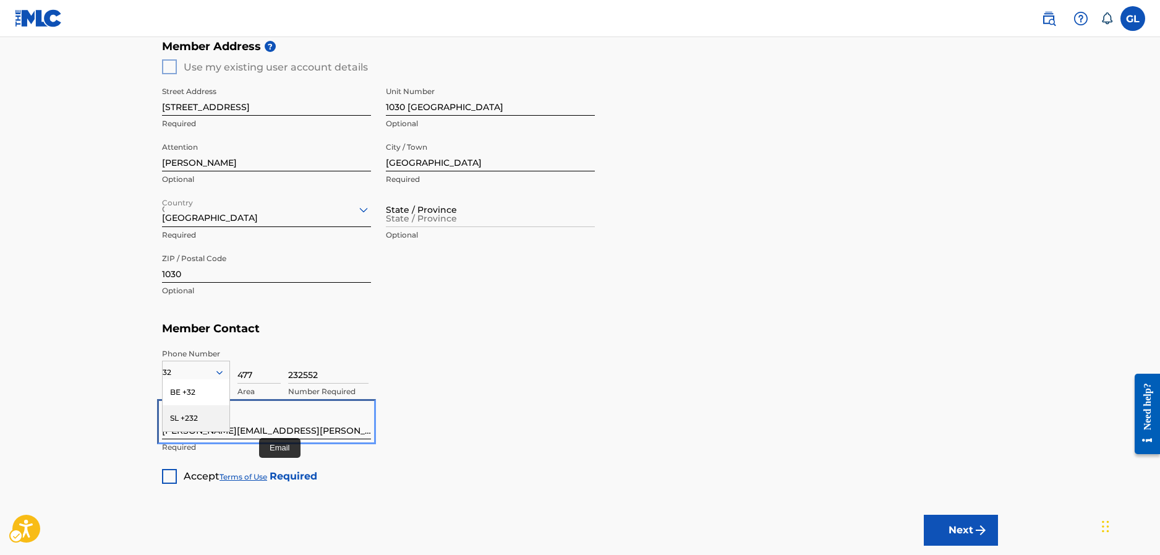
click at [287, 424] on input "[PERSON_NAME][EMAIL_ADDRESS][PERSON_NAME][DOMAIN_NAME]" at bounding box center [266, 421] width 209 height 35
click at [468, 393] on div "232552 Number Required" at bounding box center [643, 376] width 710 height 56
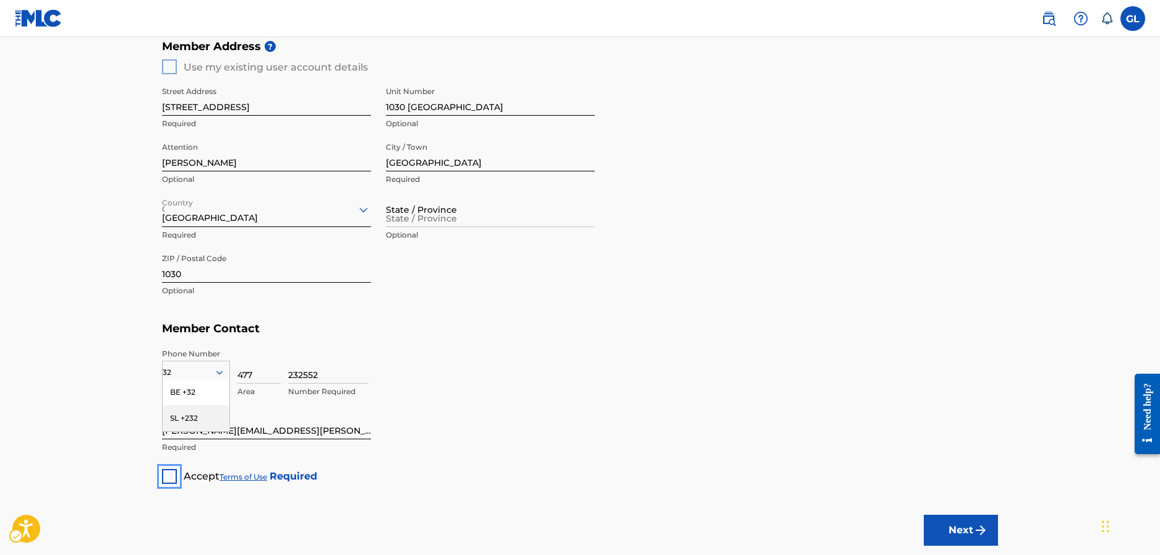
click at [166, 477] on div "Unlabelled" at bounding box center [169, 476] width 15 height 15
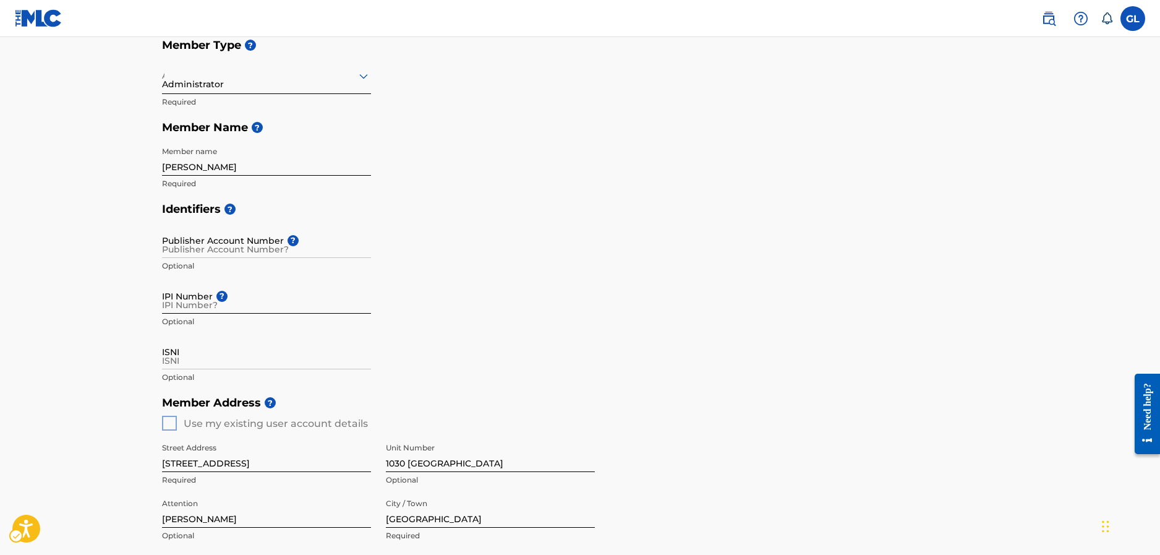
scroll to position [130, 0]
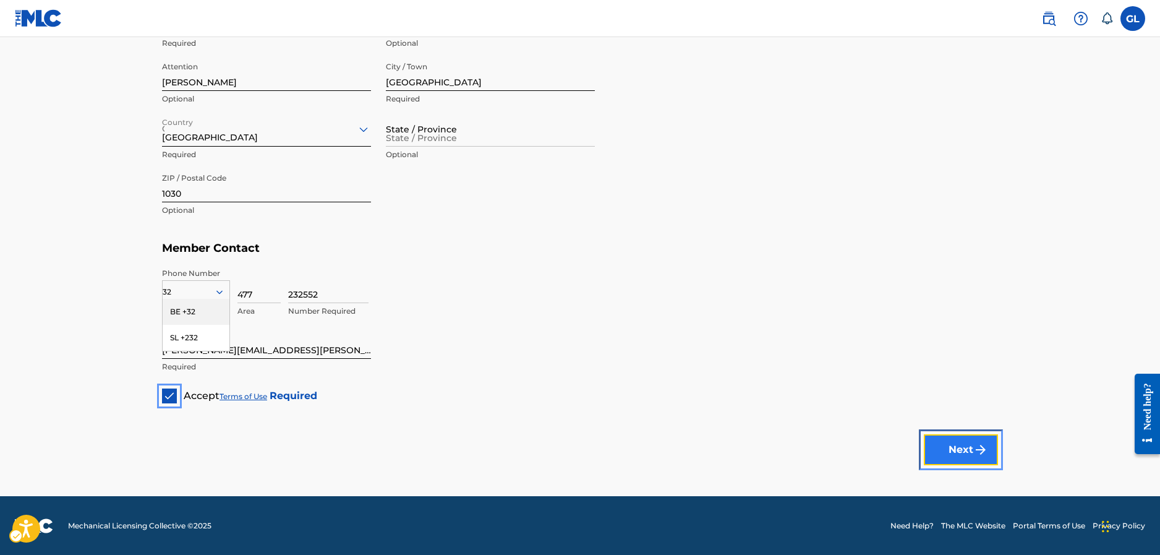
click at [947, 458] on button "Next" at bounding box center [961, 449] width 74 height 31
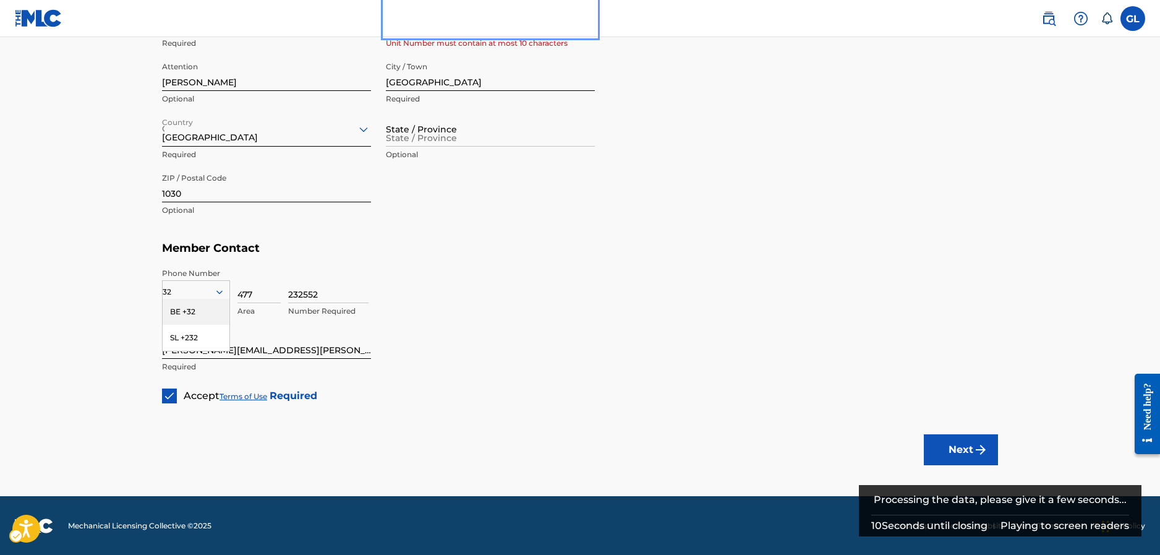
scroll to position [396, 0]
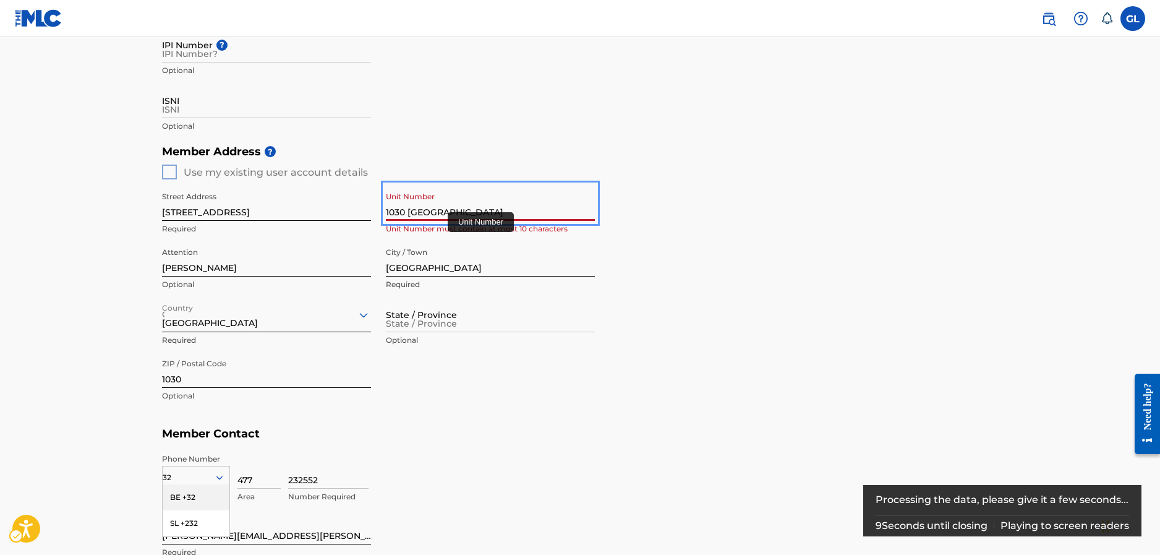
click at [488, 213] on input "1030 [GEOGRAPHIC_DATA]" at bounding box center [490, 202] width 209 height 35
type input "1"
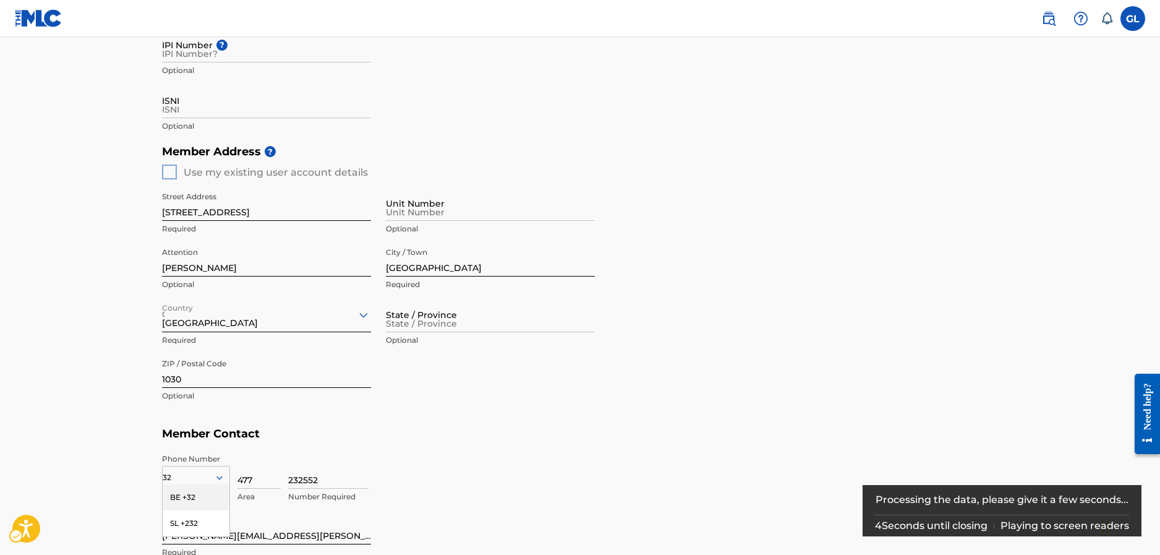
click at [637, 200] on div "Member Address ? Use my existing user account details Street Address RUE GENERA…" at bounding box center [580, 279] width 836 height 283
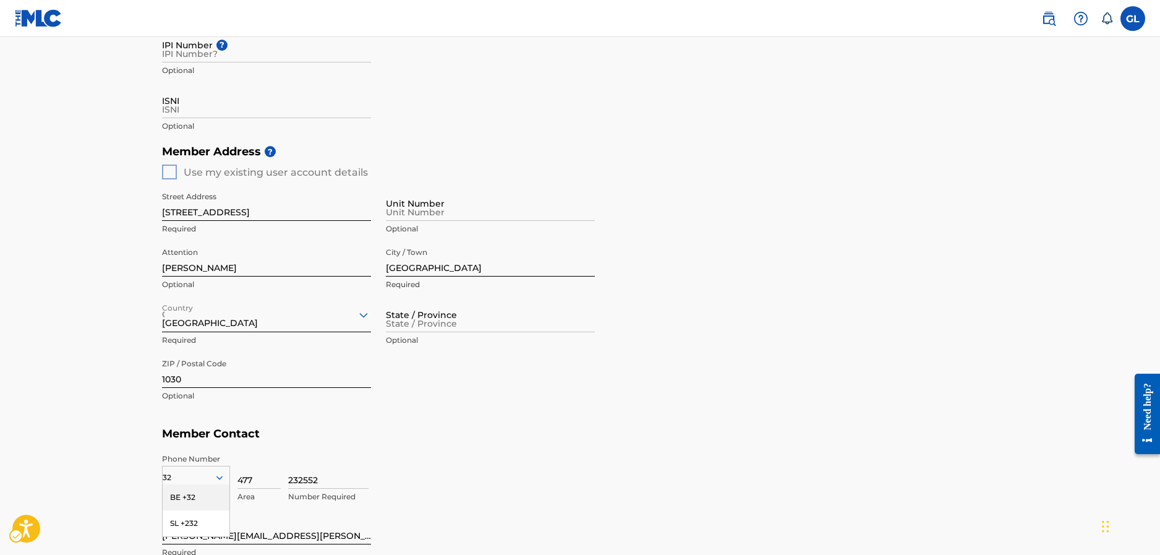
click at [449, 373] on div "Street Address [STREET_ADDRESS] Required Unit Number Optional Attention [PERSON…" at bounding box center [378, 296] width 433 height 235
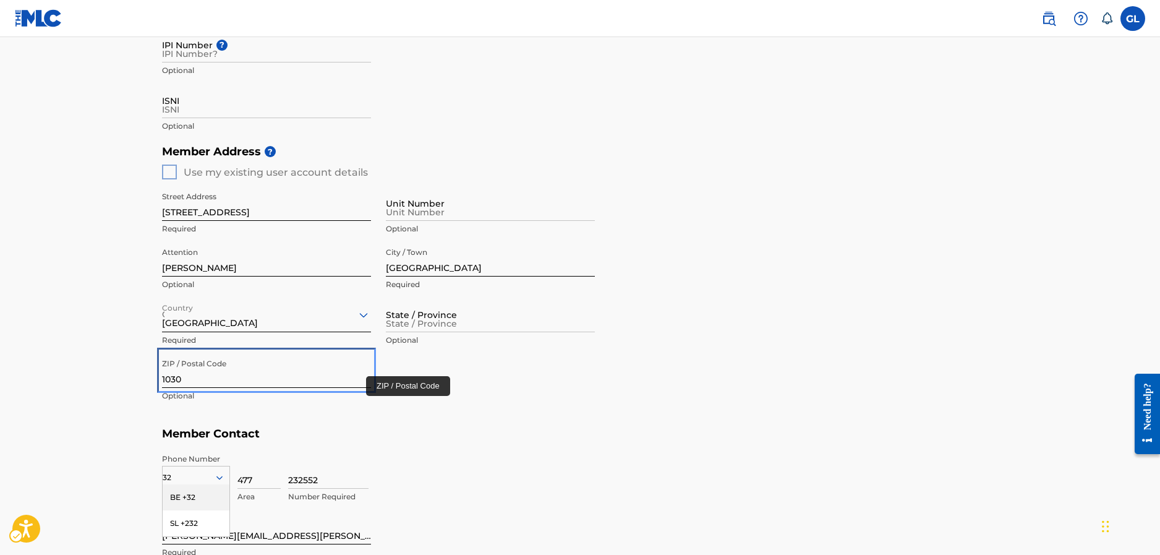
click at [338, 372] on input "1030" at bounding box center [266, 369] width 209 height 35
click at [109, 367] on main "Create a Member If you are a self-administered songwriter without a publisher t…" at bounding box center [580, 161] width 1160 height 1040
click at [53, 266] on main "Create a Member If you are a self-administered songwriter without a publisher t…" at bounding box center [580, 161] width 1160 height 1040
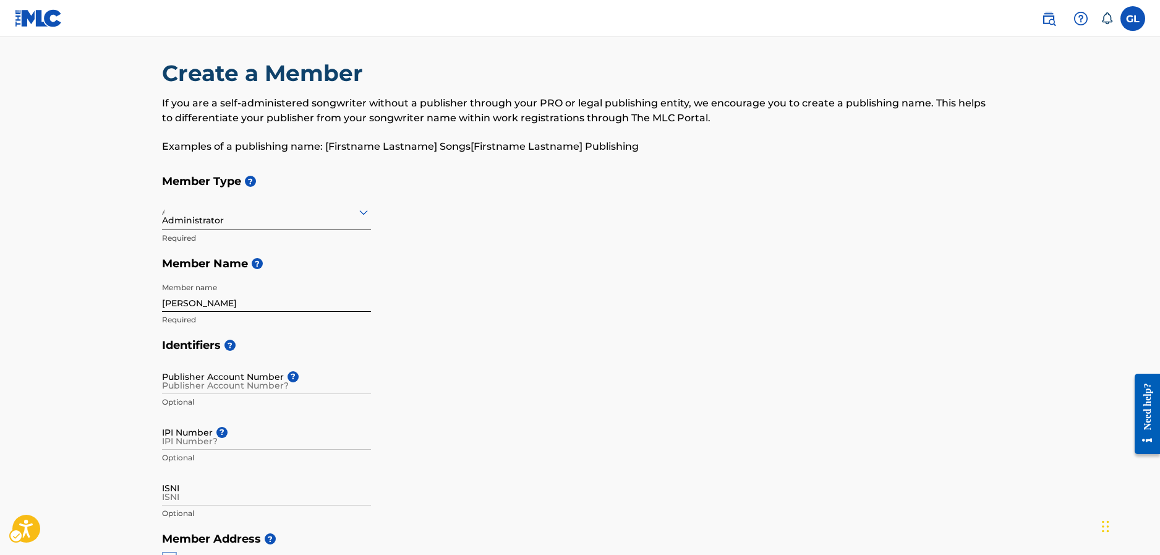
scroll to position [0, 0]
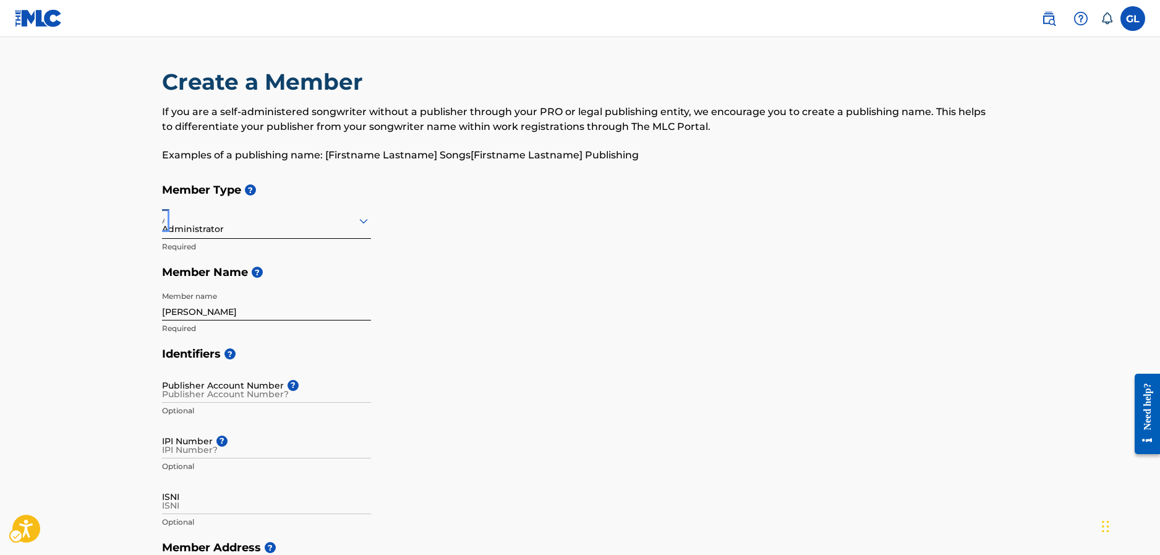
click at [240, 227] on div at bounding box center [266, 220] width 209 height 15
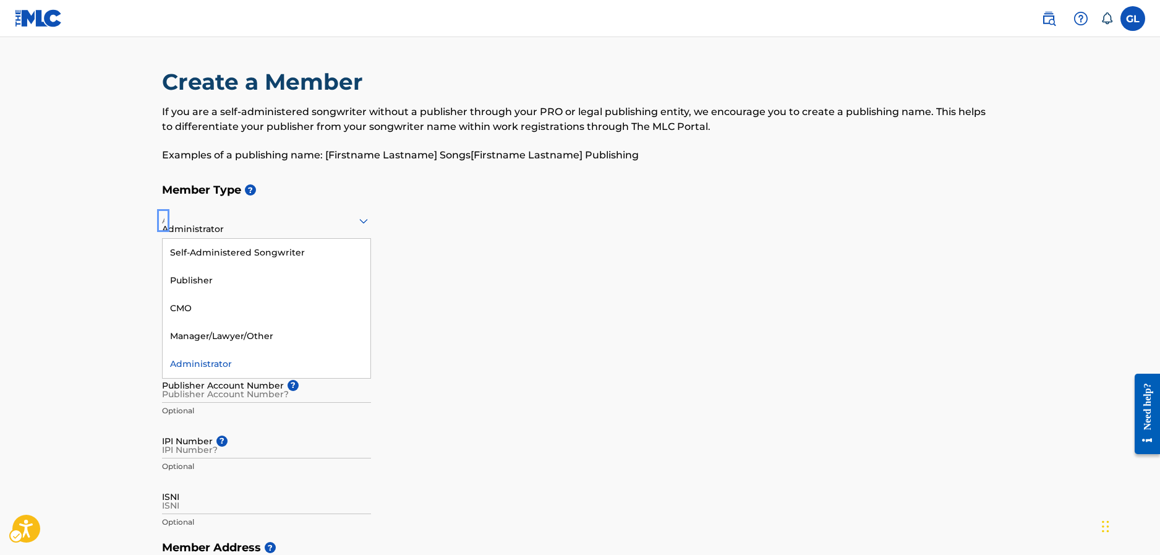
click at [237, 362] on div "Administrator" at bounding box center [267, 364] width 208 height 28
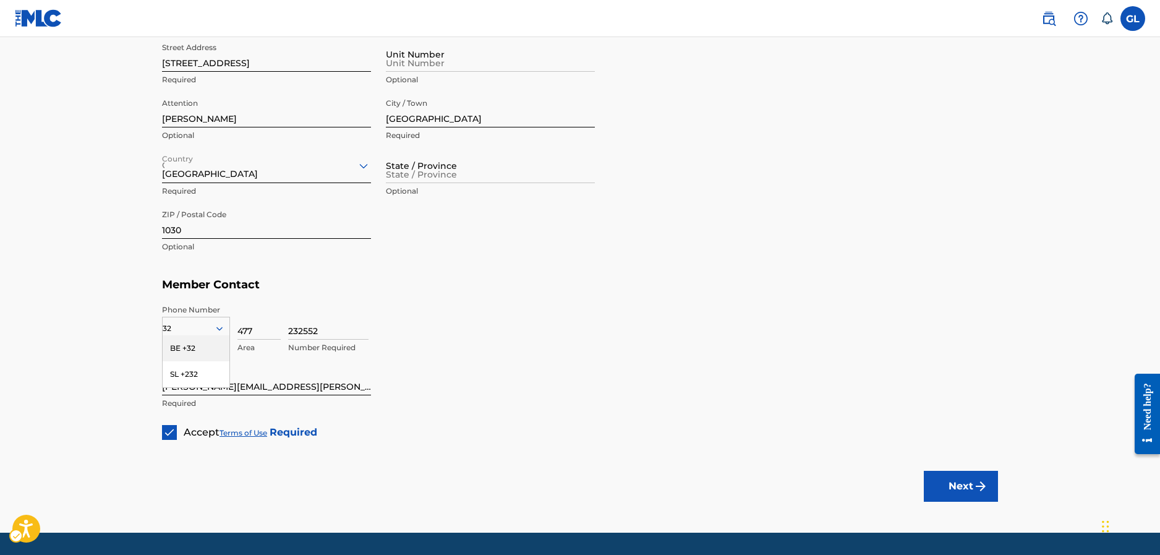
scroll to position [581, 0]
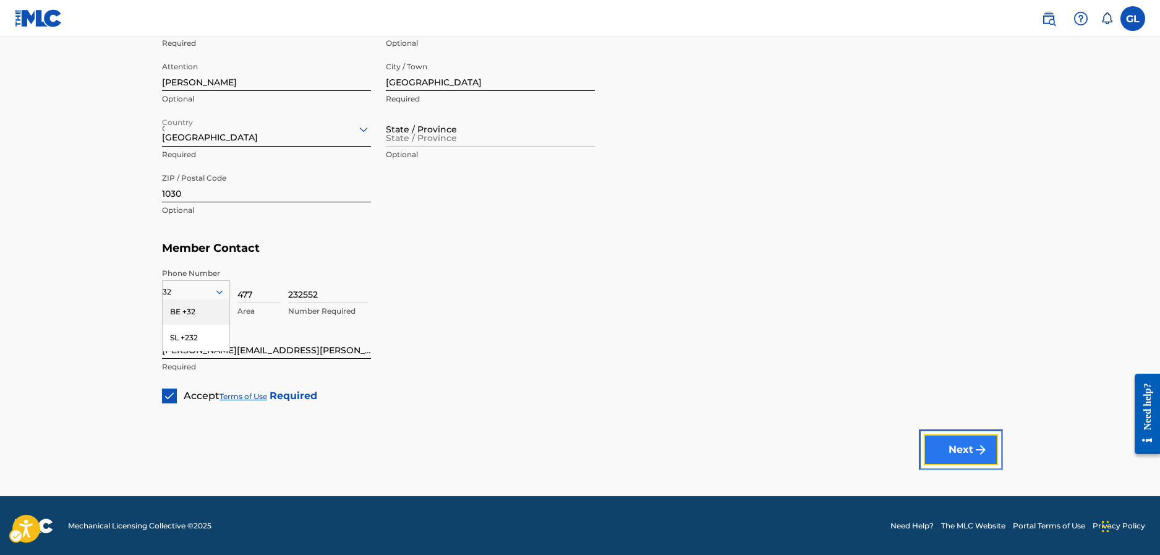
click at [966, 434] on button "Next" at bounding box center [961, 449] width 74 height 31
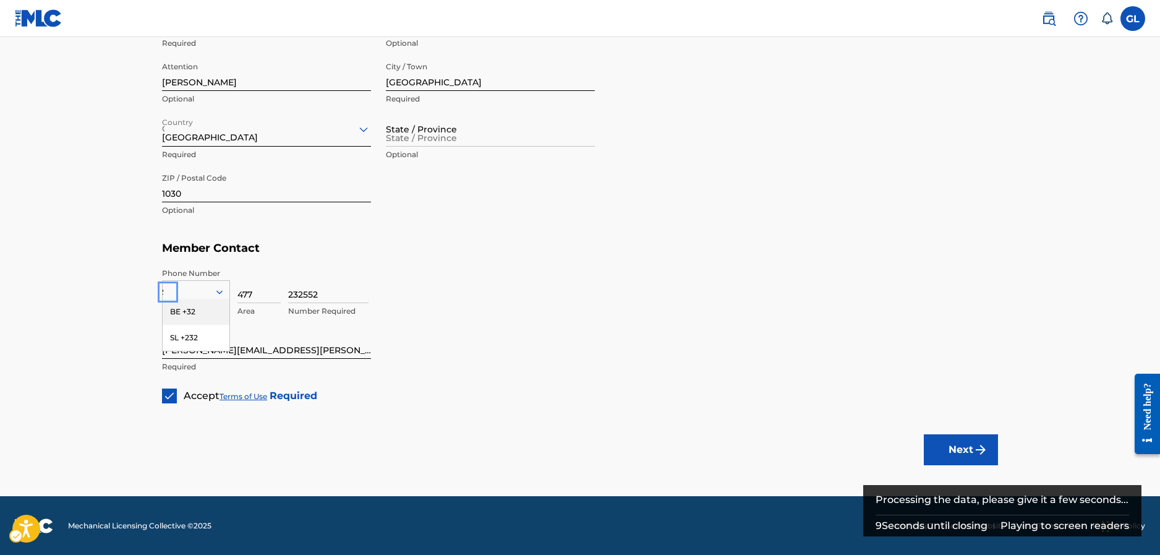
click at [195, 315] on div "BE +32" at bounding box center [196, 312] width 67 height 26
click at [946, 451] on button "Next" at bounding box center [961, 449] width 74 height 31
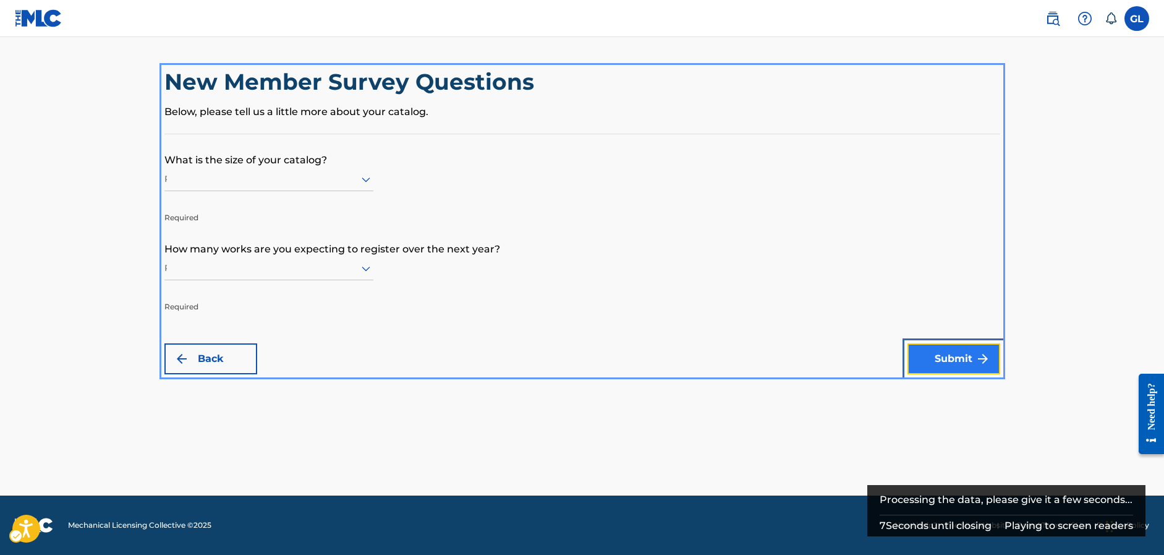
click at [971, 356] on button "Submit" at bounding box center [954, 358] width 93 height 31
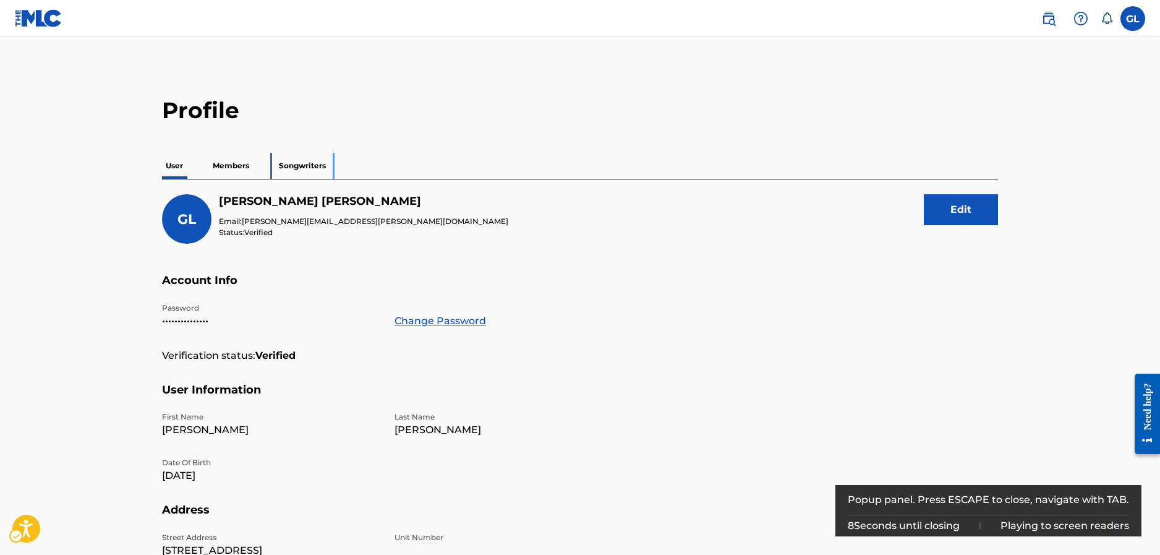
click at [283, 176] on p "Songwriters" at bounding box center [302, 166] width 54 height 26
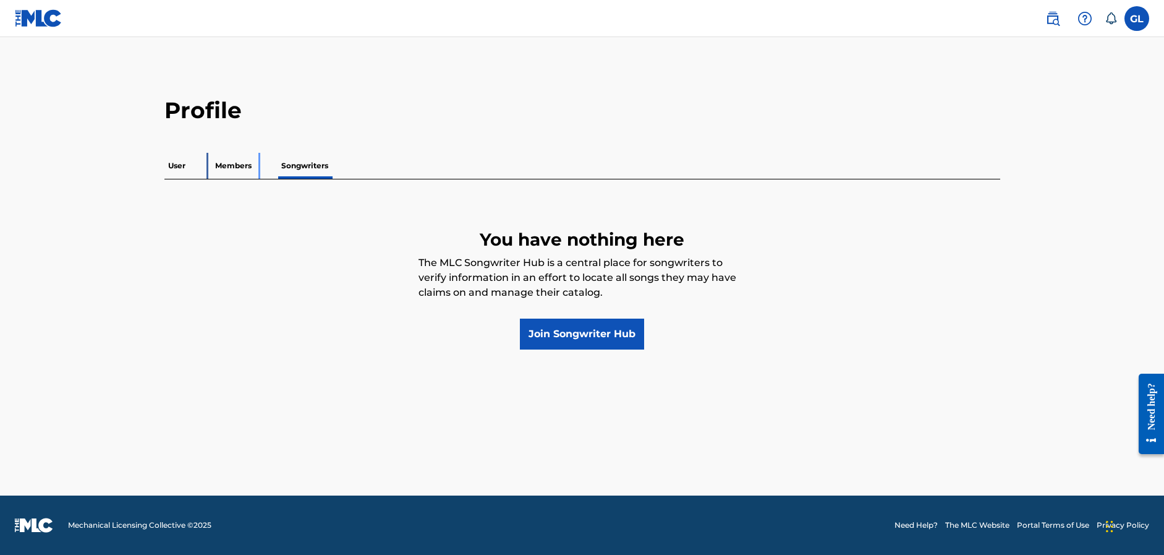
click at [238, 158] on p "Members" at bounding box center [233, 166] width 44 height 26
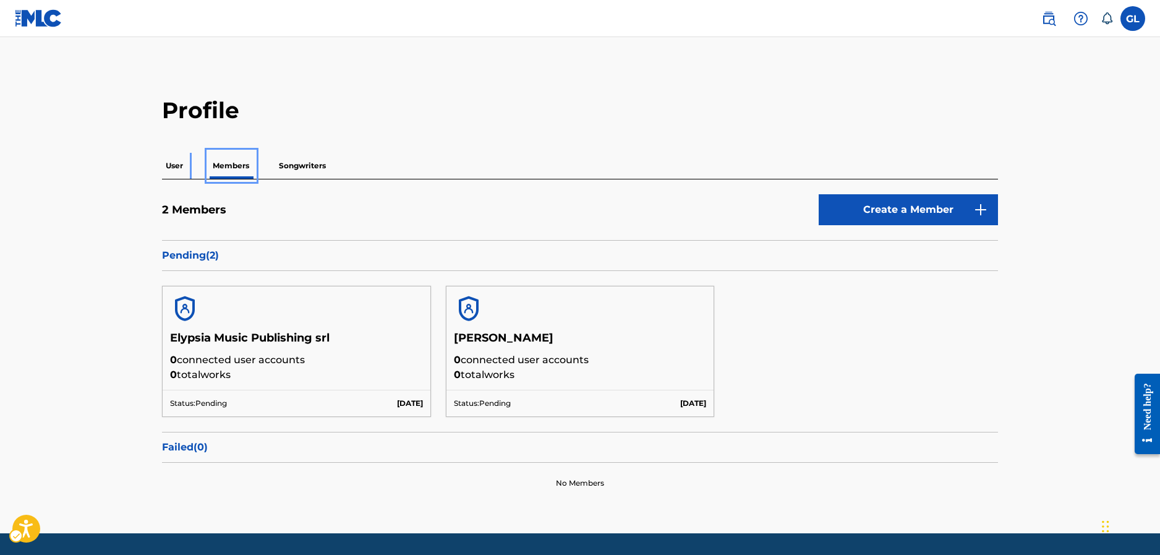
click at [176, 164] on p "User" at bounding box center [174, 166] width 25 height 26
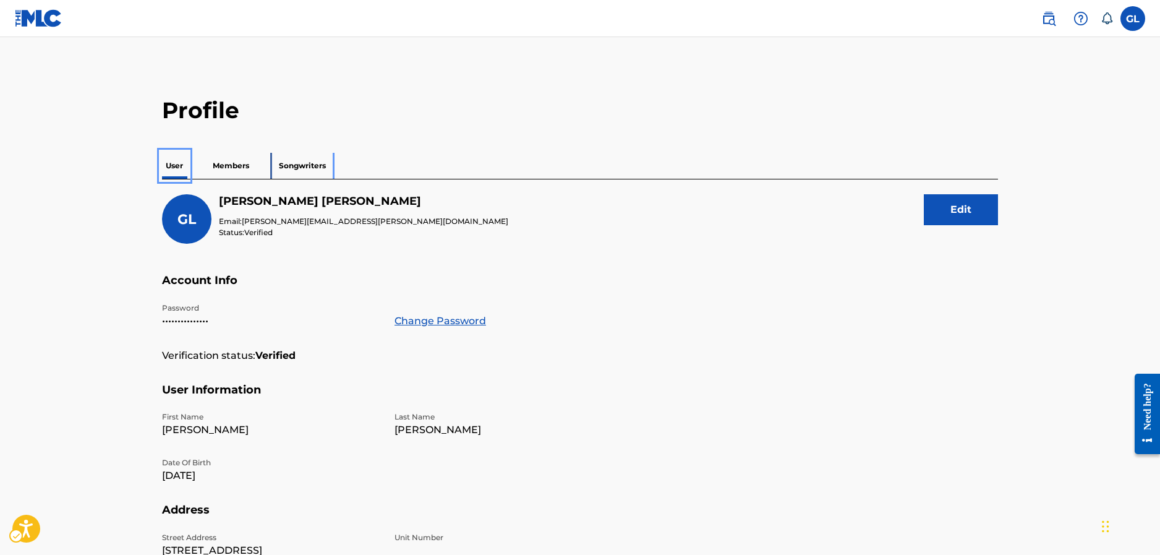
click at [301, 157] on p "Songwriters" at bounding box center [302, 166] width 54 height 26
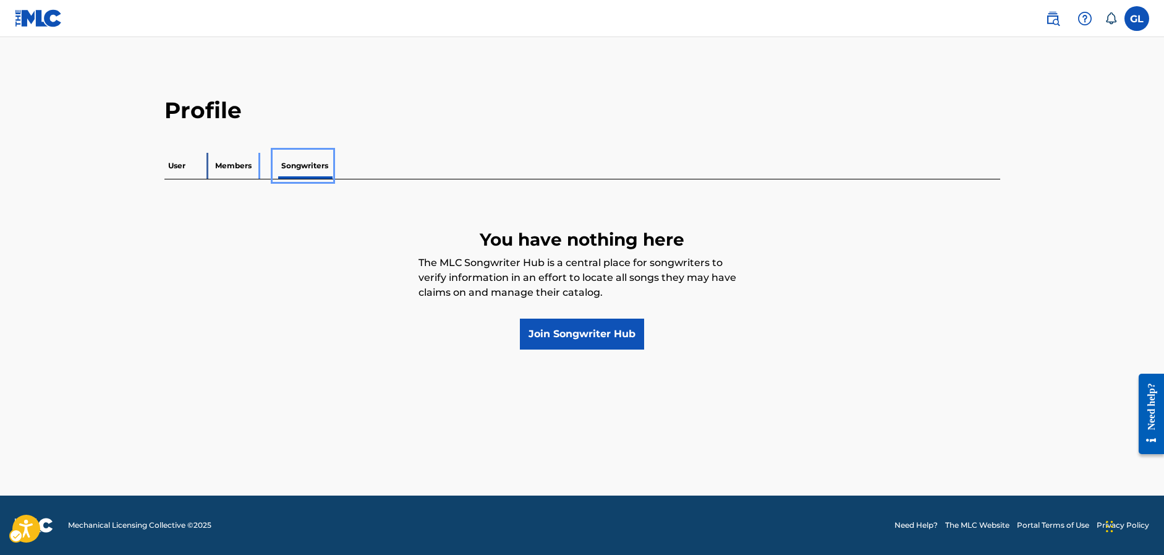
click at [229, 161] on p "Members" at bounding box center [233, 166] width 44 height 26
click at [221, 158] on p "Members" at bounding box center [233, 166] width 44 height 26
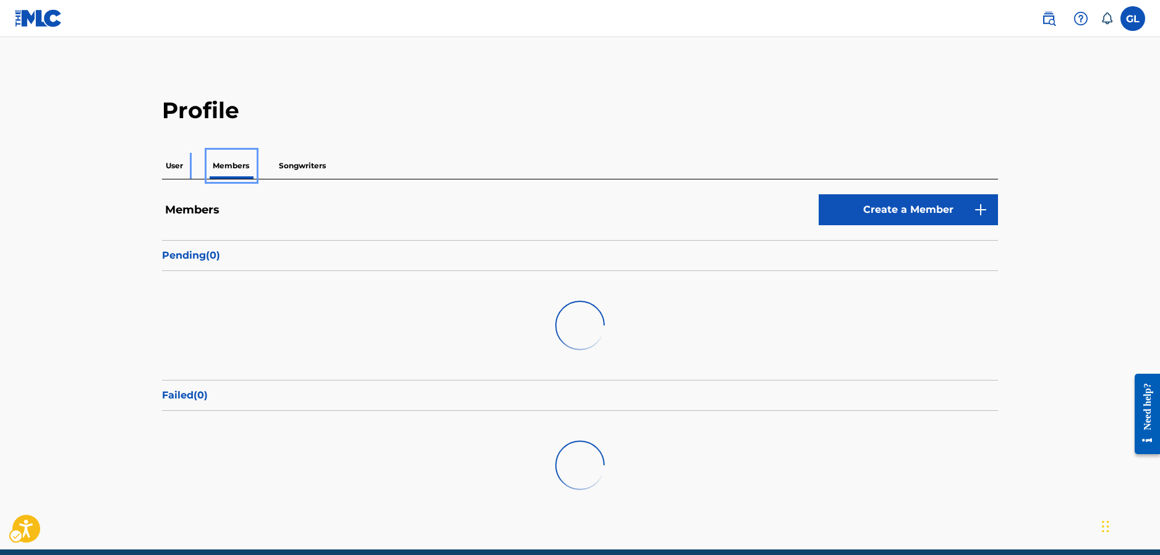
click at [166, 160] on p "User" at bounding box center [174, 166] width 25 height 26
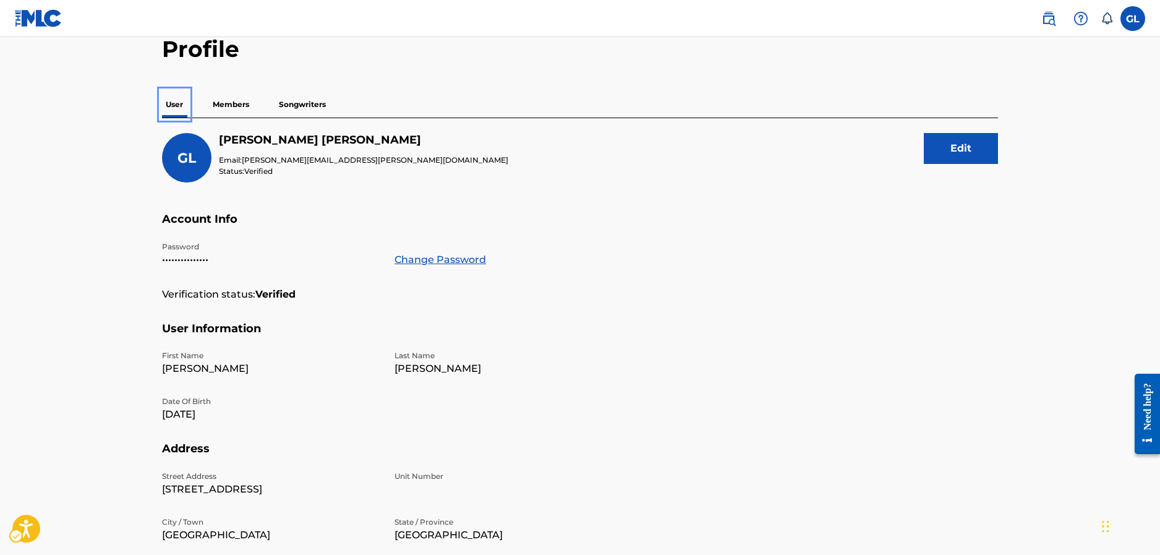
scroll to position [30, 0]
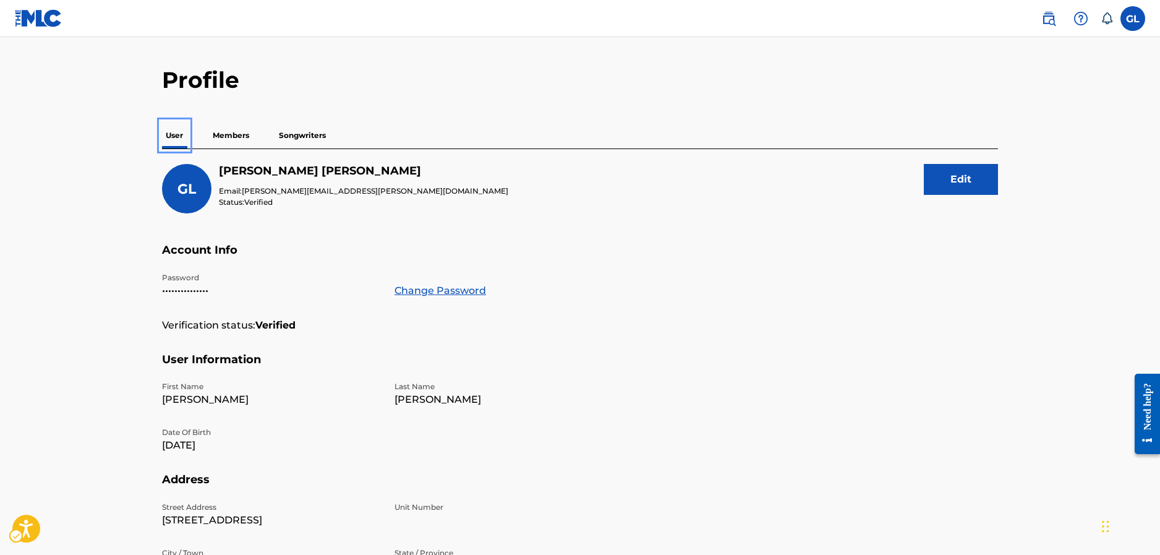
click at [197, 192] on div "GL" at bounding box center [186, 188] width 49 height 49
click at [993, 189] on button "Edit" at bounding box center [961, 179] width 74 height 31
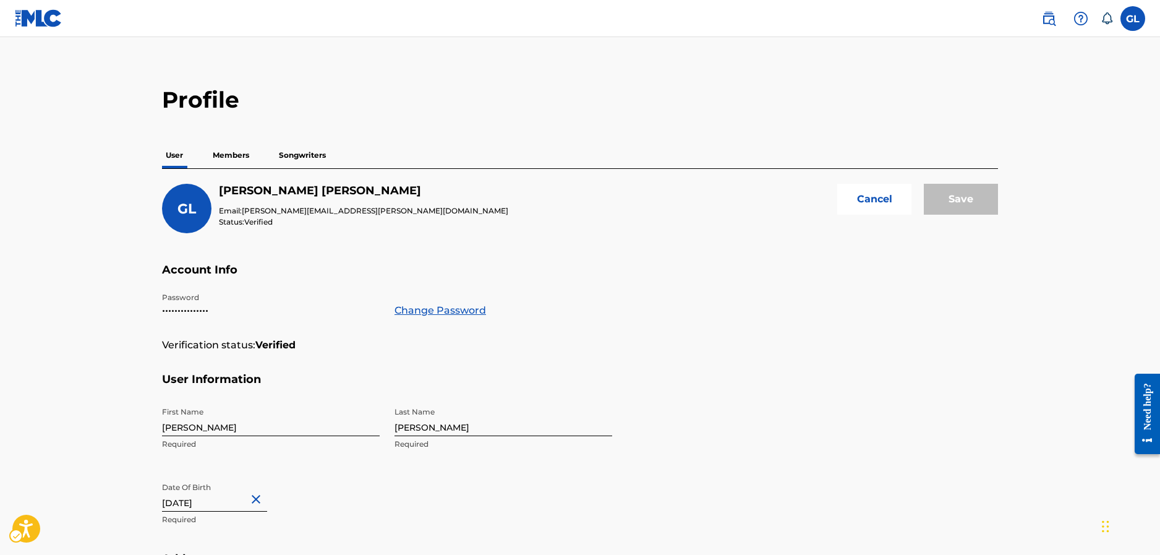
scroll to position [0, 0]
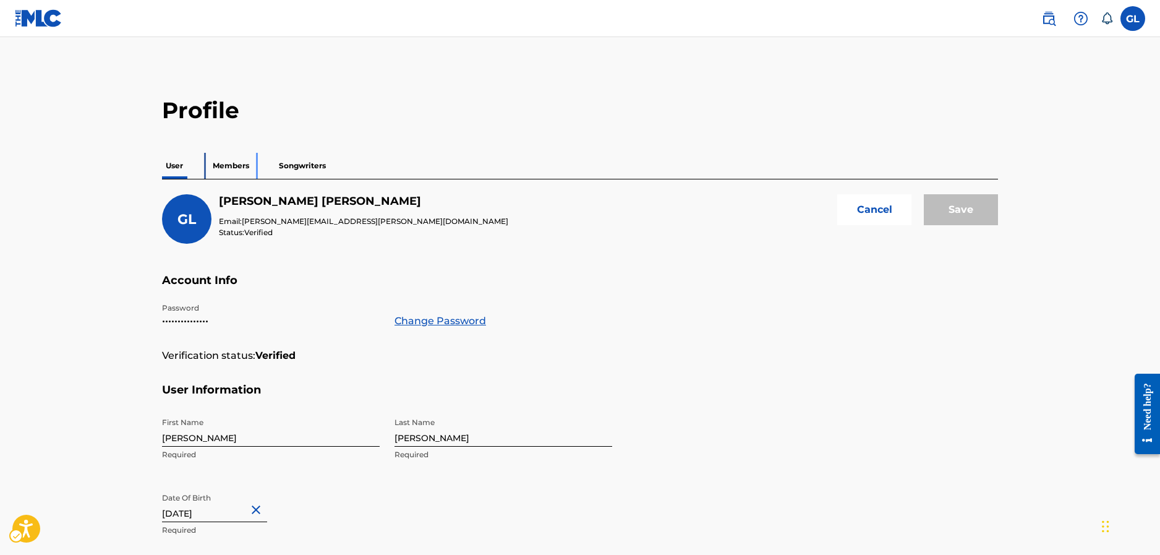
click at [244, 158] on p "Members" at bounding box center [231, 166] width 44 height 26
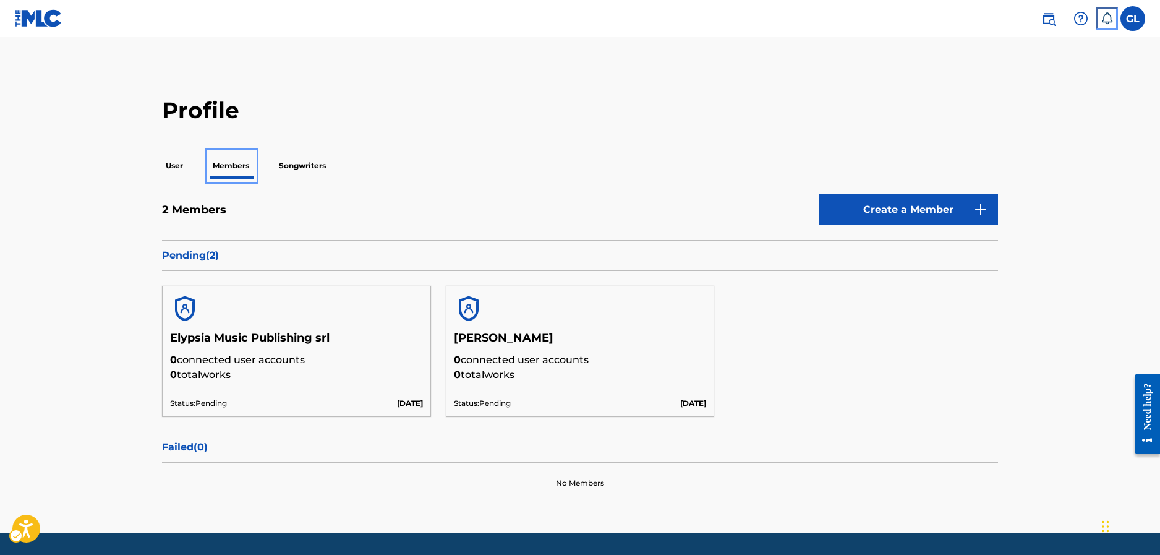
click at [1109, 19] on icon at bounding box center [1107, 18] width 12 height 12
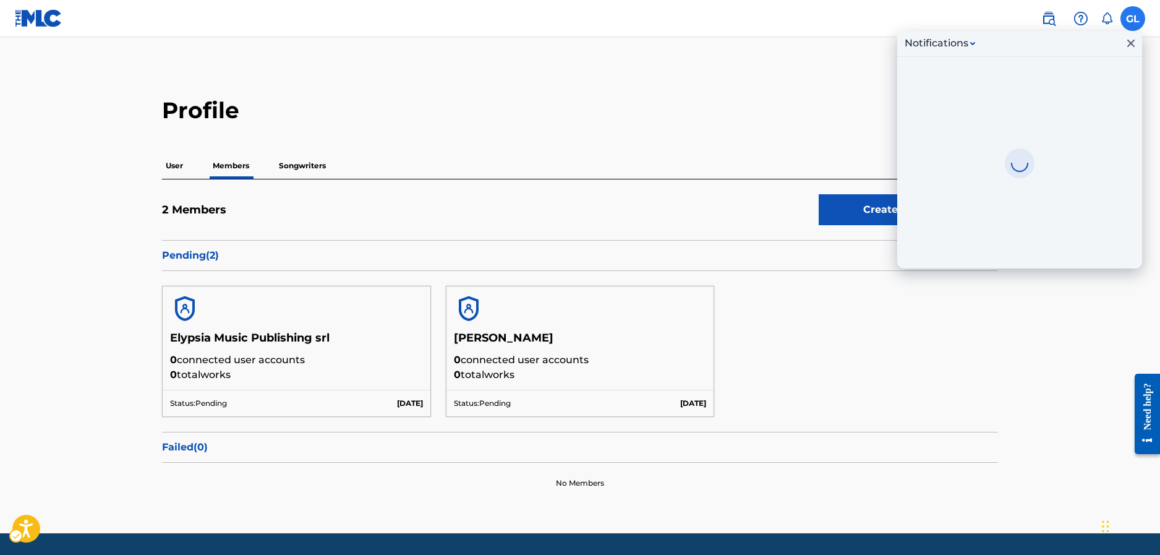
click at [1131, 22] on label at bounding box center [1132, 18] width 25 height 25
click at [1133, 19] on input "GL Gregory Lacour [EMAIL_ADDRESS][PERSON_NAME][DOMAIN_NAME] Notification Prefer…" at bounding box center [1133, 19] width 0 height 0
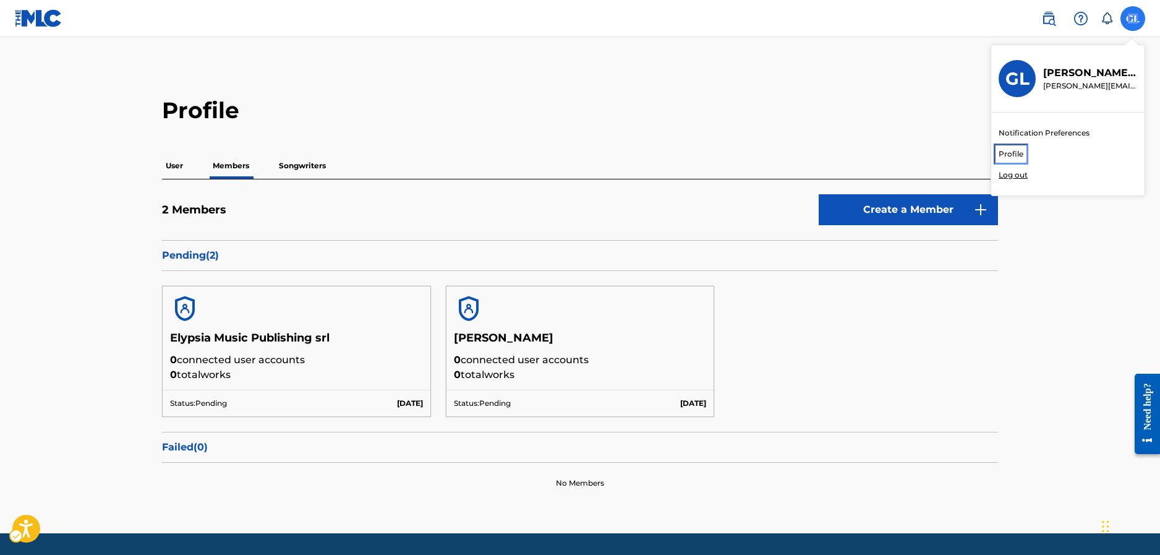
click at [1000, 149] on link "Profile" at bounding box center [1011, 153] width 25 height 11
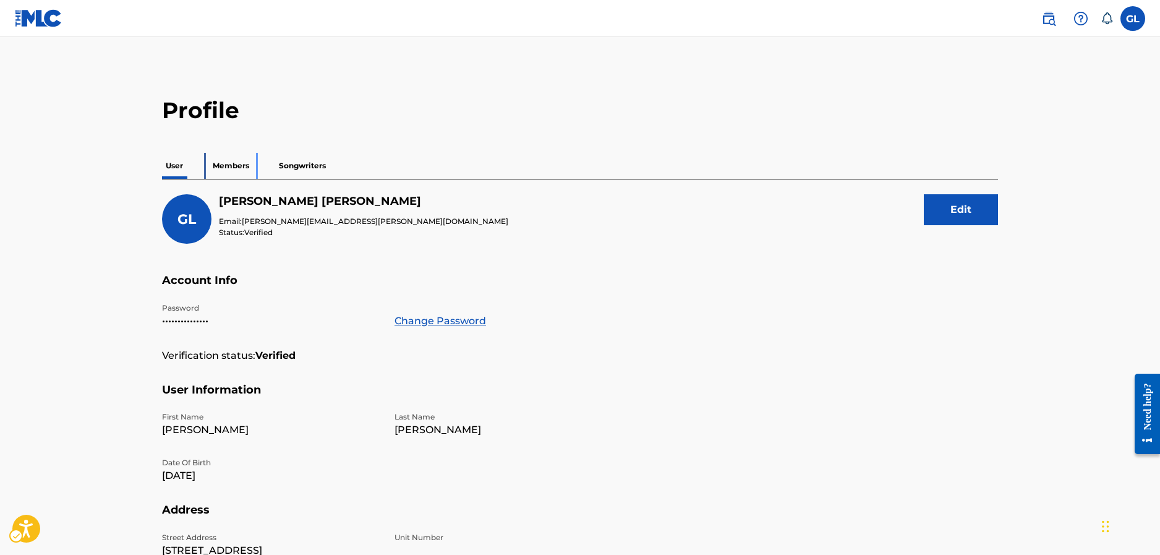
click at [226, 161] on p "Members" at bounding box center [231, 166] width 44 height 26
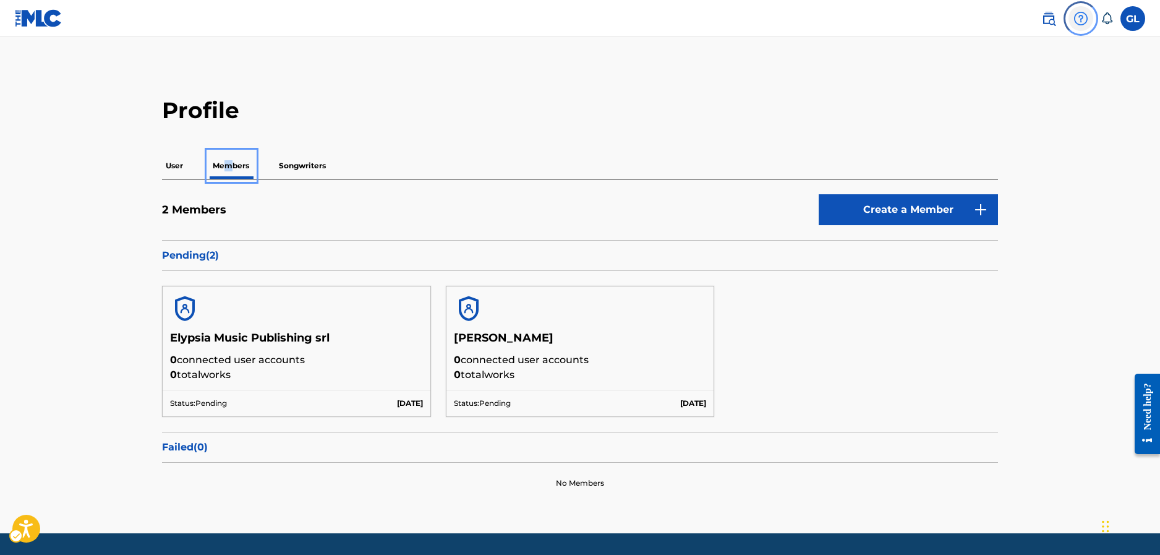
click at [1081, 22] on img at bounding box center [1080, 18] width 15 height 15
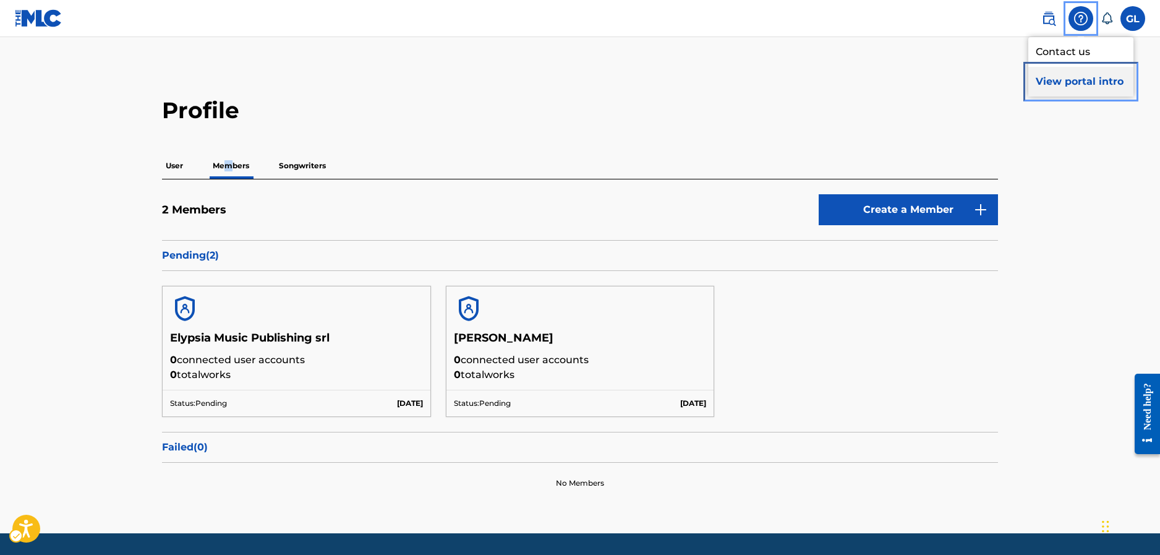
click at [1062, 83] on p "View portal intro" at bounding box center [1080, 82] width 105 height 30
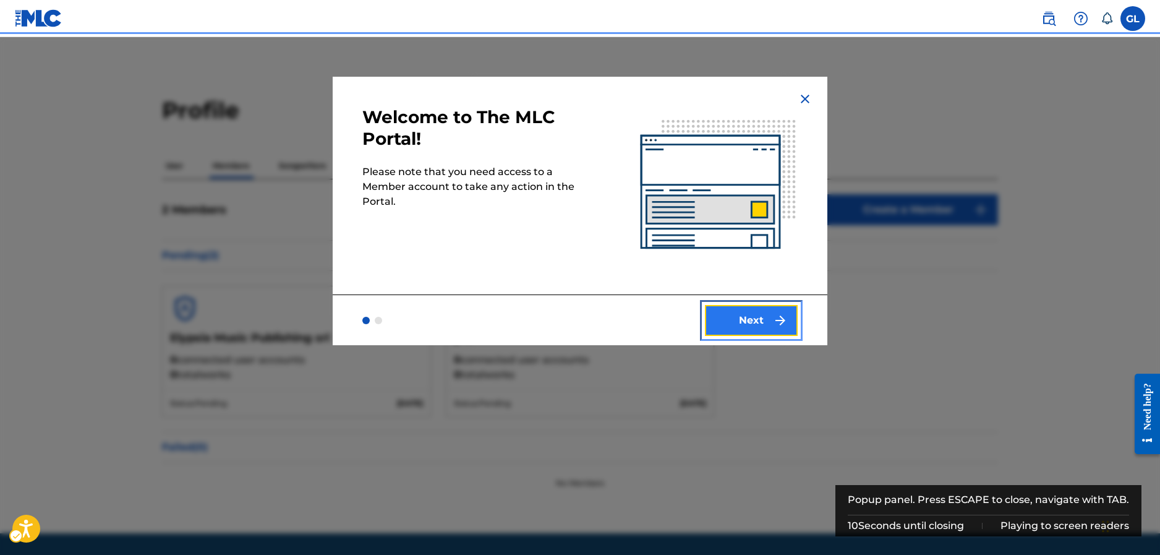
click at [732, 321] on button "Next" at bounding box center [751, 320] width 93 height 31
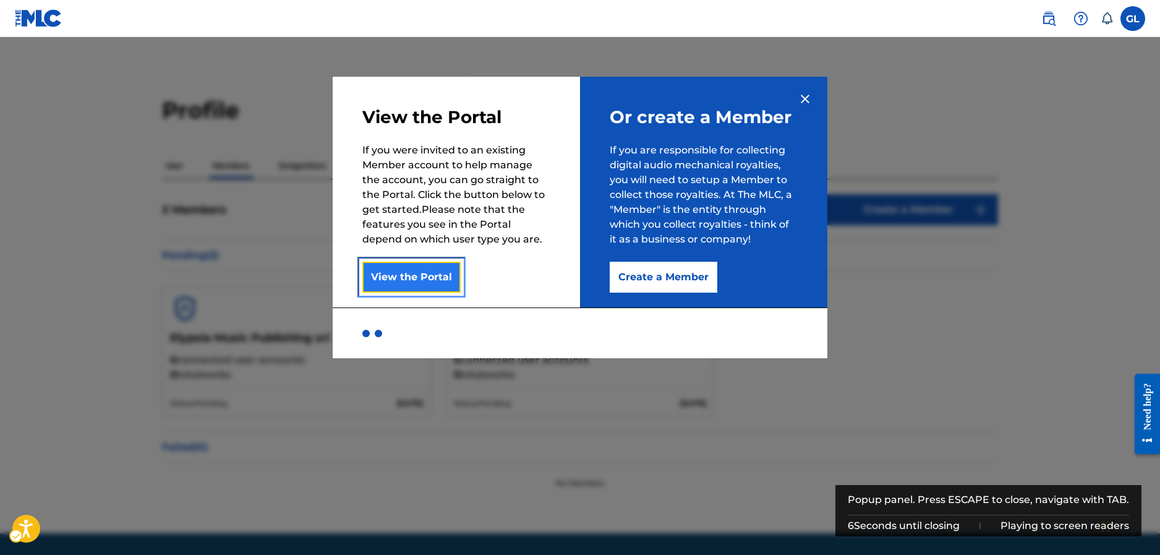
click at [410, 286] on button "View the Portal" at bounding box center [411, 277] width 98 height 31
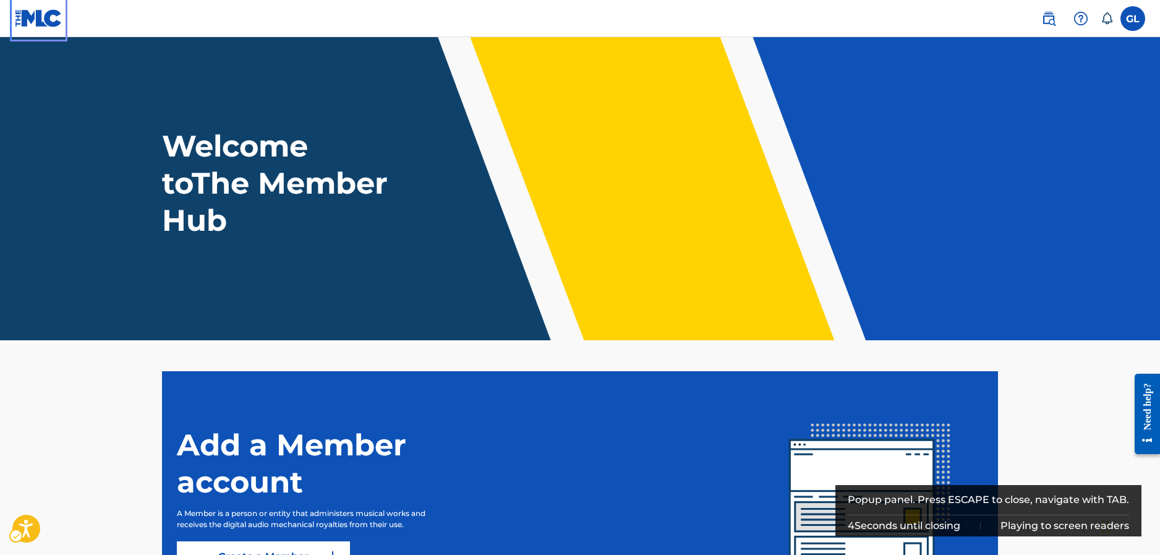
click at [28, 29] on link "| Redirects to homepage | Redirects to homepage | Redirects to homepage | Redir…" at bounding box center [39, 18] width 48 height 36
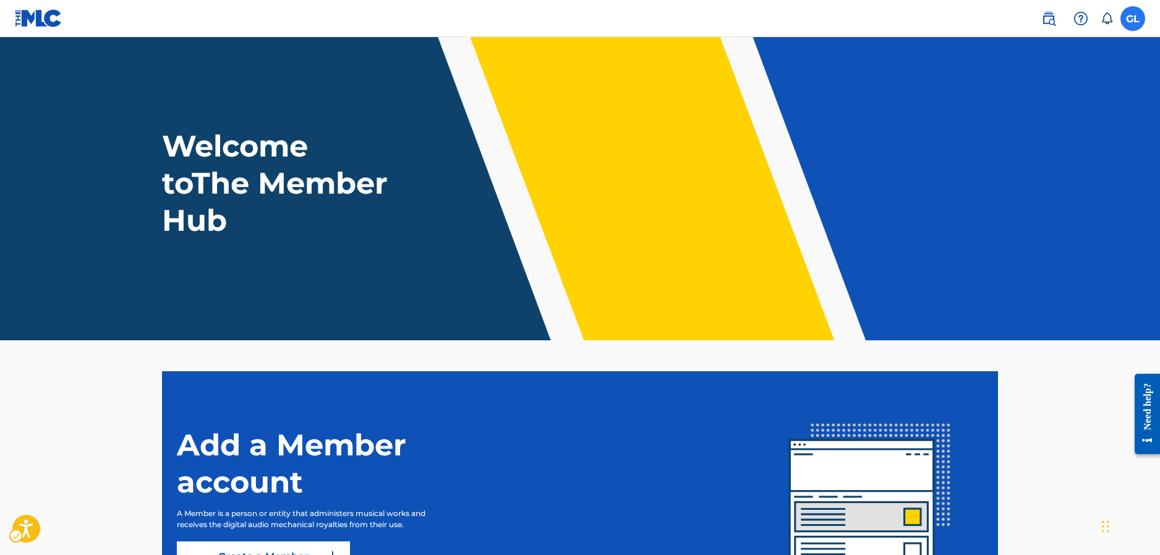
click at [1134, 12] on label at bounding box center [1132, 18] width 25 height 25
click at [1133, 19] on input "GL Gregory Lacour [EMAIL_ADDRESS][PERSON_NAME][DOMAIN_NAME] Notification Prefer…" at bounding box center [1133, 19] width 0 height 0
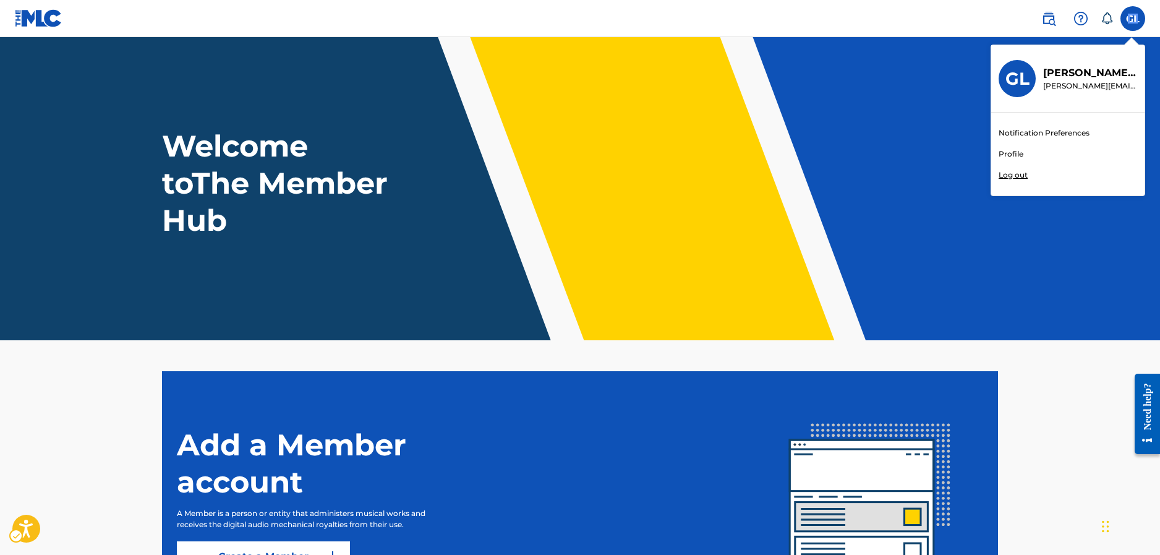
click at [1075, 69] on p "Gregory Lacour" at bounding box center [1090, 73] width 94 height 15
click at [1133, 19] on input "GL Gregory Lacour [EMAIL_ADDRESS][PERSON_NAME][DOMAIN_NAME] Notification Prefer…" at bounding box center [1133, 19] width 0 height 0
click at [1049, 20] on img at bounding box center [1048, 18] width 15 height 15
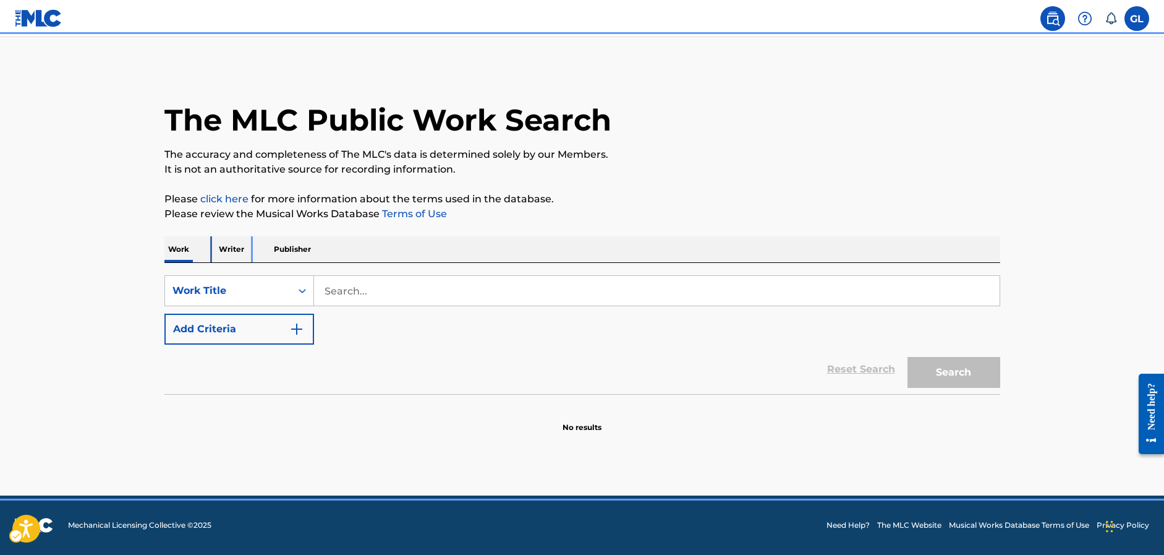
click at [242, 254] on p "Writer" at bounding box center [231, 249] width 33 height 26
click at [293, 256] on p "Publisher" at bounding box center [292, 249] width 45 height 26
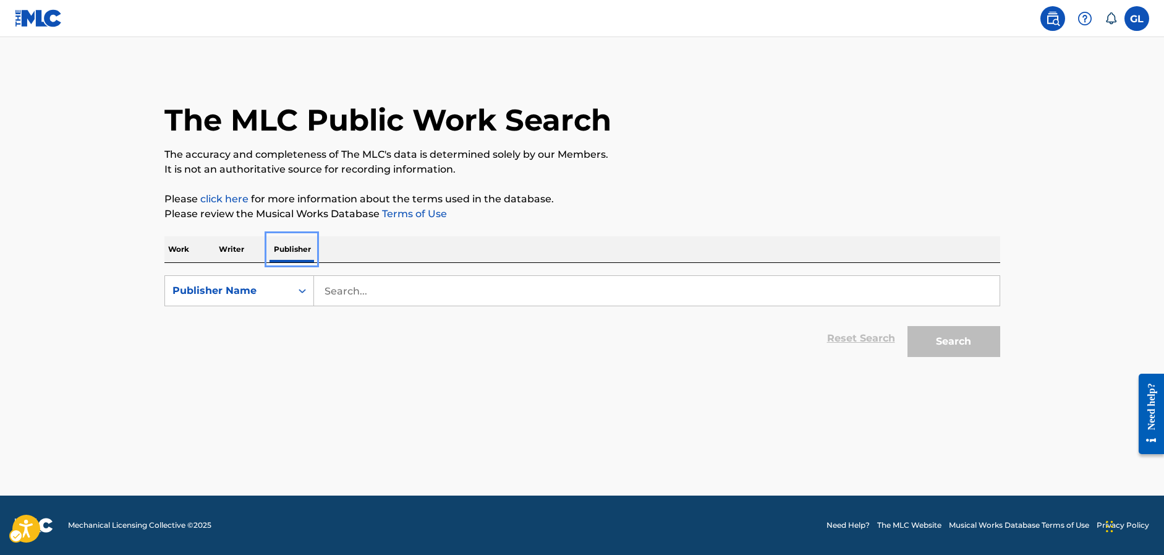
click at [292, 253] on p "Publisher" at bounding box center [292, 249] width 45 height 26
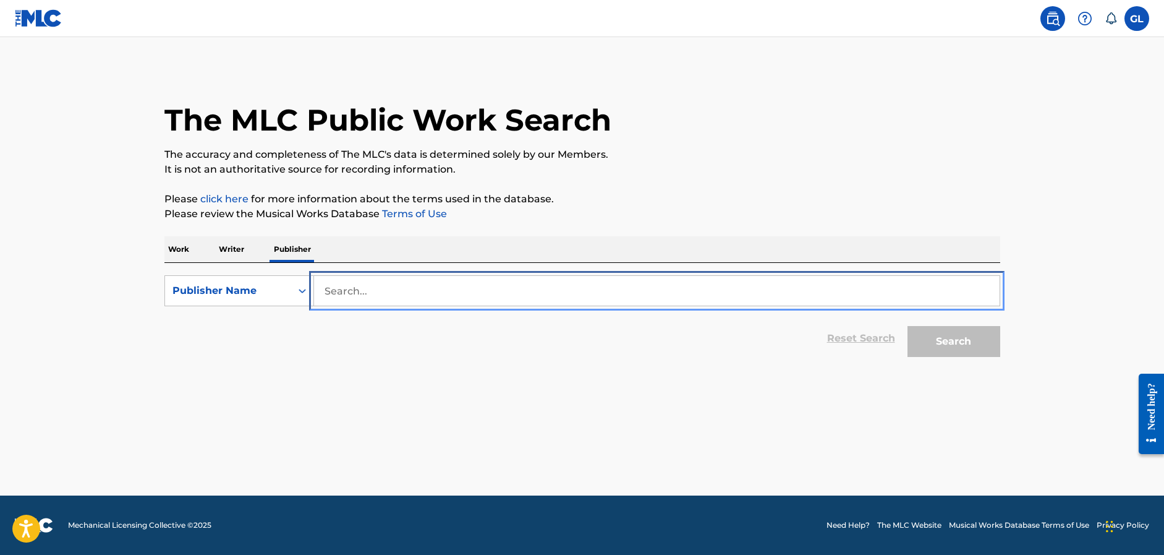
click at [387, 289] on input "Search..." at bounding box center [657, 291] width 686 height 30
click at [387, 288] on input "Search..." at bounding box center [657, 291] width 686 height 30
click at [345, 288] on input "Search..." at bounding box center [657, 291] width 686 height 30
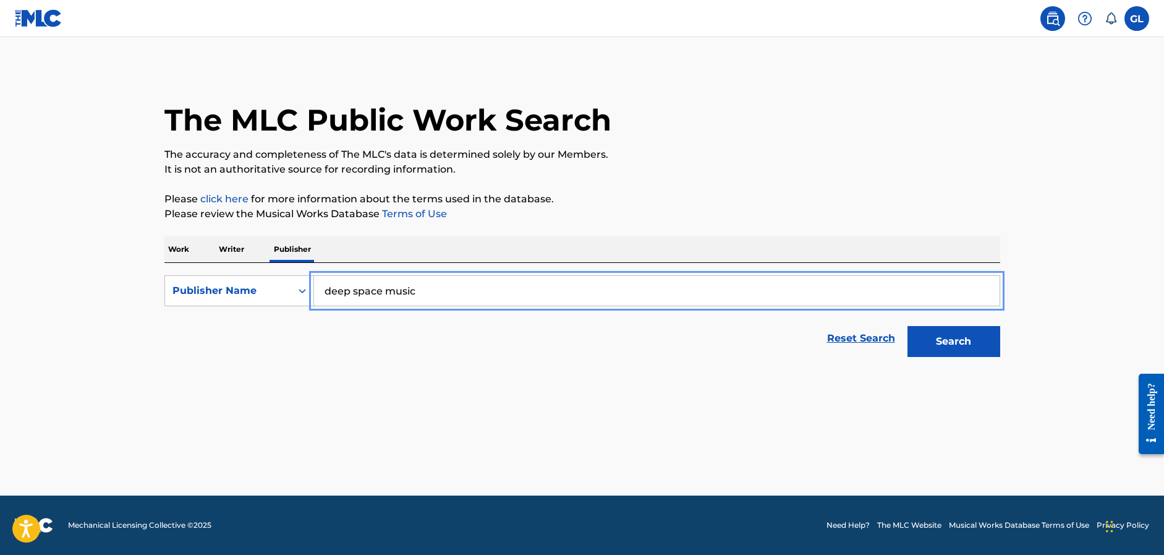
type input "deep space music"
click at [908, 326] on button "Search" at bounding box center [954, 341] width 93 height 31
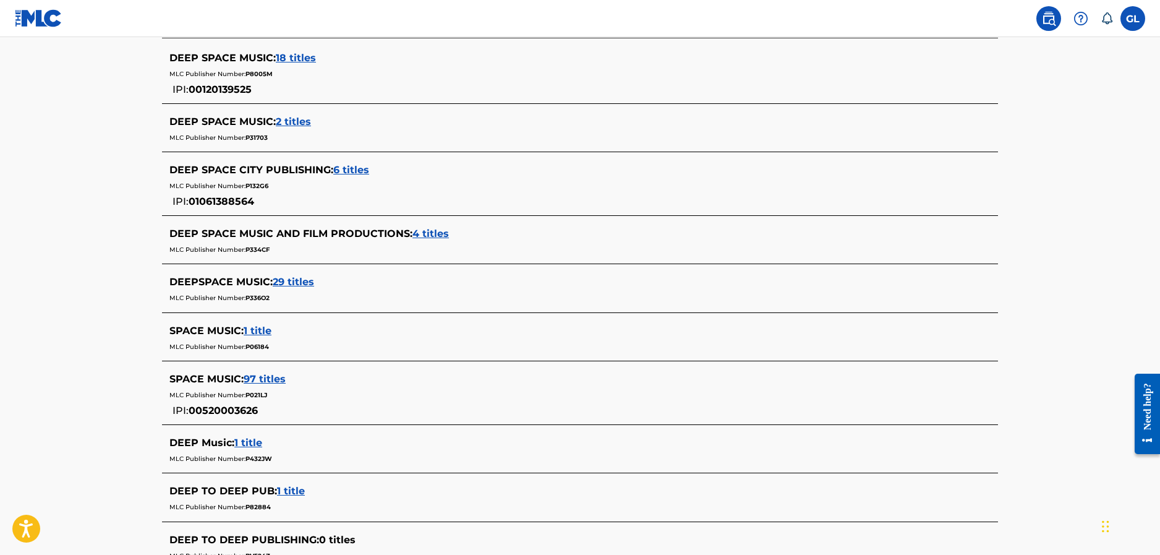
scroll to position [247, 0]
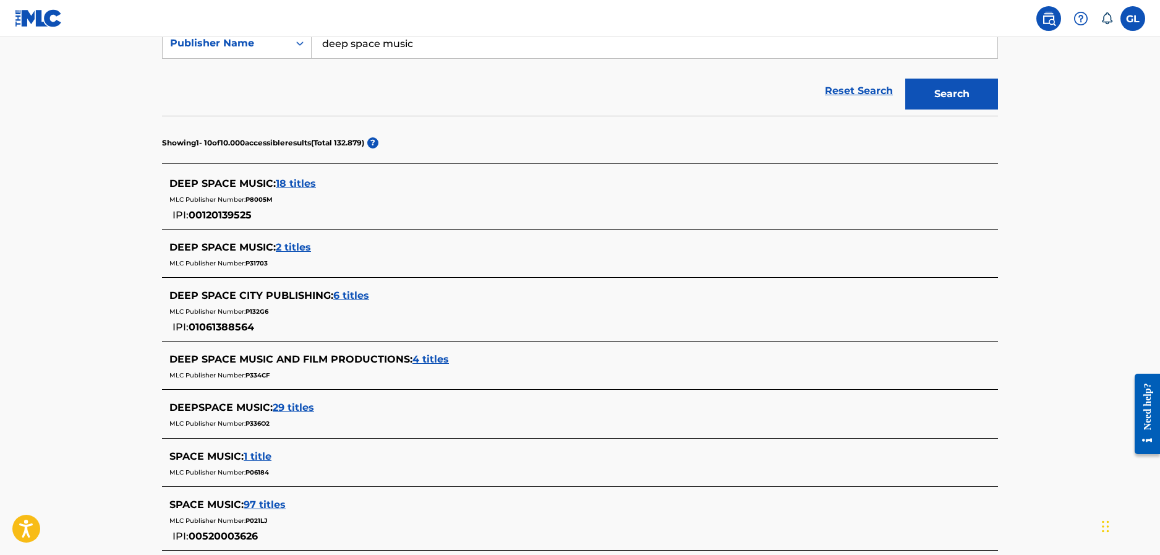
click at [303, 185] on span "18 titles" at bounding box center [296, 183] width 40 height 12
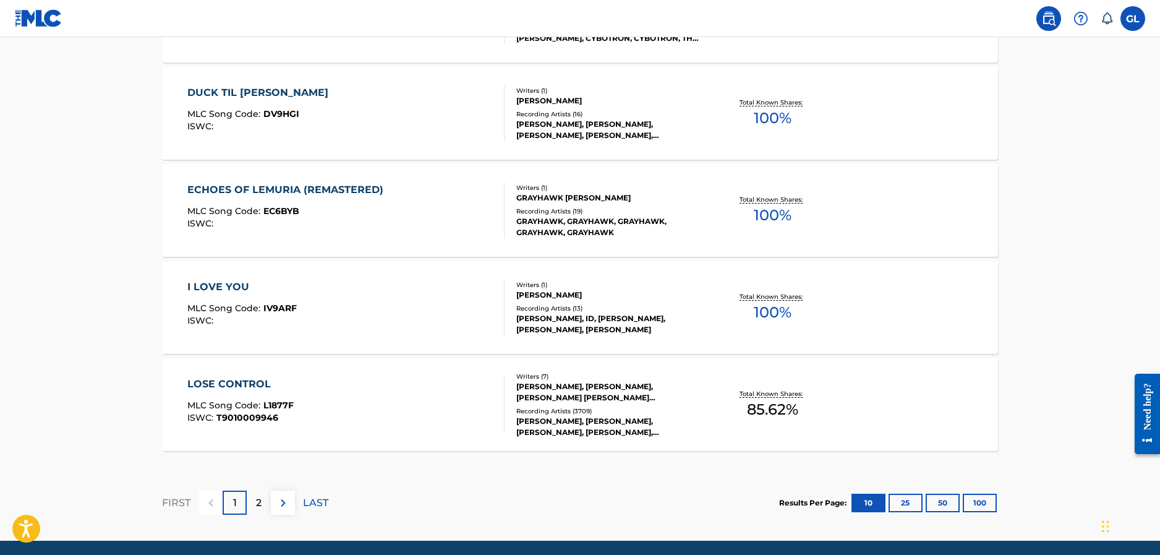
scroll to position [989, 0]
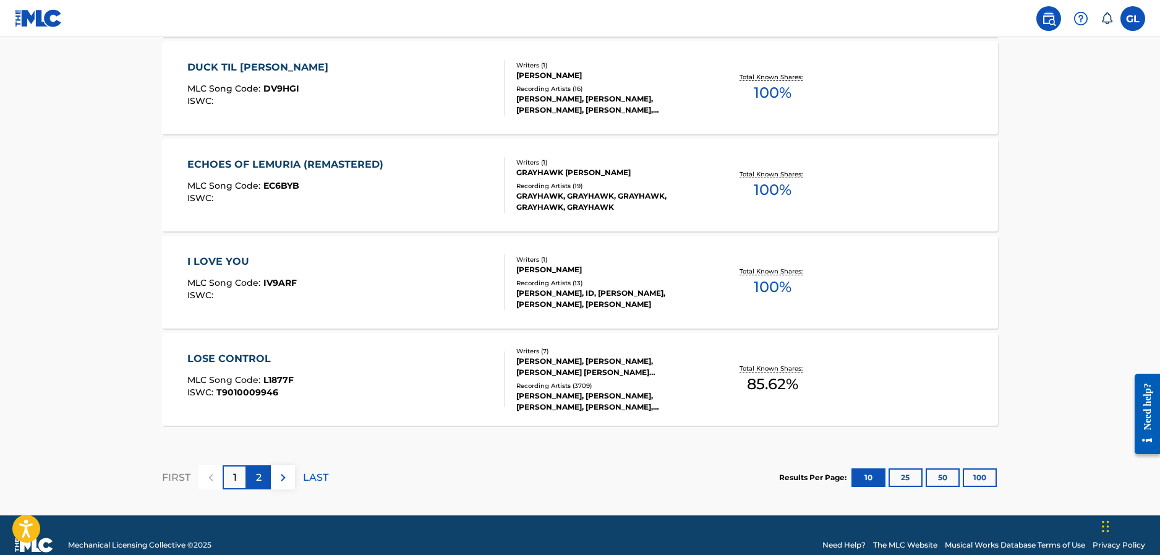
click at [253, 485] on div "2" at bounding box center [259, 477] width 24 height 24
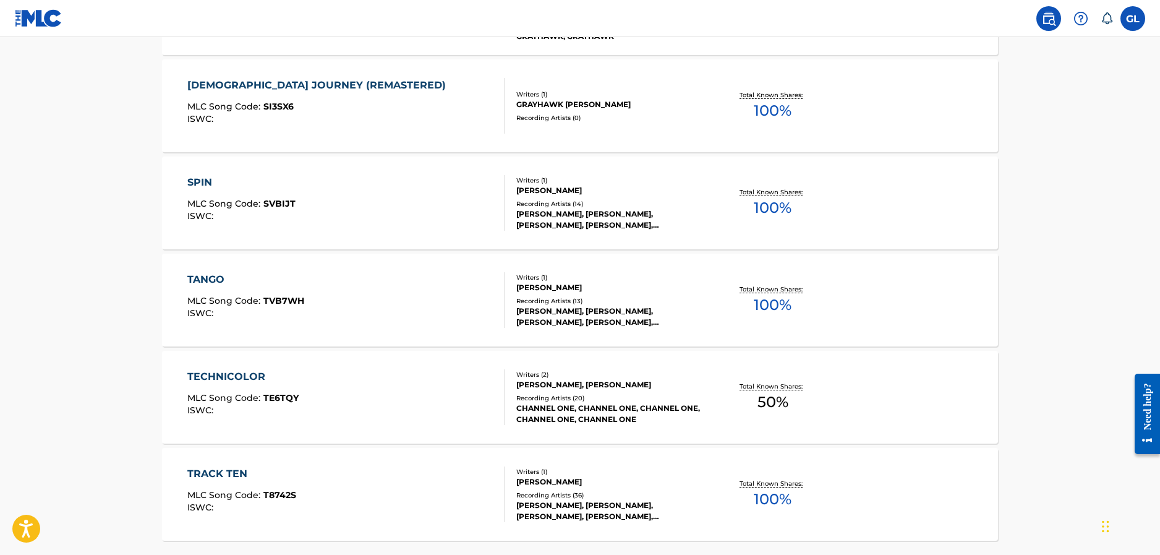
scroll to position [815, 0]
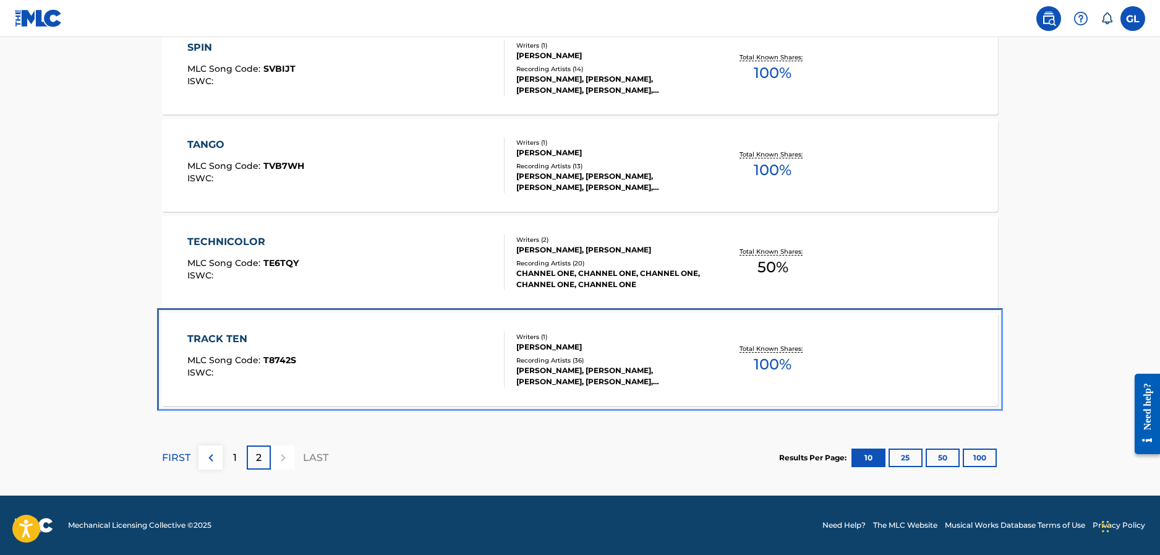
click at [236, 338] on div "TRACK TEN" at bounding box center [241, 338] width 109 height 15
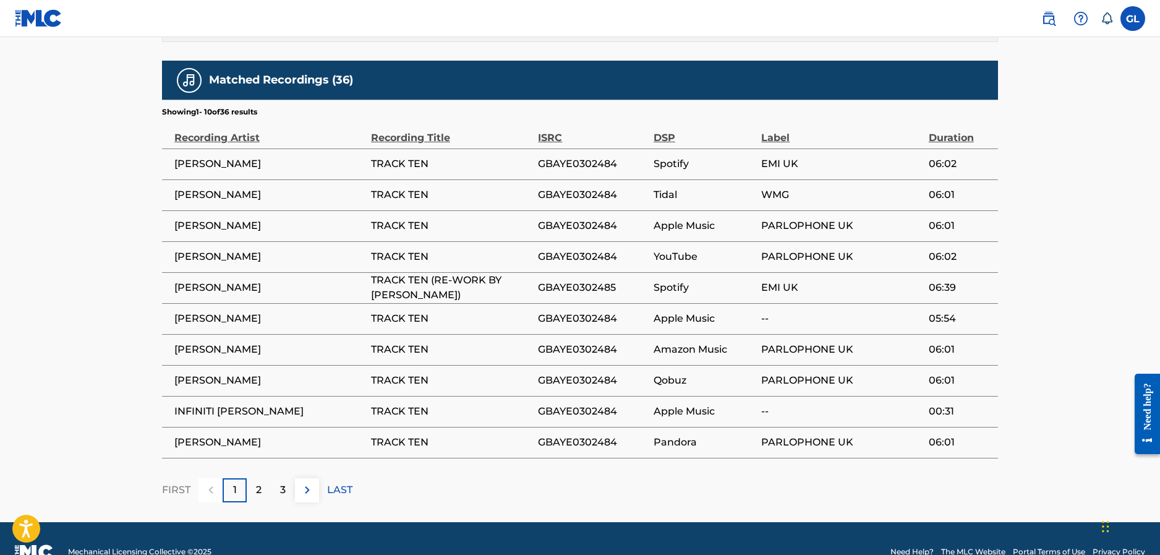
scroll to position [804, 0]
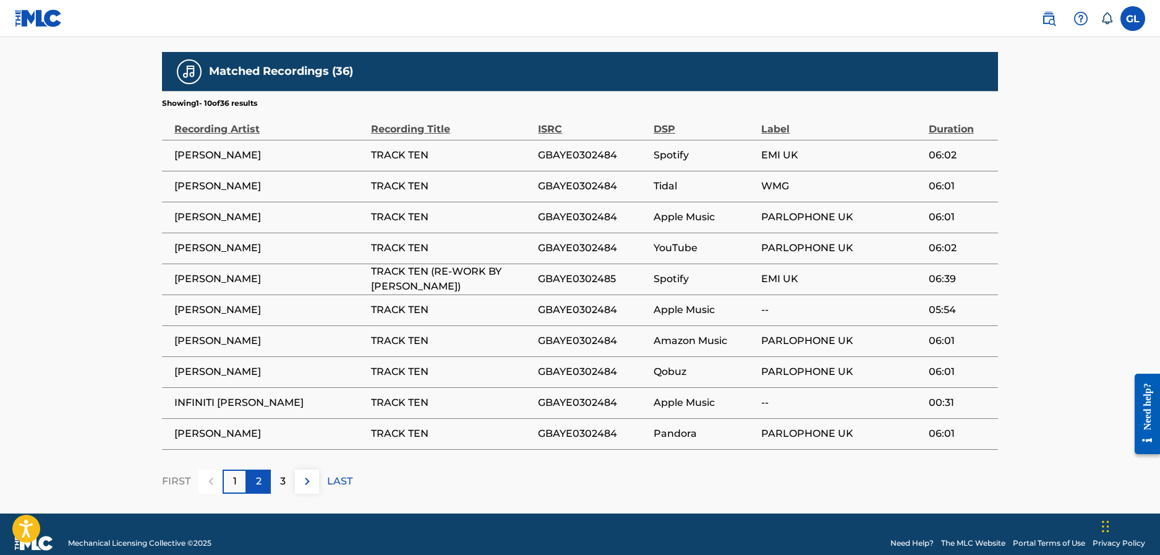
click at [268, 469] on div "2" at bounding box center [259, 481] width 24 height 24
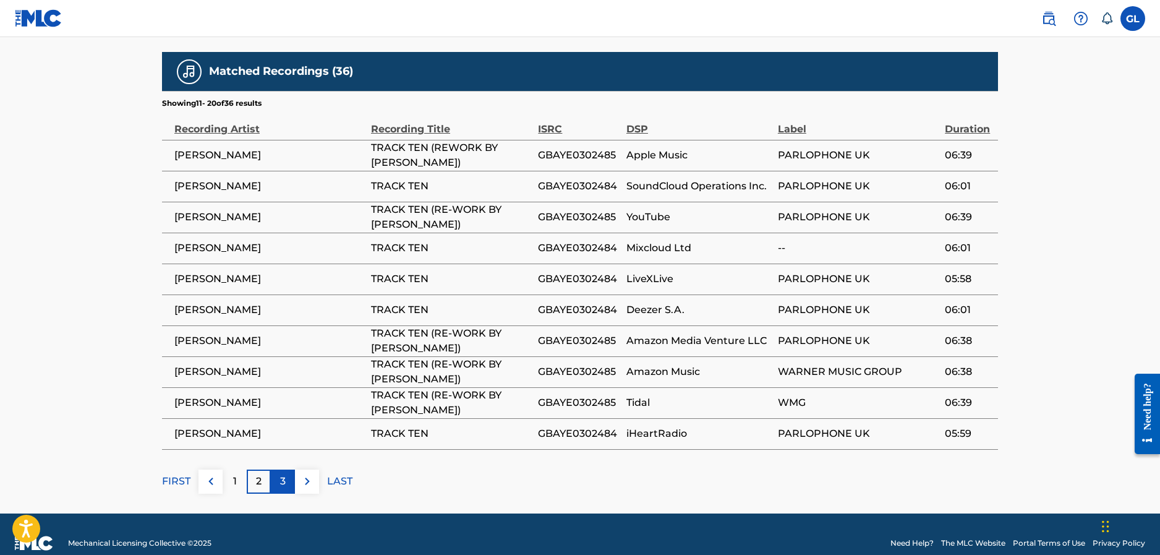
click at [284, 474] on p "3" at bounding box center [283, 481] width 6 height 15
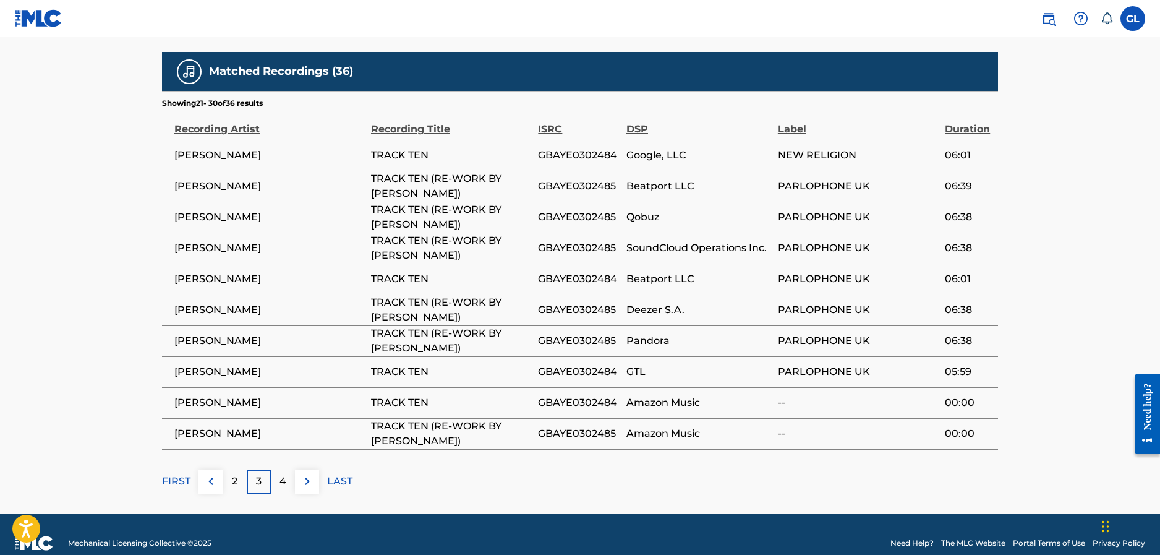
click at [284, 474] on p "4" at bounding box center [282, 481] width 7 height 15
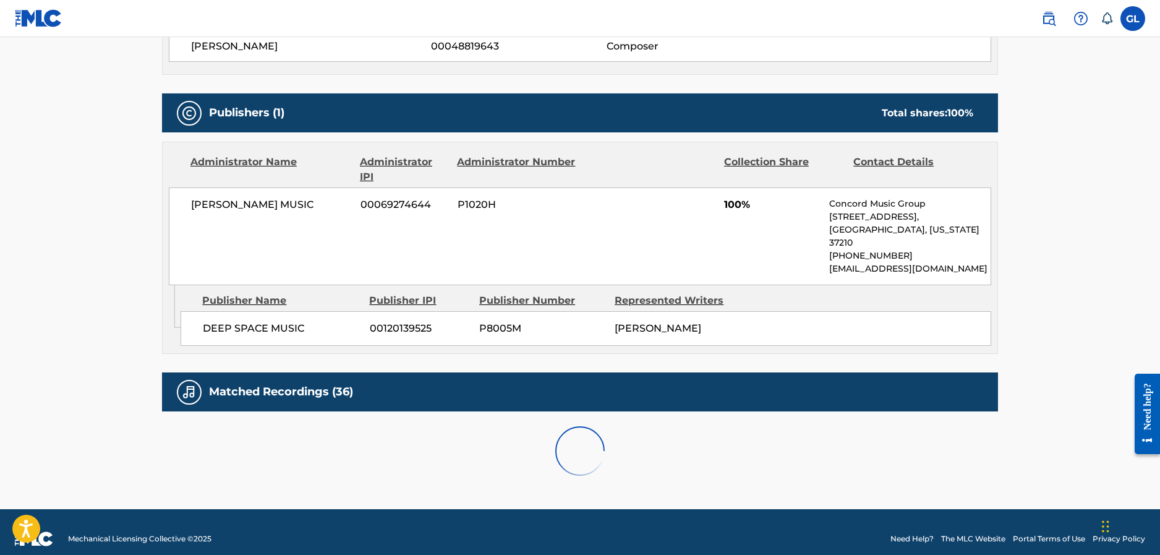
scroll to position [684, 0]
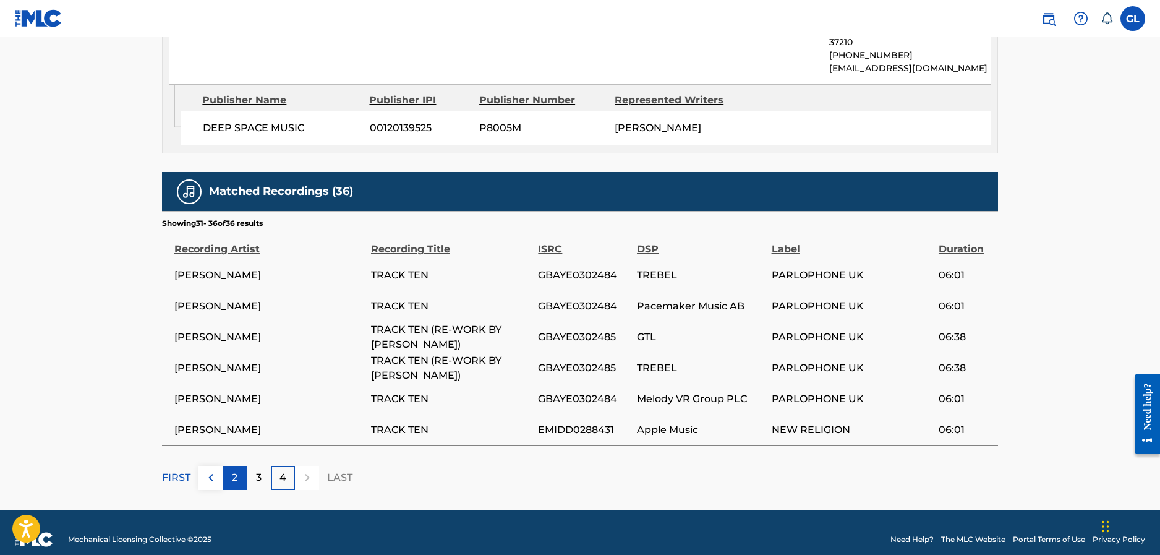
click at [242, 467] on div "2" at bounding box center [235, 478] width 24 height 24
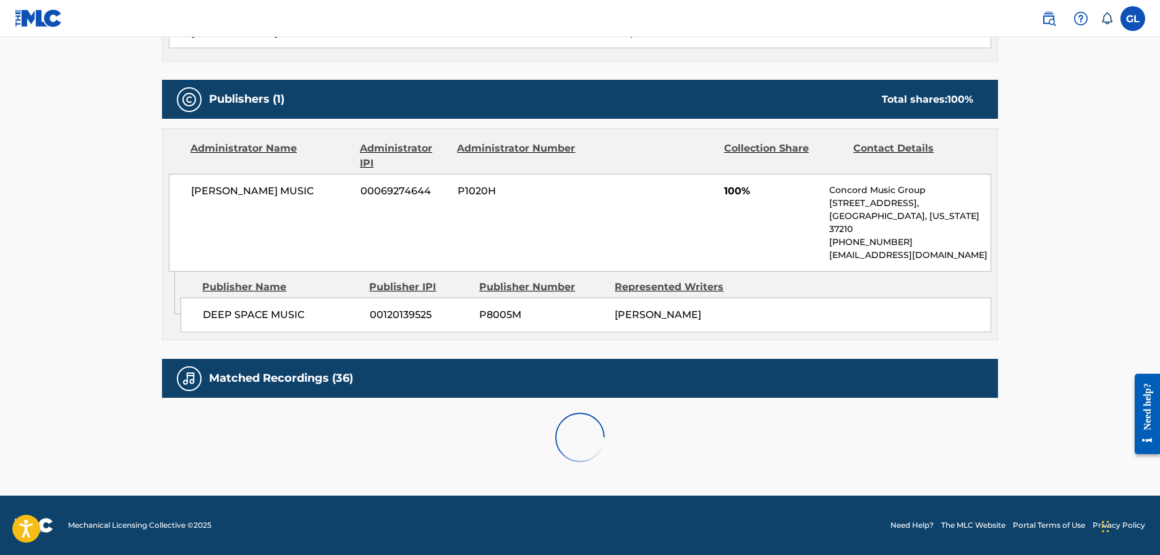
scroll to position [804, 0]
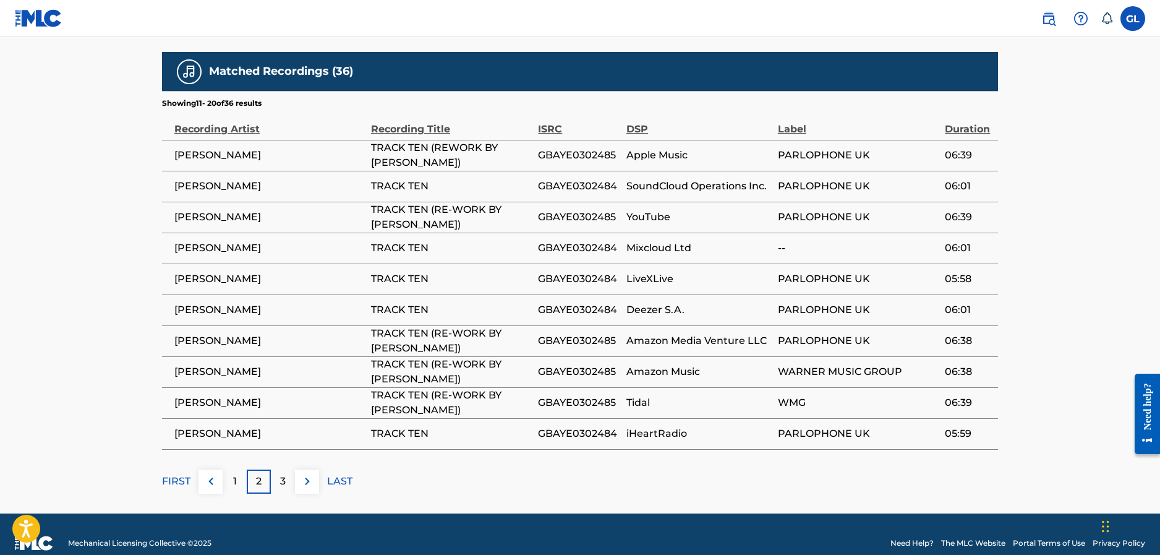
click at [254, 469] on div "2" at bounding box center [259, 481] width 24 height 24
click at [275, 469] on div "3" at bounding box center [283, 481] width 24 height 24
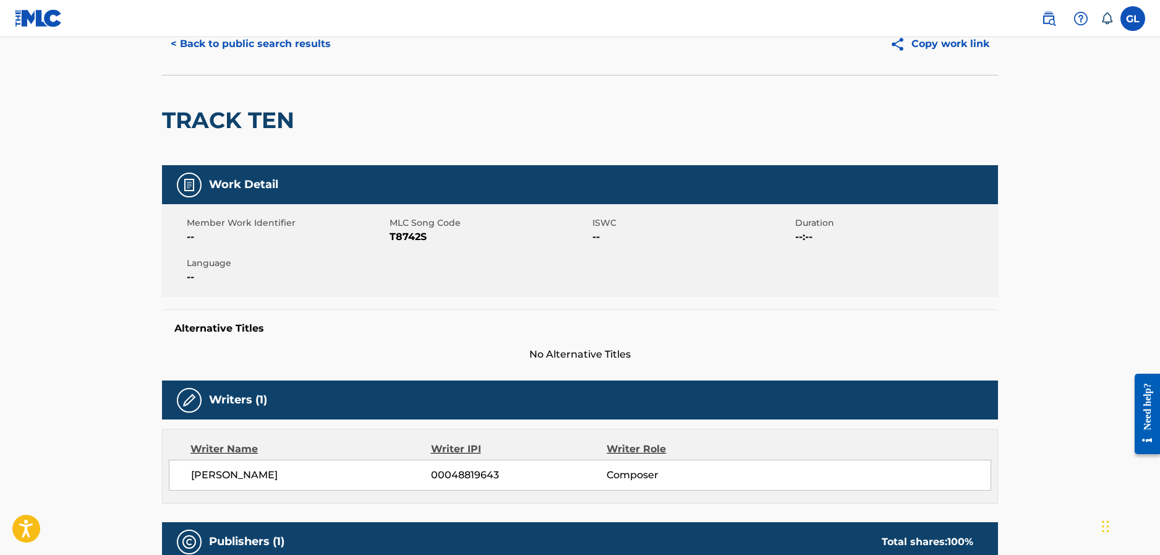
scroll to position [0, 0]
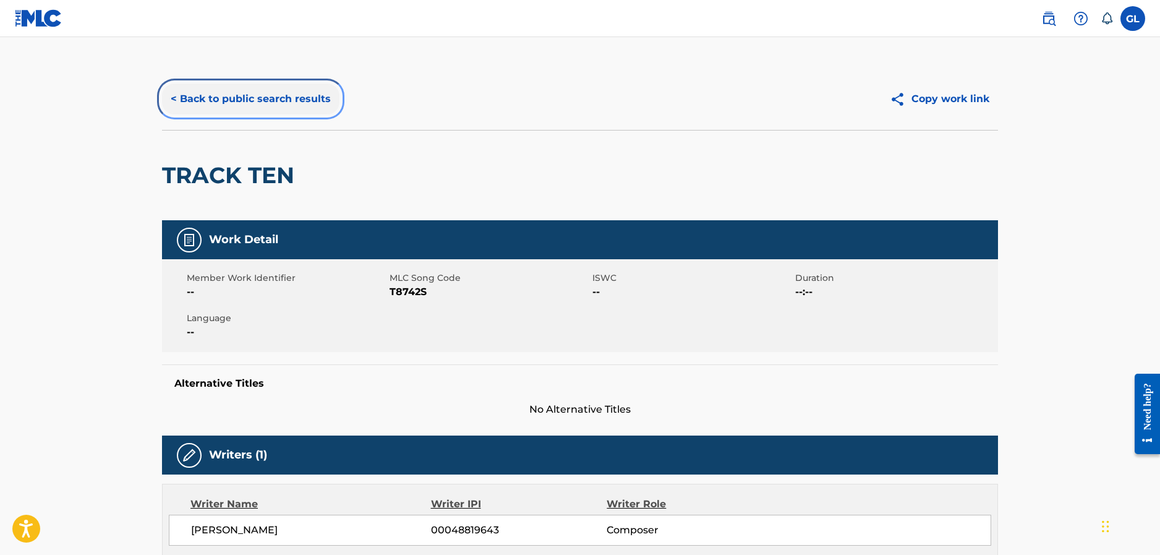
click at [248, 100] on button "< Back to public search results" at bounding box center [250, 98] width 177 height 31
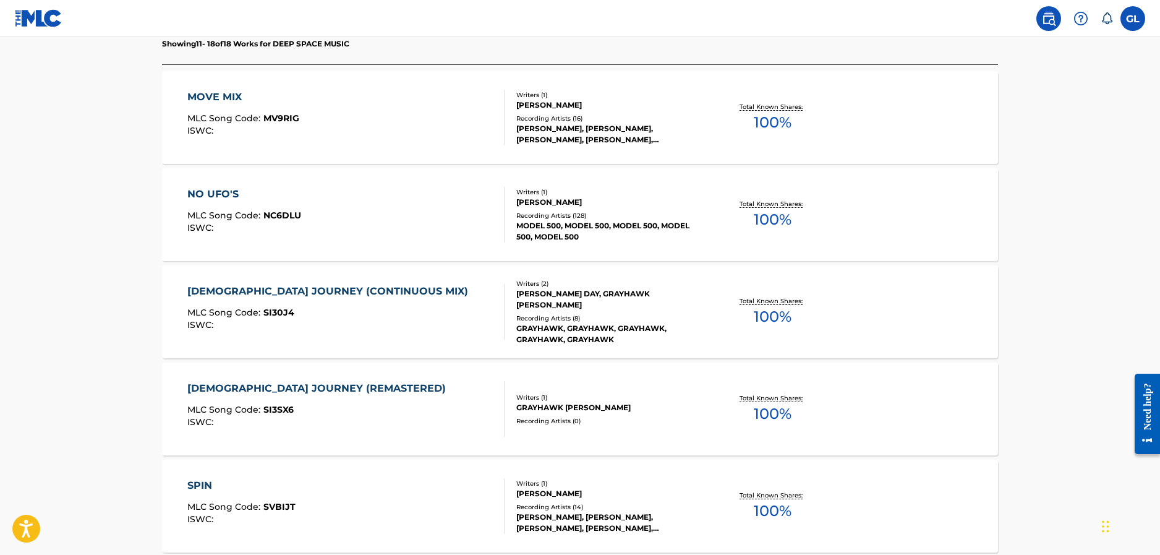
scroll to position [371, 0]
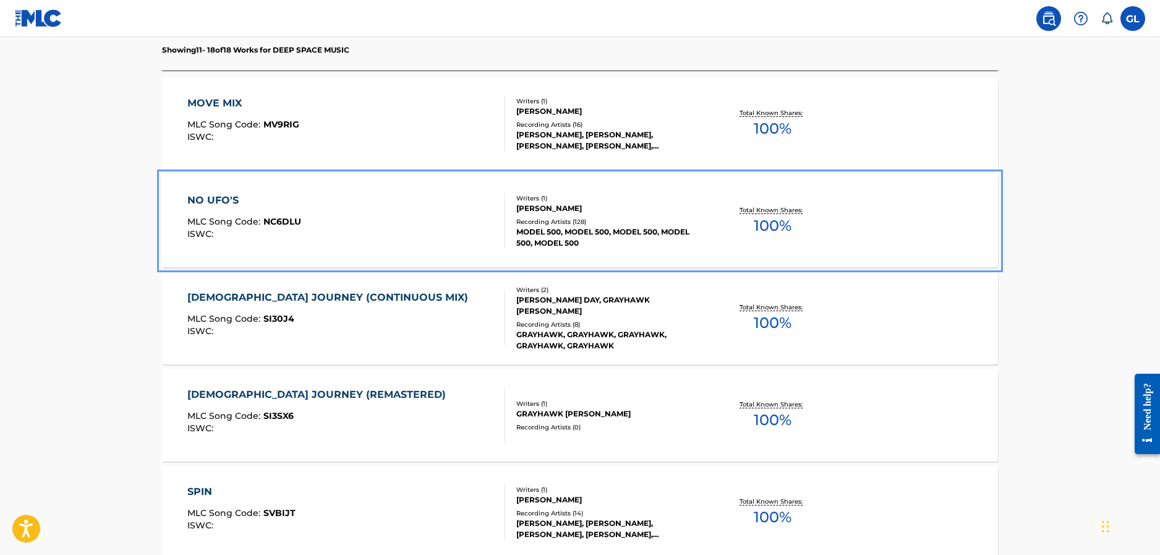
click at [198, 201] on div "NO UFO'S" at bounding box center [244, 200] width 114 height 15
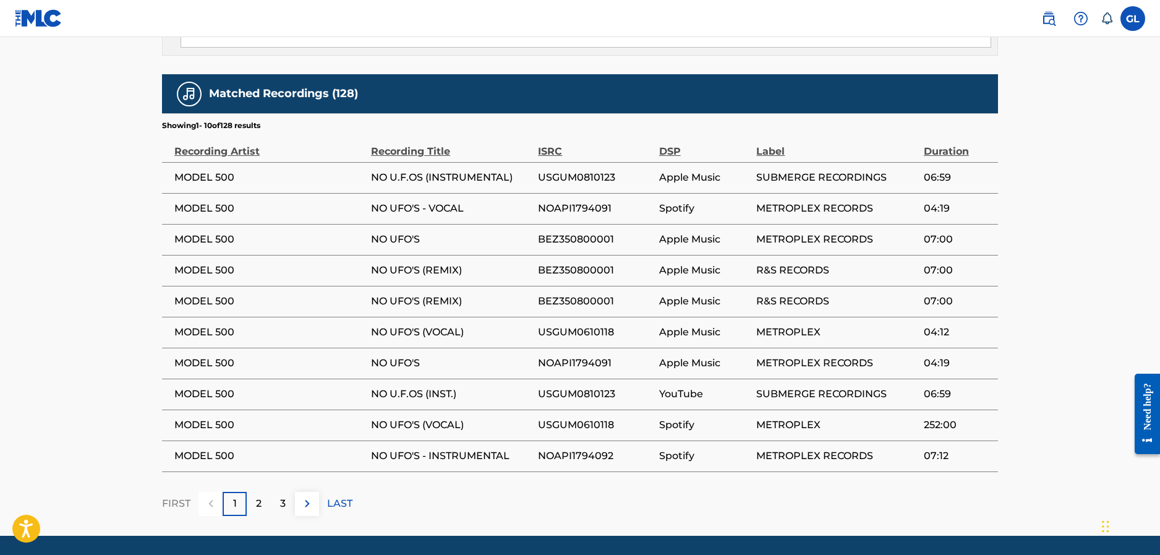
scroll to position [804, 0]
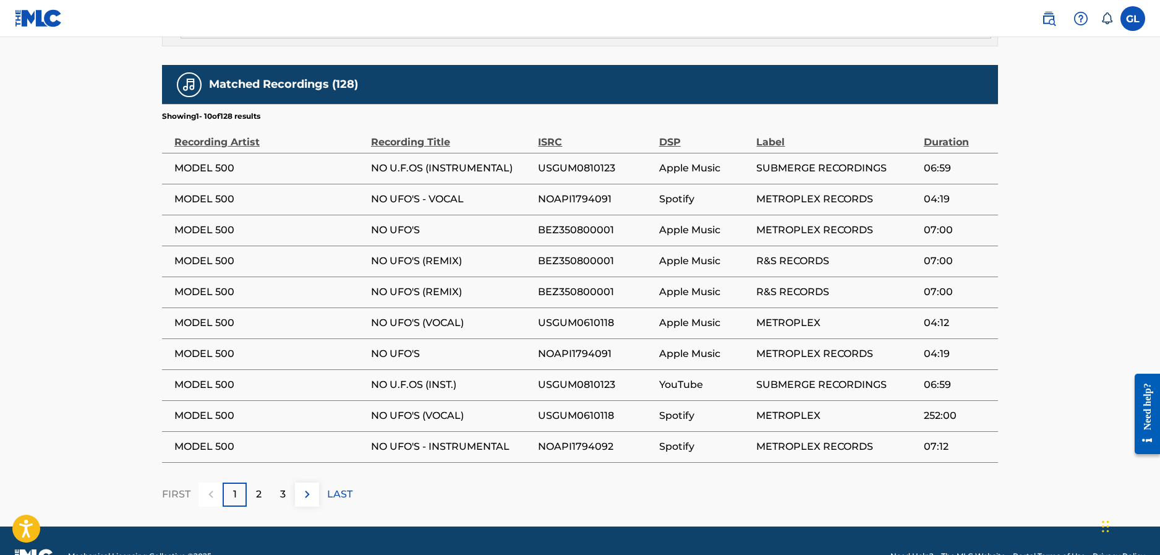
click at [320, 482] on div "FIRST 1 2 3 LAST" at bounding box center [580, 494] width 836 height 24
click at [302, 487] on img at bounding box center [307, 494] width 15 height 15
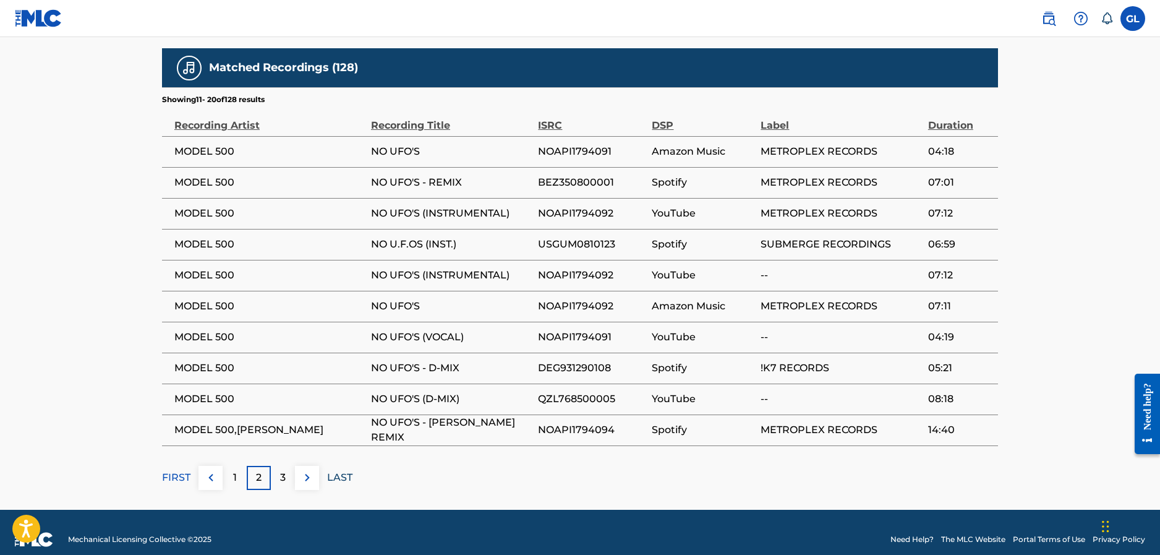
click at [331, 470] on p "LAST" at bounding box center [339, 477] width 25 height 15
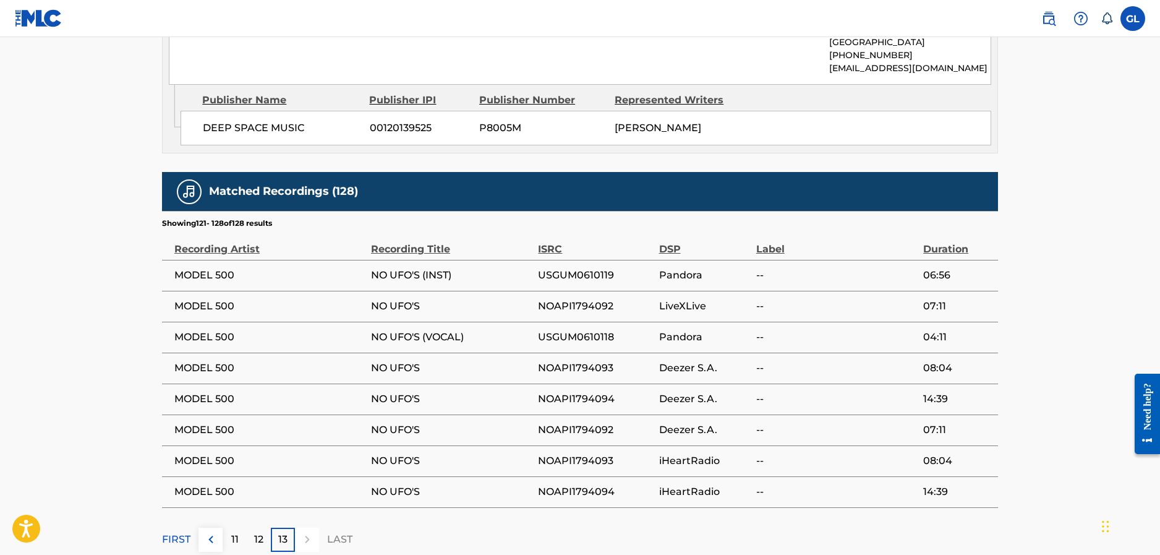
scroll to position [759, 0]
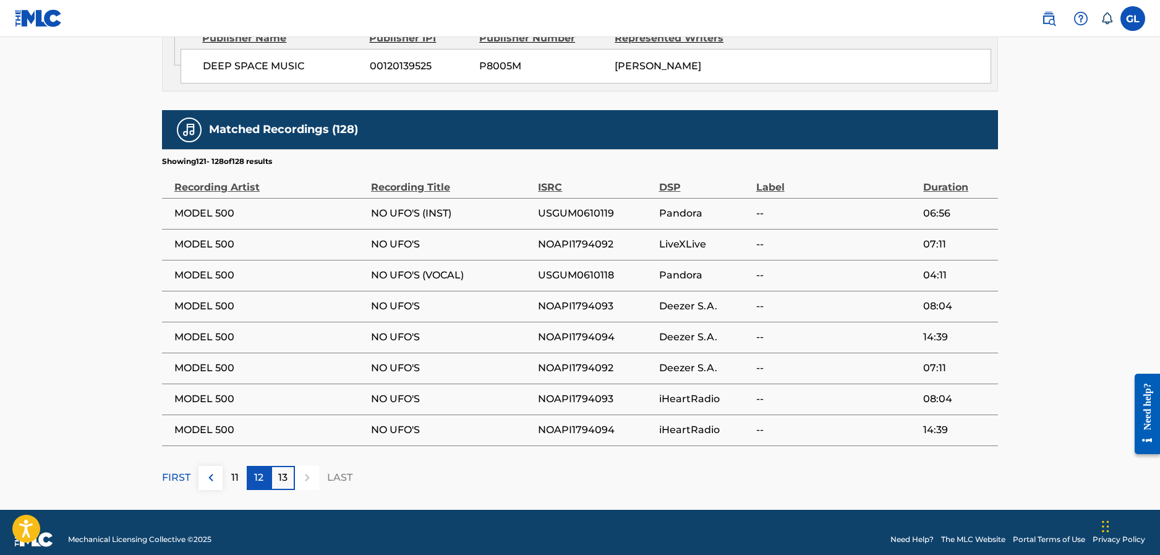
click at [265, 466] on div "12" at bounding box center [259, 478] width 24 height 24
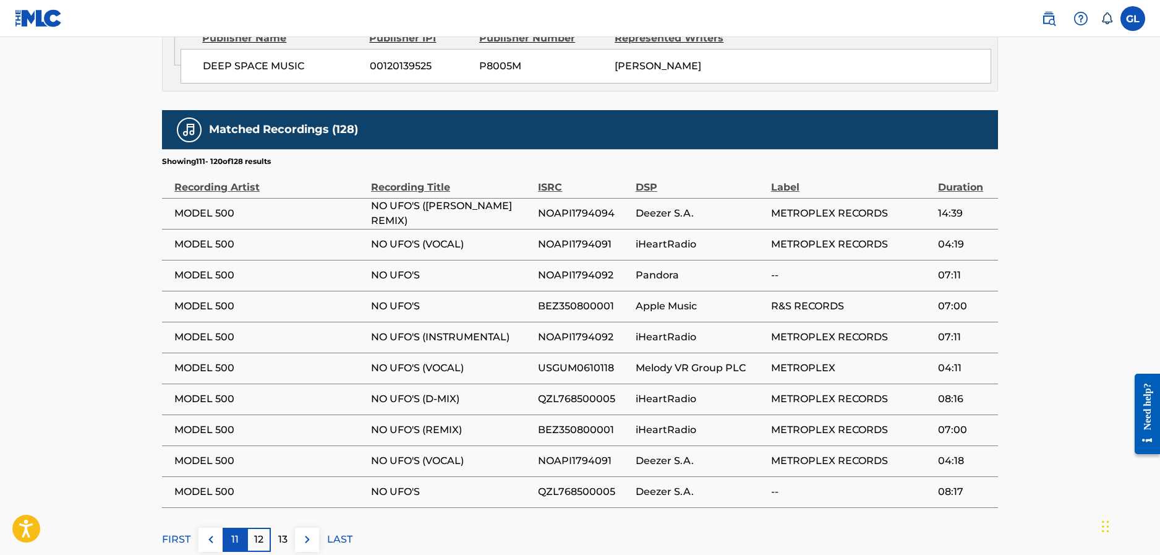
click at [231, 527] on div "11" at bounding box center [235, 539] width 24 height 24
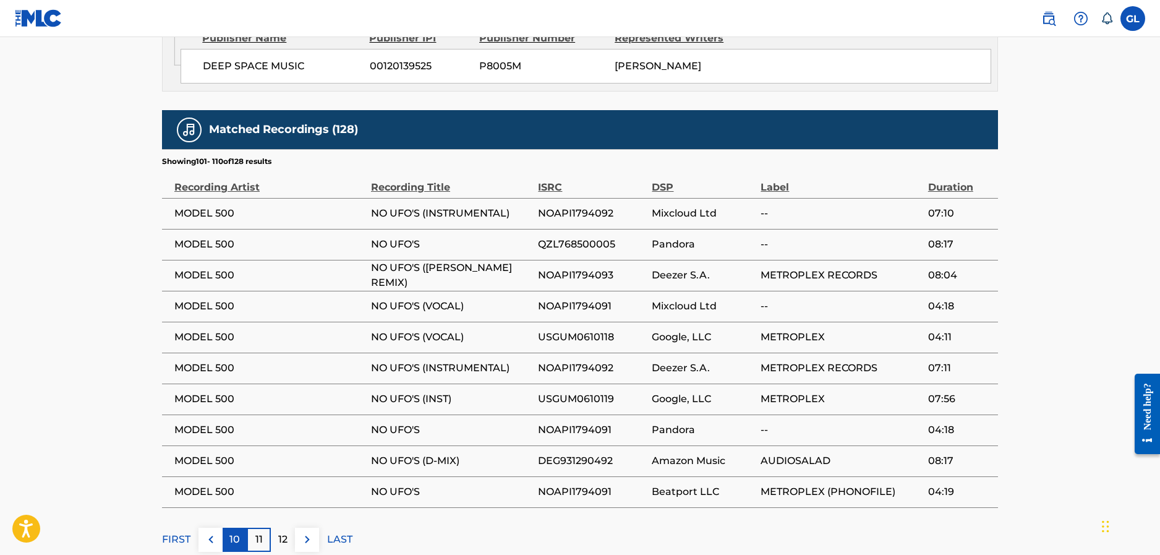
click at [226, 528] on div "10" at bounding box center [235, 539] width 24 height 24
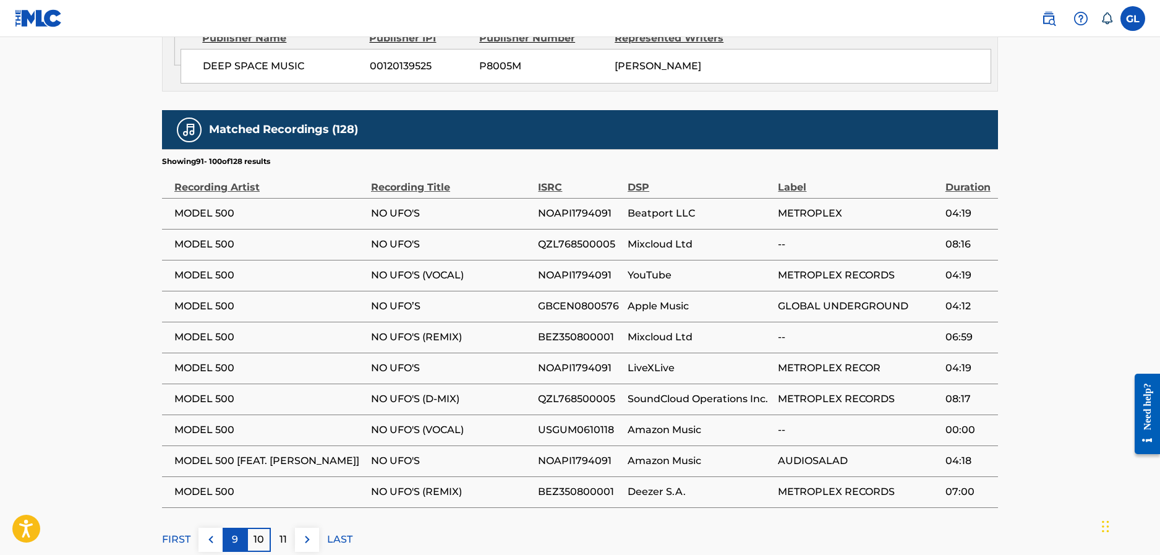
click at [245, 527] on div "9" at bounding box center [235, 539] width 24 height 24
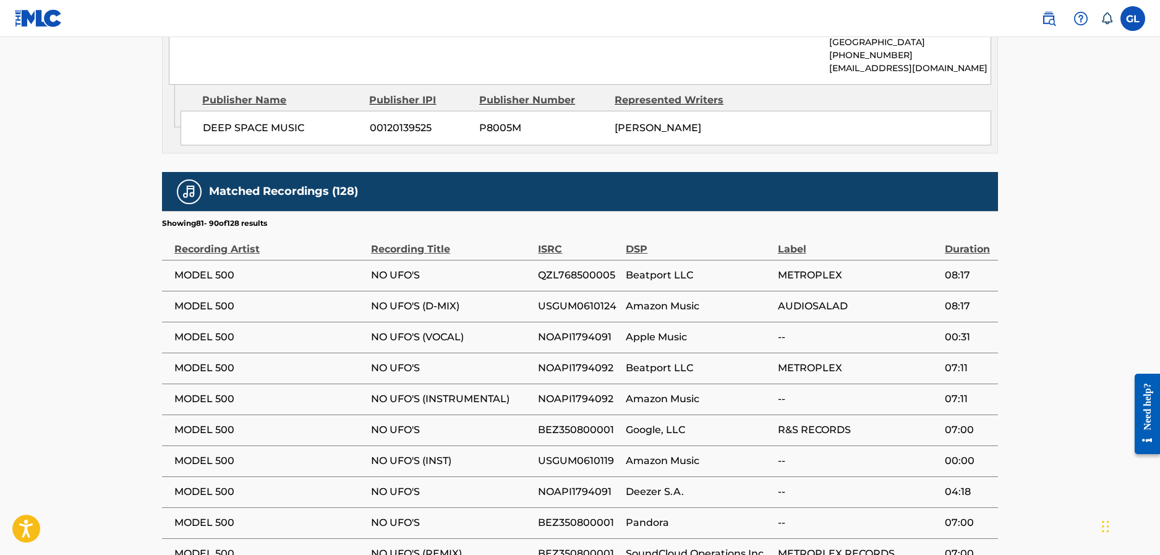
scroll to position [820, 0]
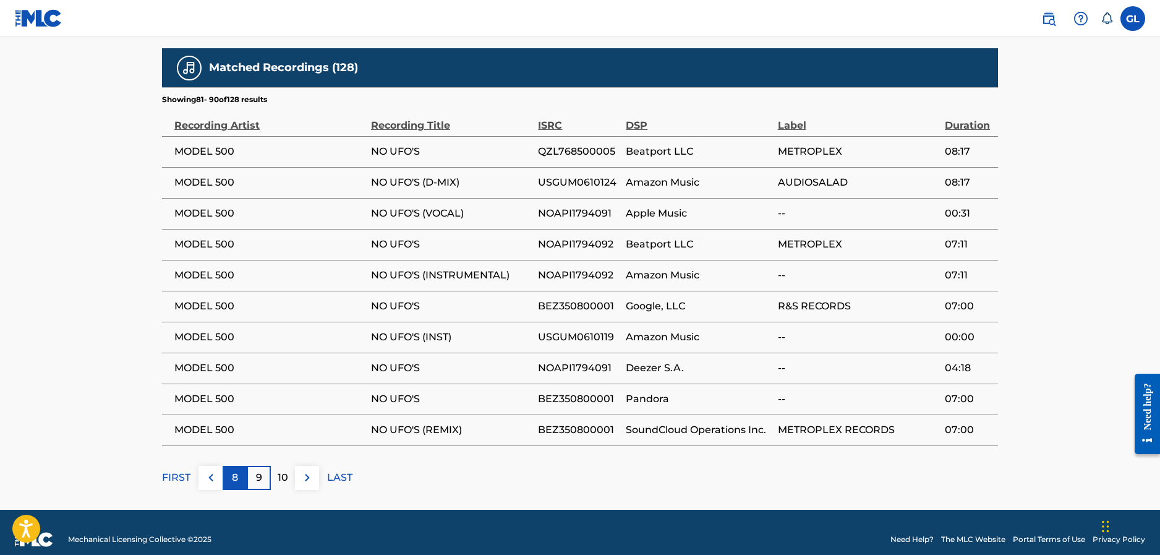
click at [231, 466] on div "8" at bounding box center [235, 478] width 24 height 24
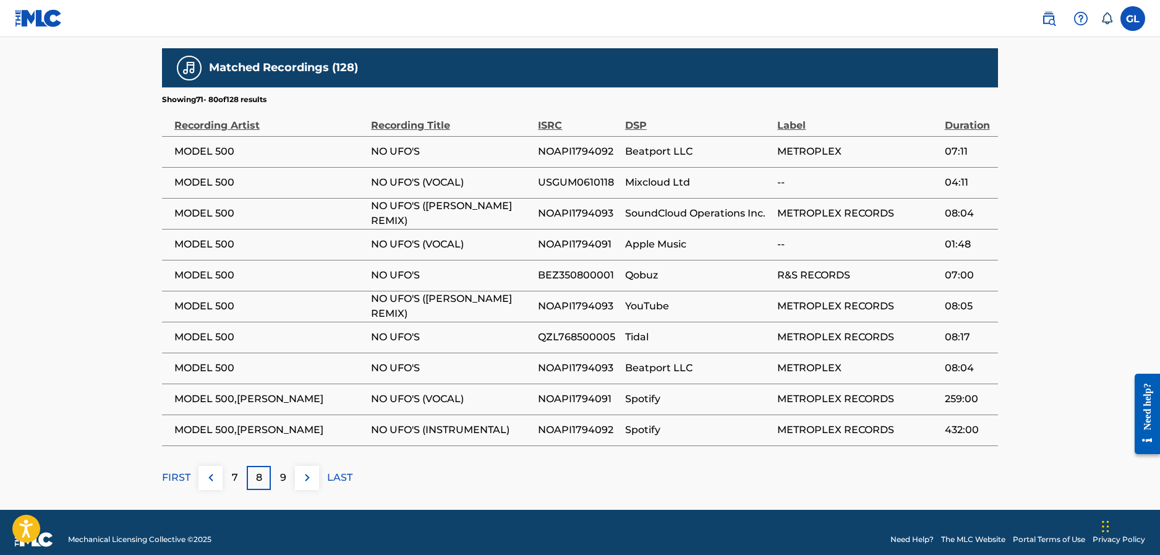
click at [231, 466] on div "7" at bounding box center [235, 478] width 24 height 24
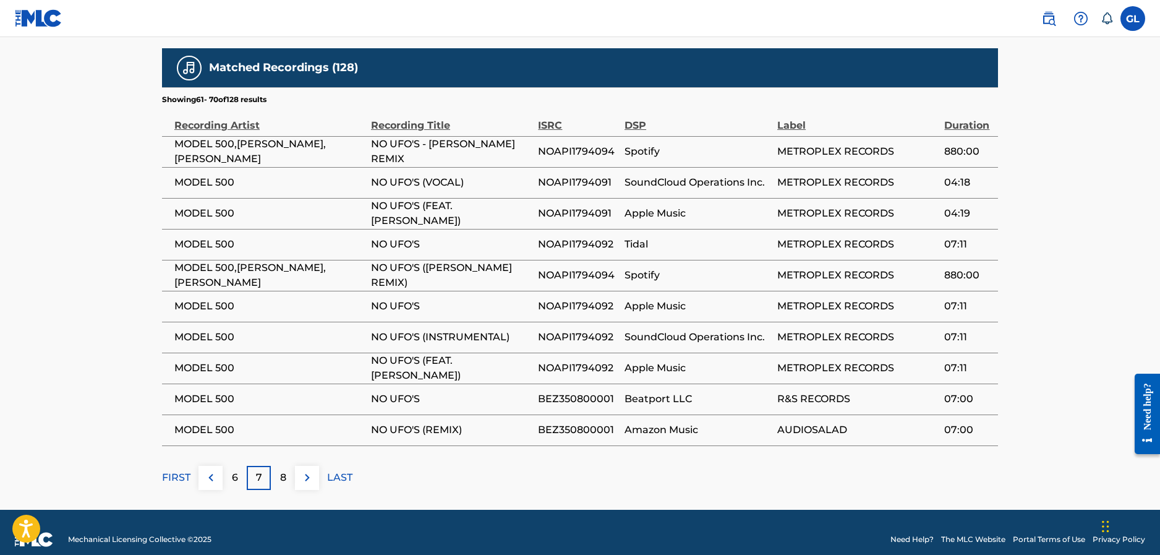
click at [231, 466] on div "6" at bounding box center [235, 478] width 24 height 24
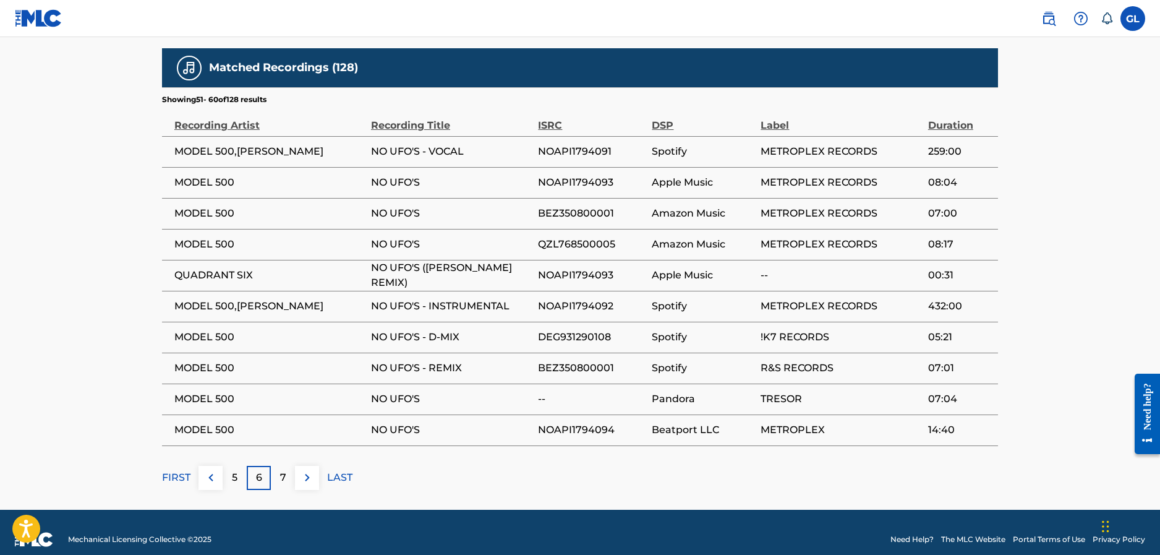
click at [231, 466] on div "5" at bounding box center [235, 478] width 24 height 24
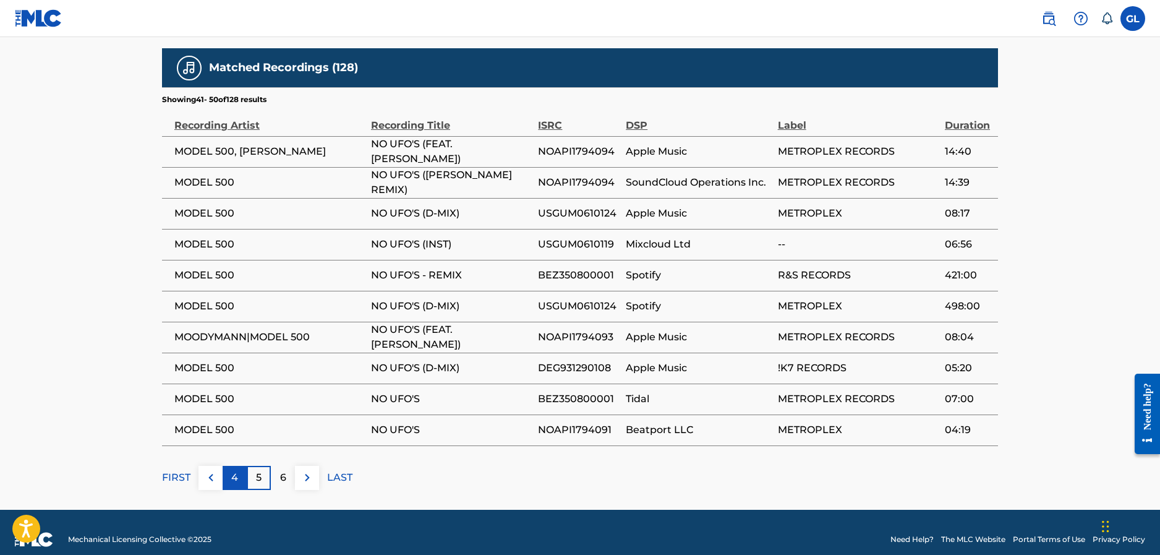
click at [231, 466] on div "4" at bounding box center [235, 478] width 24 height 24
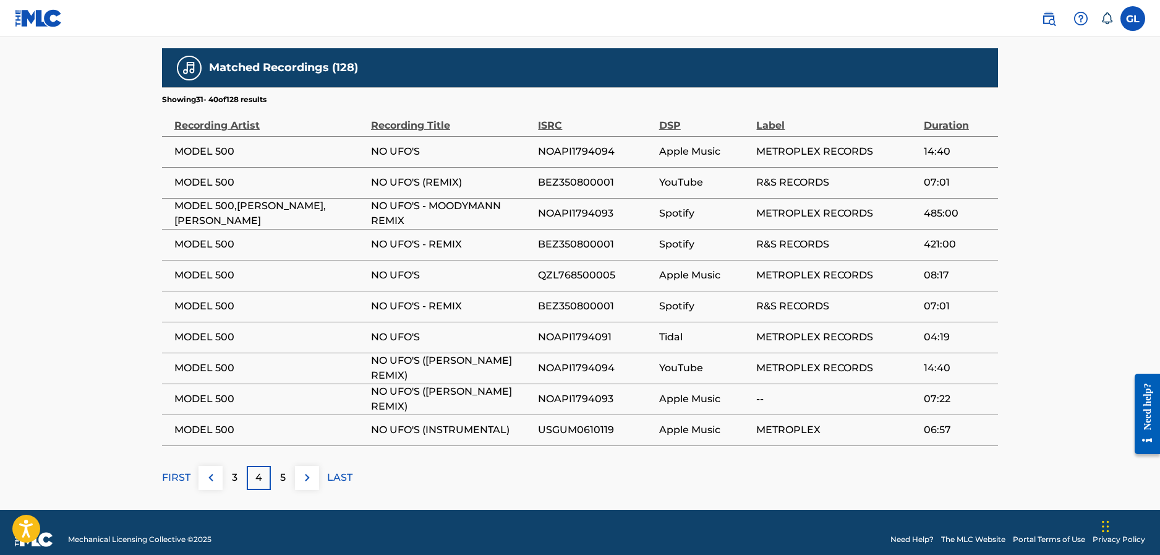
click at [231, 466] on div "3" at bounding box center [235, 478] width 24 height 24
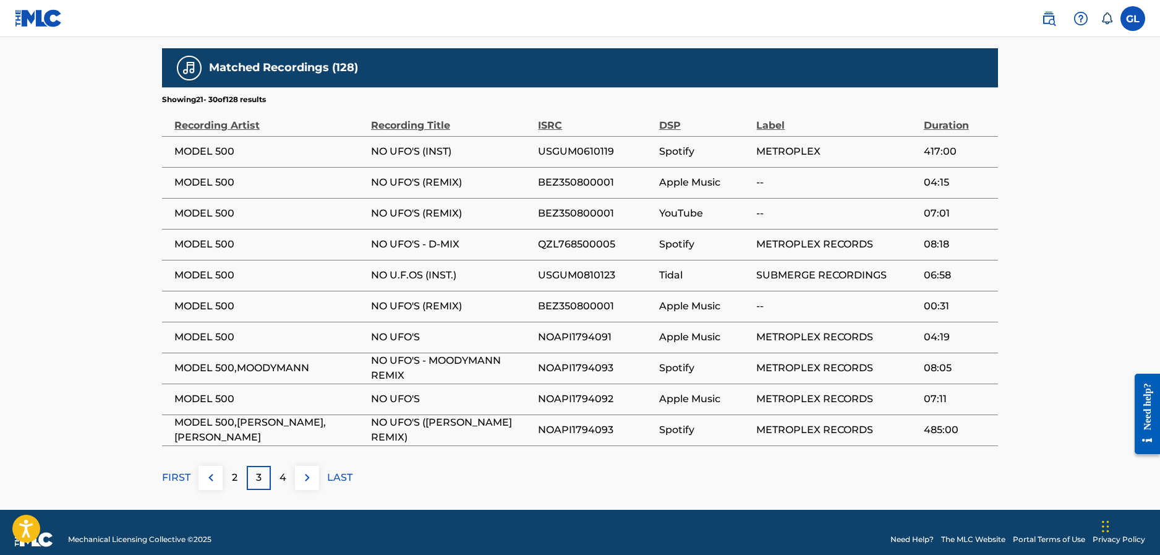
click at [231, 466] on div "2" at bounding box center [235, 478] width 24 height 24
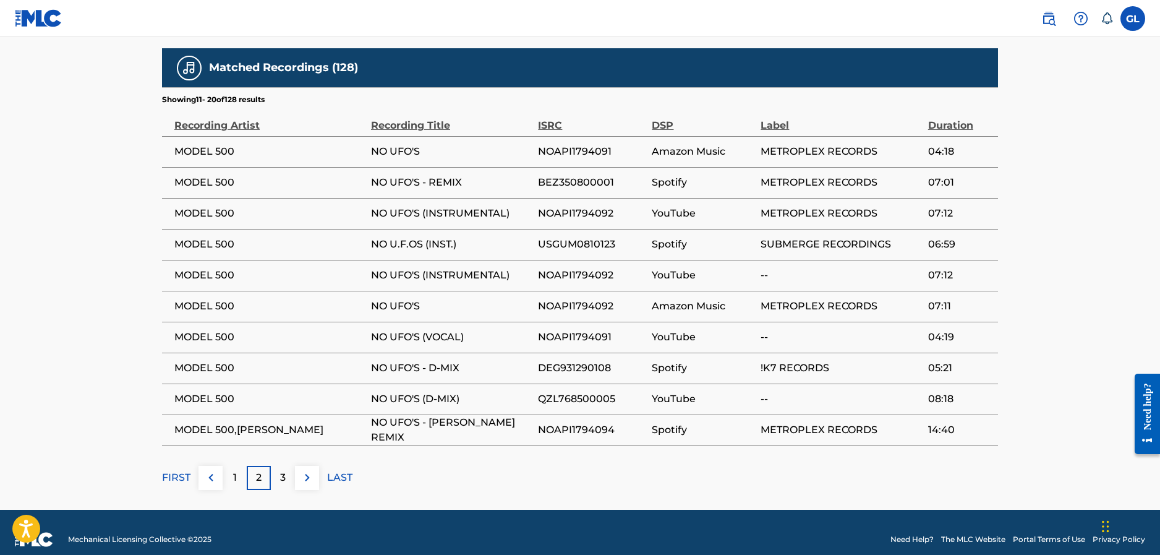
click at [231, 466] on div "1" at bounding box center [235, 478] width 24 height 24
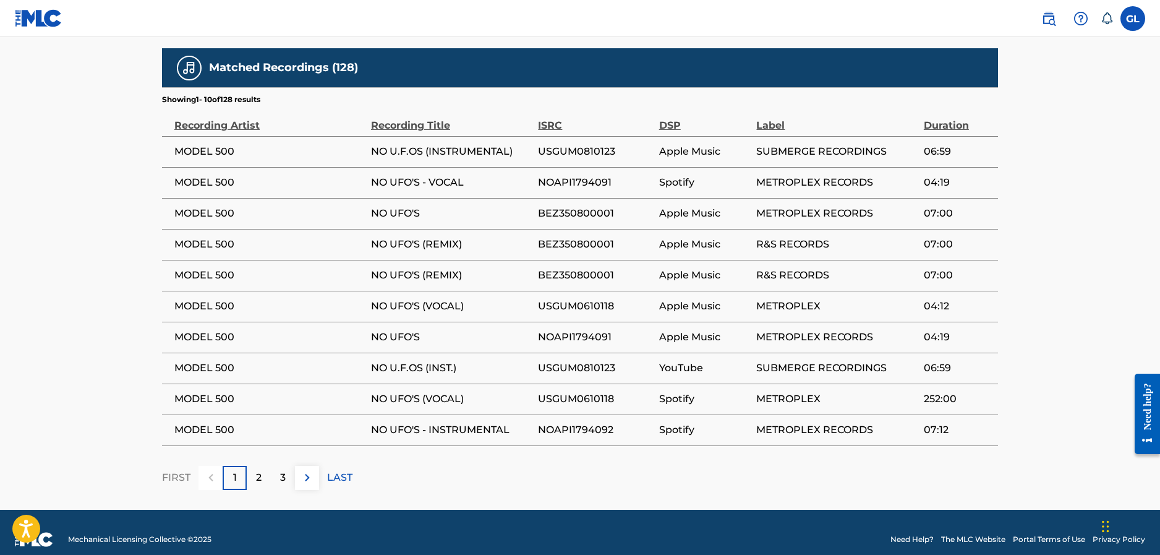
click at [231, 466] on div "1" at bounding box center [235, 478] width 24 height 24
click at [231, 467] on div "1" at bounding box center [235, 478] width 24 height 24
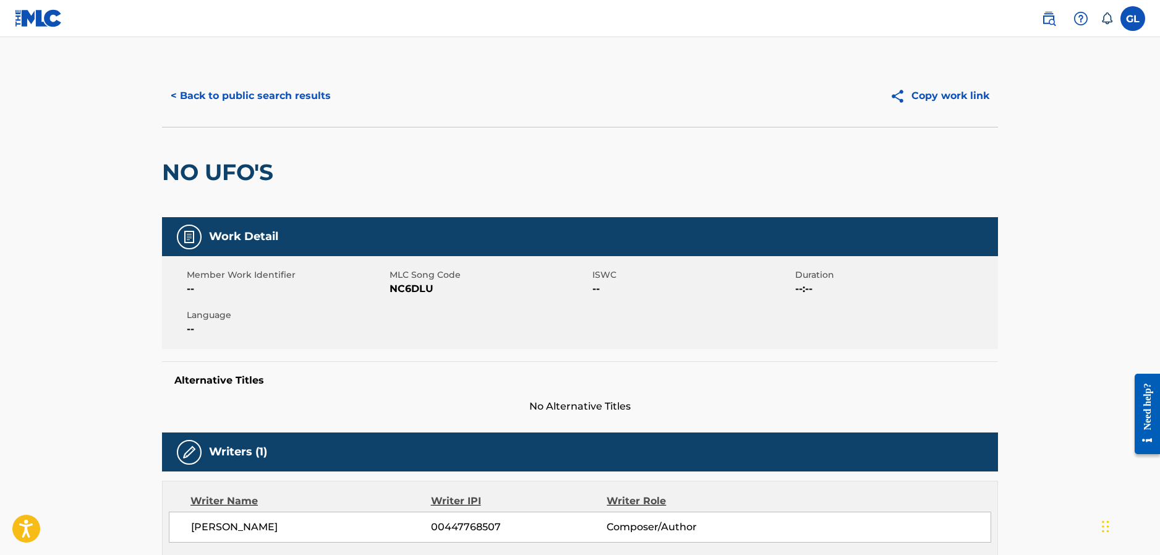
scroll to position [0, 0]
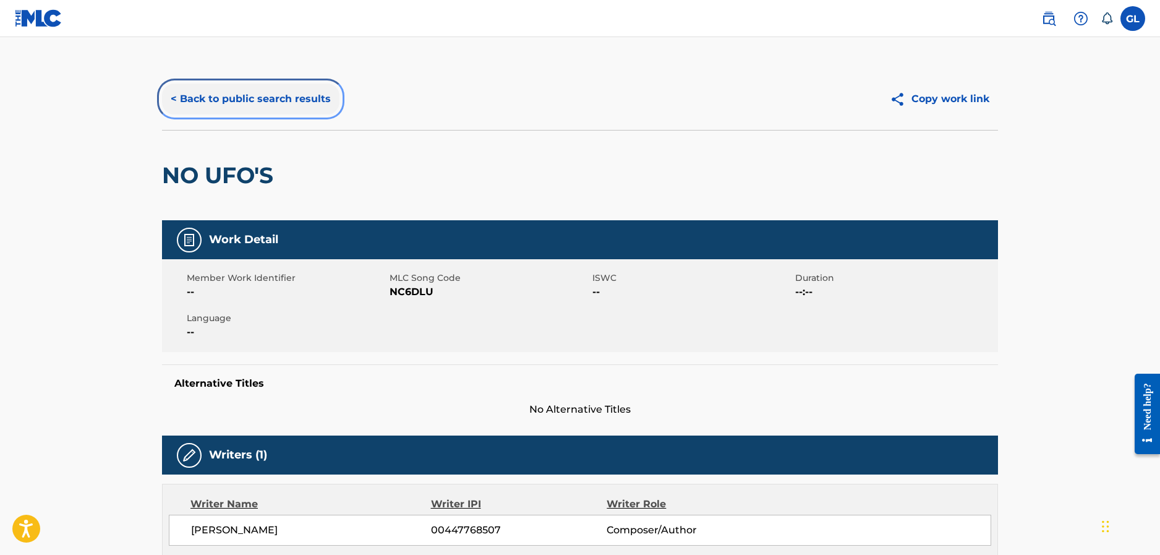
click at [188, 99] on button "< Back to public search results" at bounding box center [250, 98] width 177 height 31
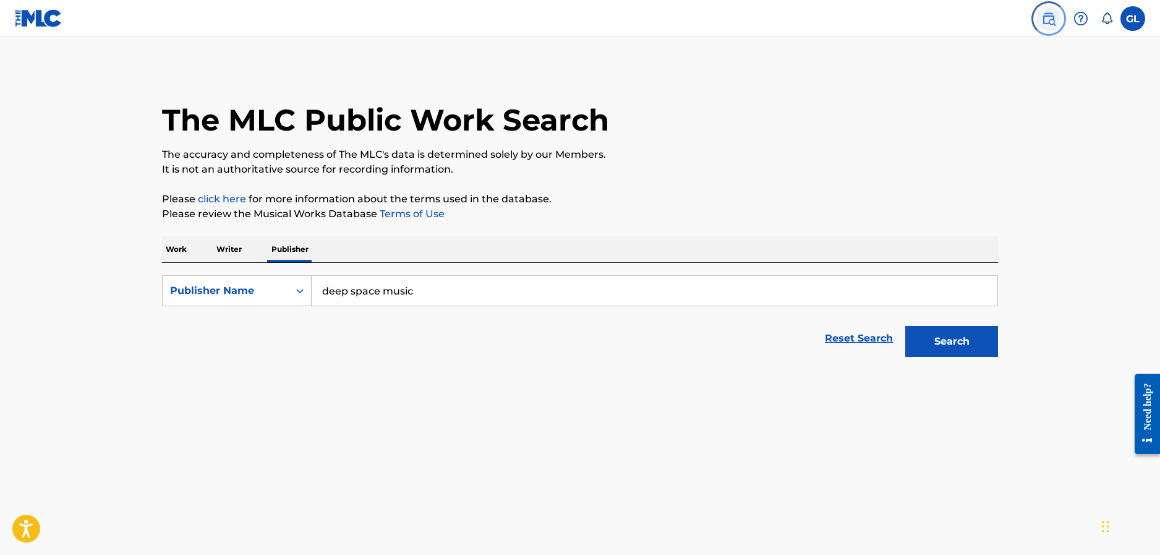
click at [1040, 24] on link at bounding box center [1048, 18] width 25 height 25
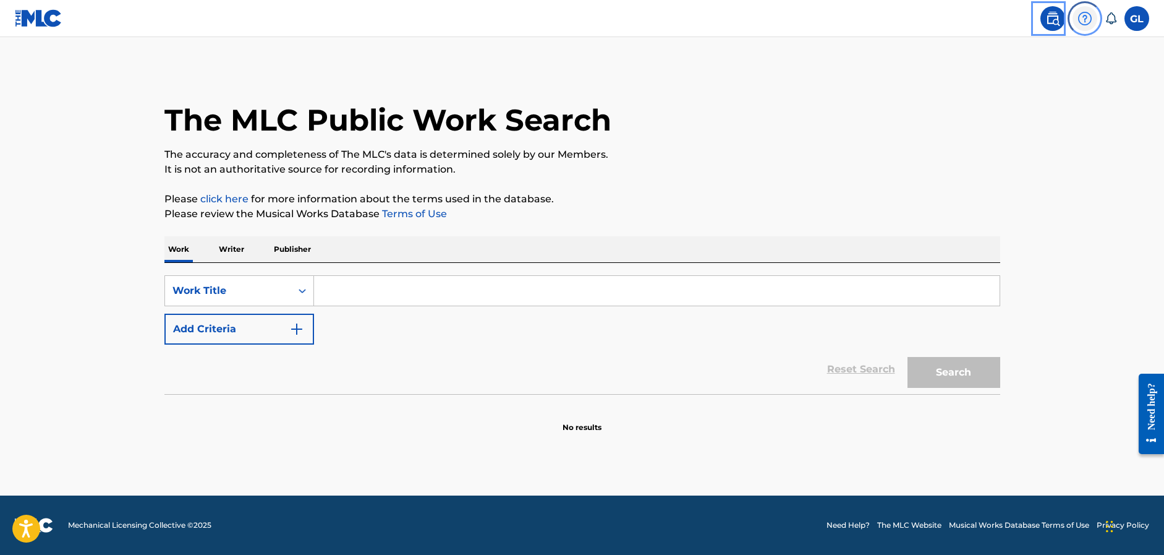
click at [1083, 17] on img at bounding box center [1085, 18] width 15 height 15
click at [1131, 18] on label at bounding box center [1137, 18] width 25 height 25
click at [1137, 19] on input "GL Gregory Lacour [EMAIL_ADDRESS][PERSON_NAME][DOMAIN_NAME] Notification Prefer…" at bounding box center [1137, 19] width 0 height 0
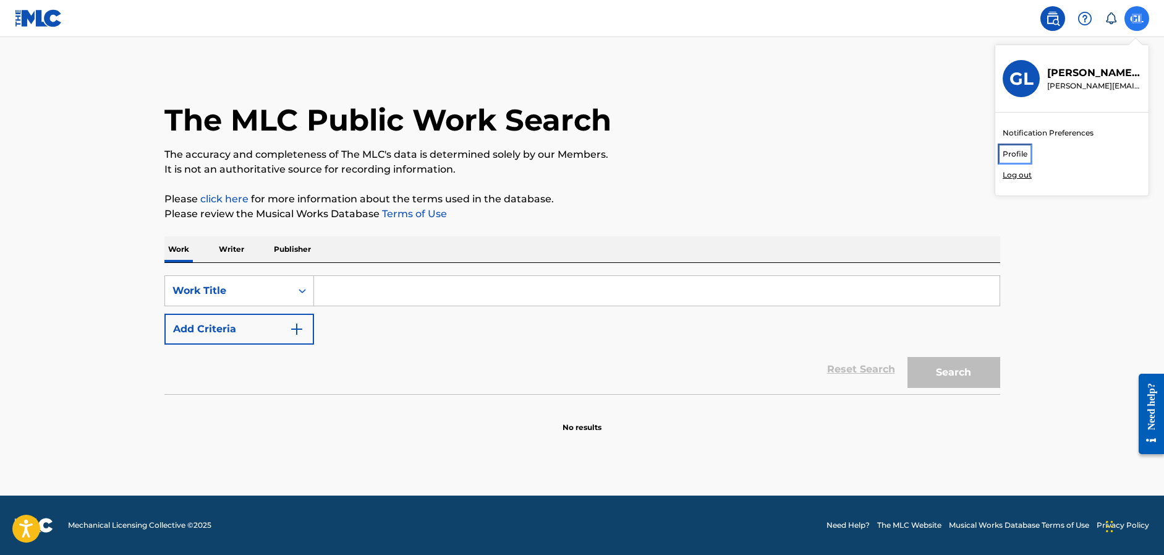
click at [1023, 157] on link "Profile" at bounding box center [1015, 153] width 25 height 11
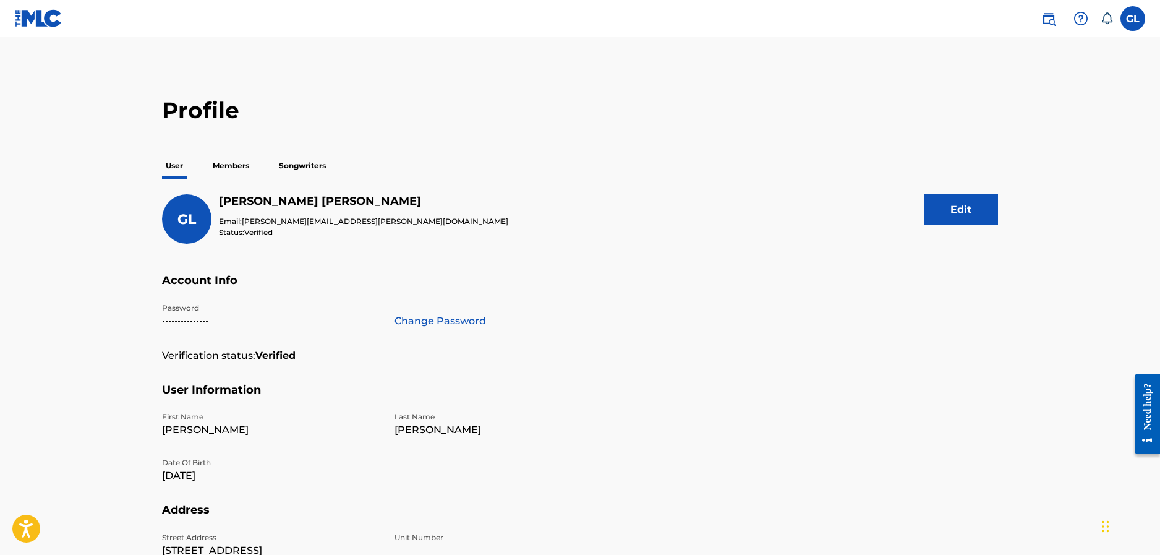
click at [308, 165] on p "Songwriters" at bounding box center [302, 166] width 54 height 26
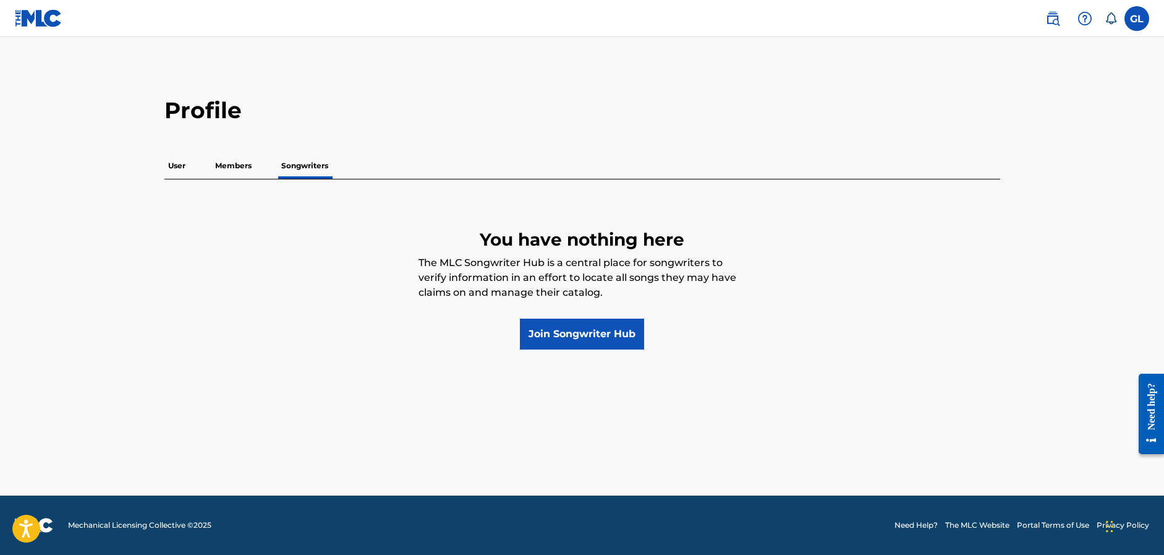
click at [233, 168] on p "Members" at bounding box center [233, 166] width 44 height 26
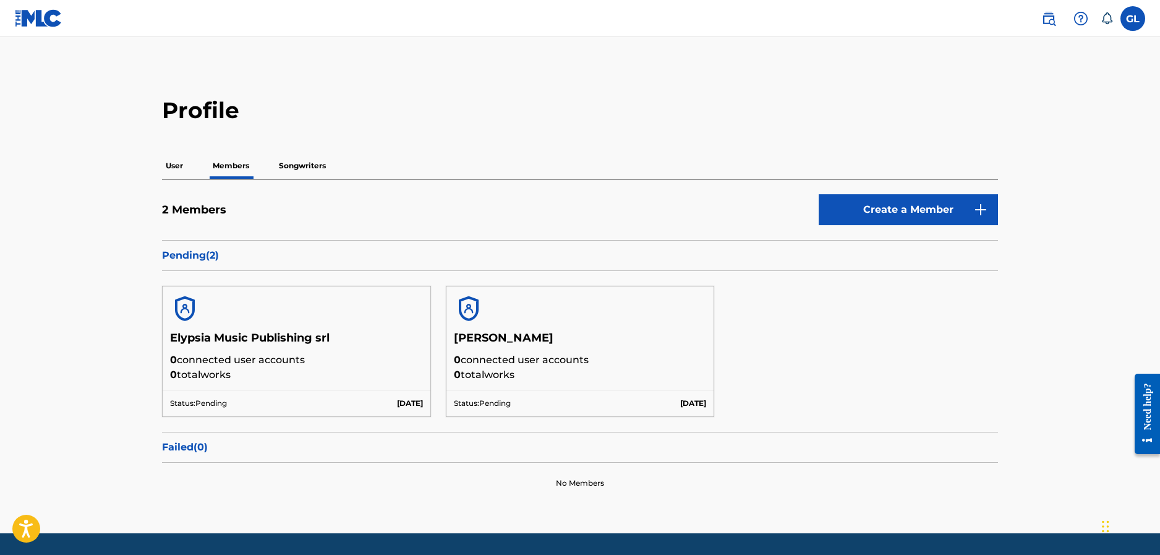
click at [464, 312] on img at bounding box center [469, 309] width 30 height 30
click at [467, 407] on p "Status: Pending" at bounding box center [482, 403] width 57 height 11
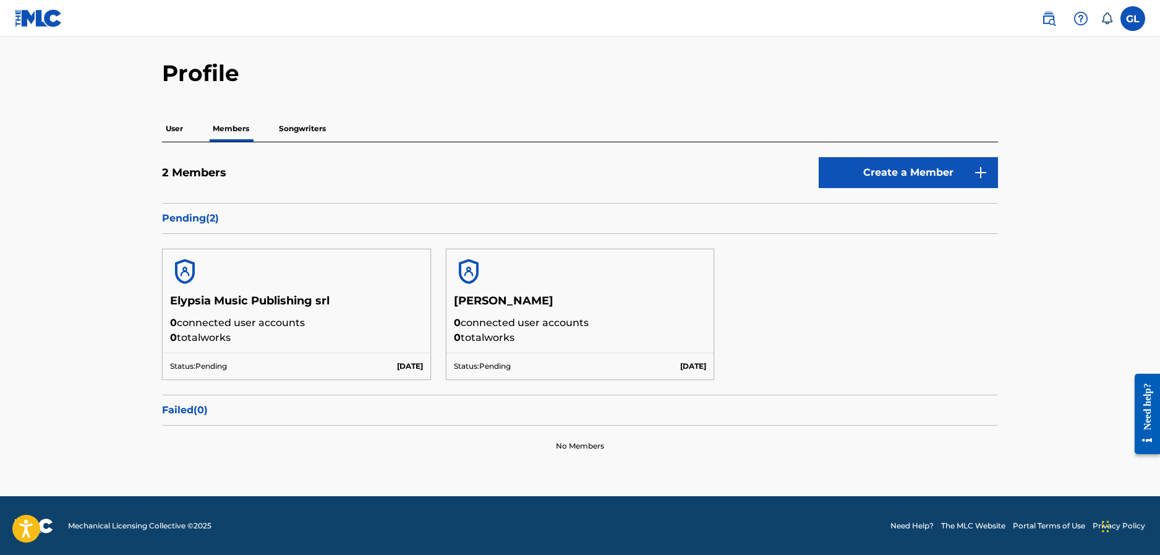
click at [466, 275] on img at bounding box center [469, 272] width 30 height 30
click at [176, 128] on p "User" at bounding box center [174, 129] width 25 height 26
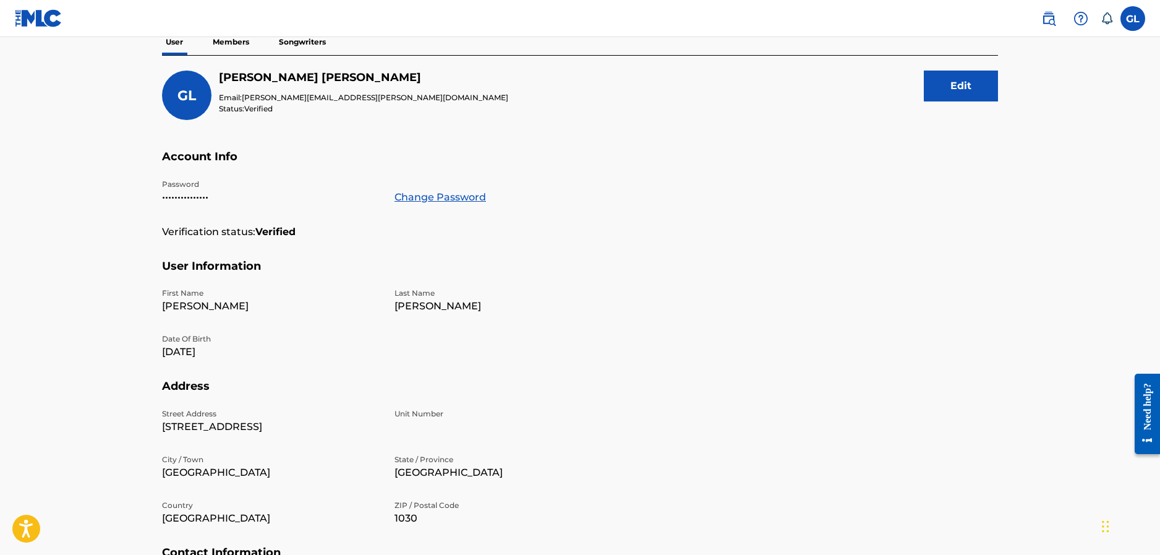
scroll to position [278, 0]
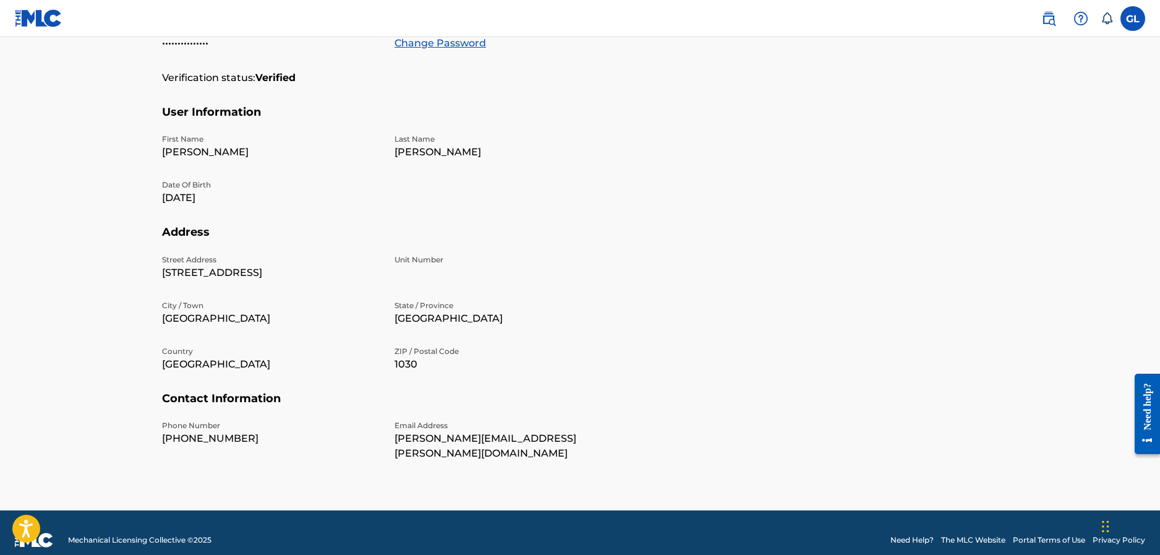
click at [246, 160] on p "[PERSON_NAME]" at bounding box center [271, 152] width 218 height 15
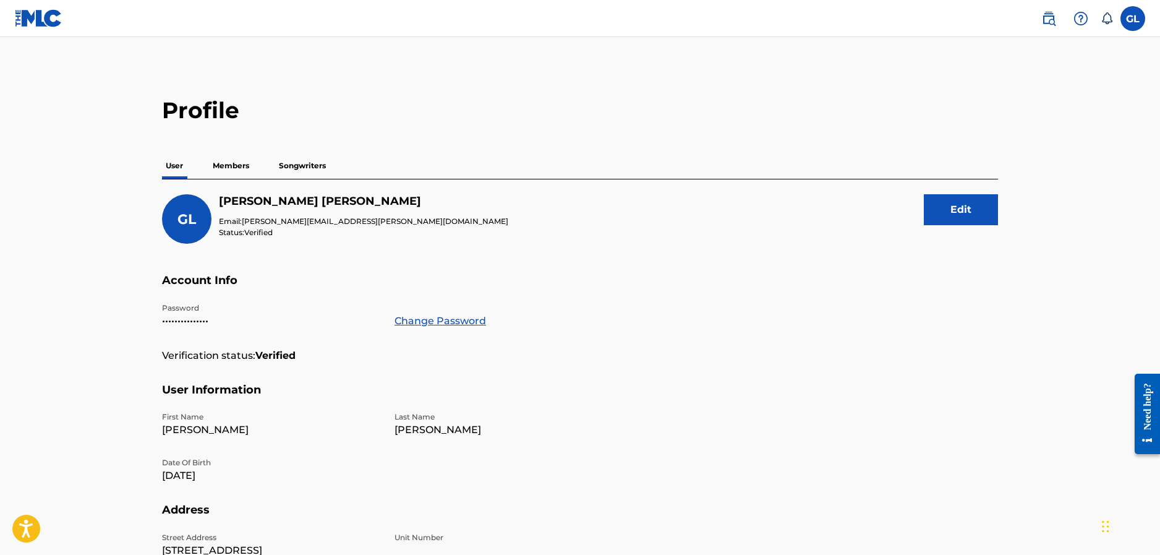
click at [237, 163] on p "Members" at bounding box center [231, 166] width 44 height 26
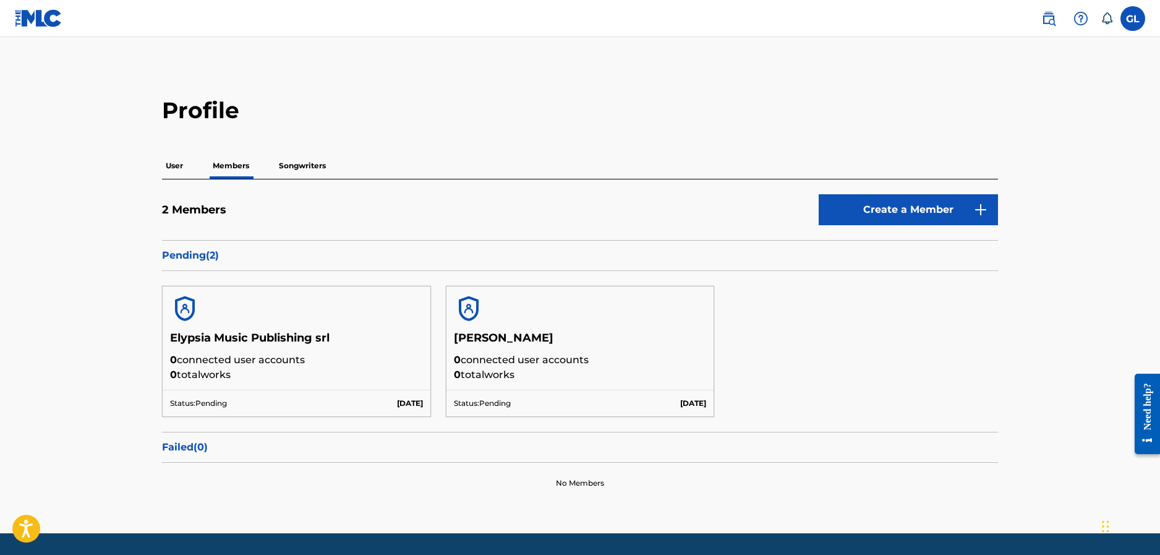
click at [308, 171] on p "Songwriters" at bounding box center [302, 166] width 54 height 26
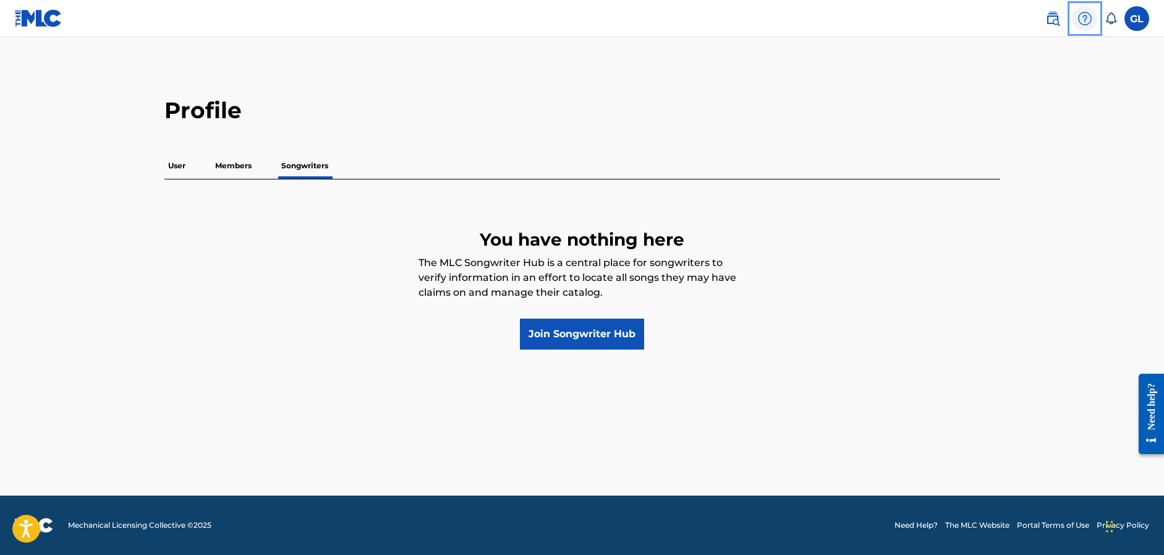
click at [1087, 22] on img at bounding box center [1085, 18] width 15 height 15
drag, startPoint x: 27, startPoint y: 61, endPoint x: 1133, endPoint y: 20, distance: 1106.9
click at [1124, 17] on div "GL GL Gregory Lacour lacour.gregory@elypsiamusicgroup.com Notification Preferen…" at bounding box center [1091, 18] width 116 height 25
click at [1133, 20] on label at bounding box center [1137, 18] width 25 height 25
click at [1137, 19] on input "GL Gregory Lacour [EMAIL_ADDRESS][PERSON_NAME][DOMAIN_NAME] Notification Prefer…" at bounding box center [1137, 19] width 0 height 0
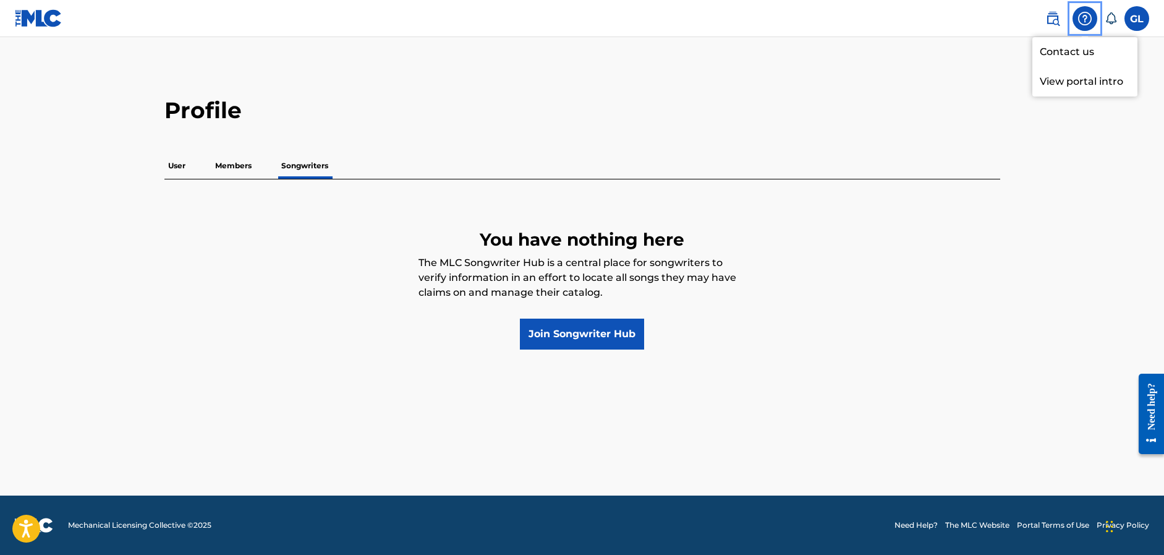
drag, startPoint x: 2262, startPoint y: 383, endPoint x: 1156, endPoint y: 424, distance: 1106.9
click at [1156, 424] on div "Need help?" at bounding box center [1151, 405] width 17 height 47
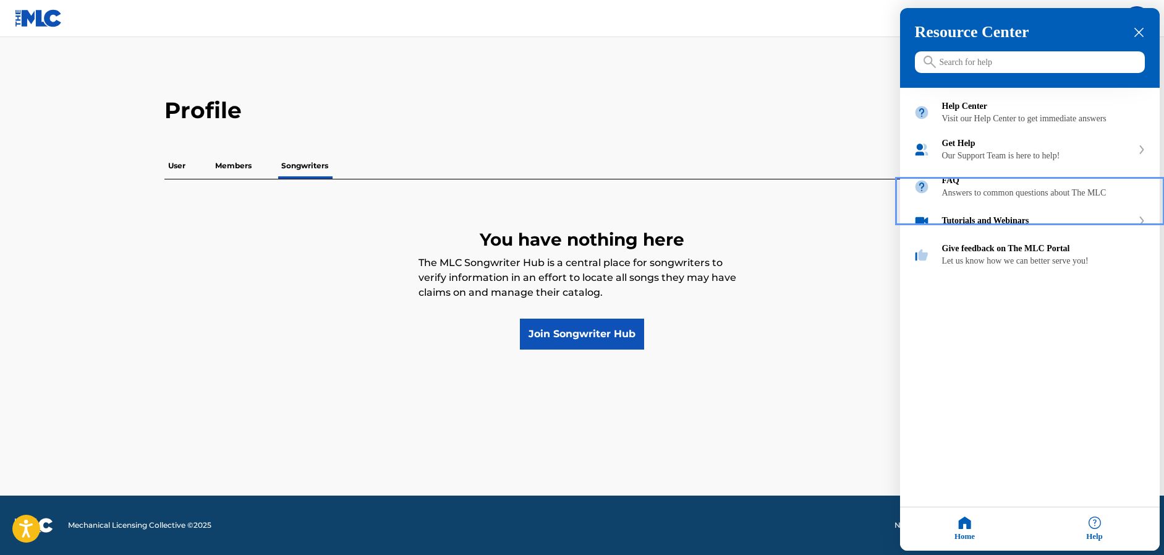
click at [1136, 33] on icon "close resource center" at bounding box center [1139, 32] width 9 height 9
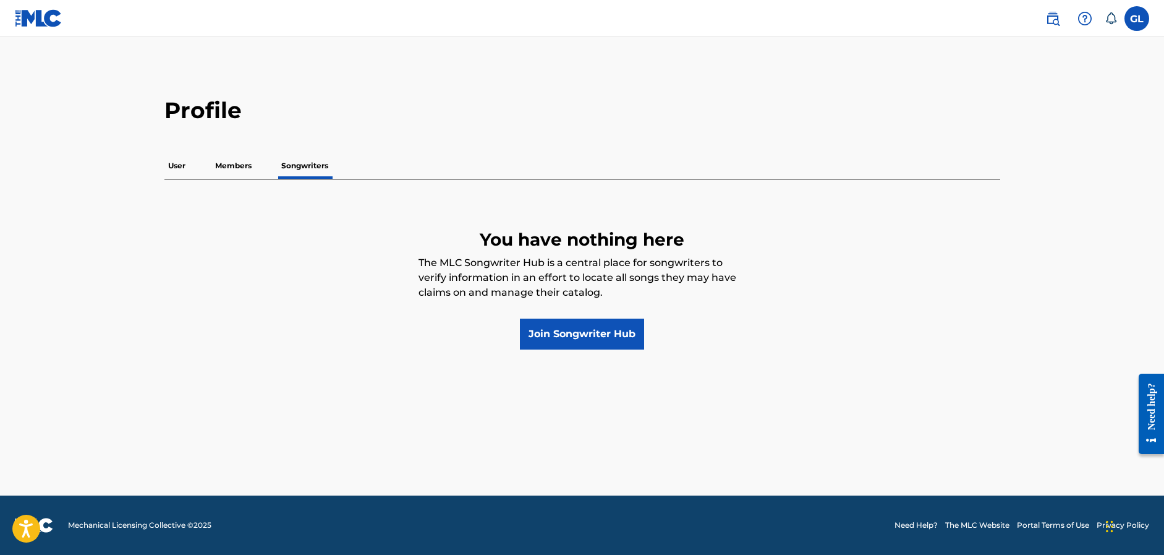
click at [223, 164] on p "Members" at bounding box center [233, 166] width 44 height 26
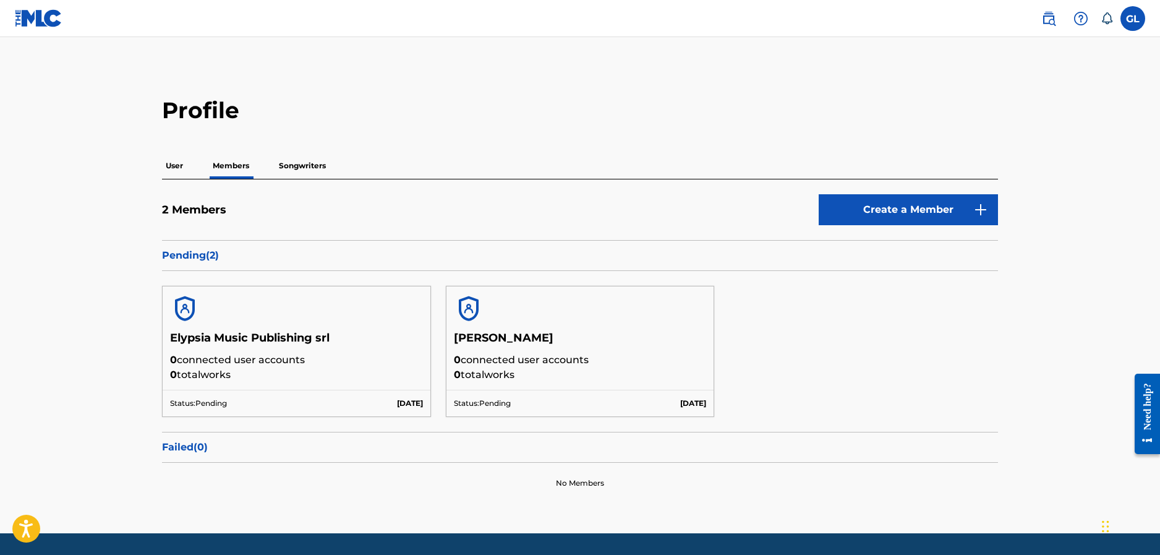
click at [482, 320] on img at bounding box center [469, 309] width 30 height 30
click at [485, 379] on p "0 total works" at bounding box center [580, 374] width 253 height 15
click at [492, 397] on div "Status: Pending Sep 29 2025" at bounding box center [580, 403] width 268 height 27
click at [680, 402] on p "[DATE]" at bounding box center [693, 403] width 26 height 11
click at [204, 261] on p "Pending ( 2 )" at bounding box center [580, 255] width 836 height 15
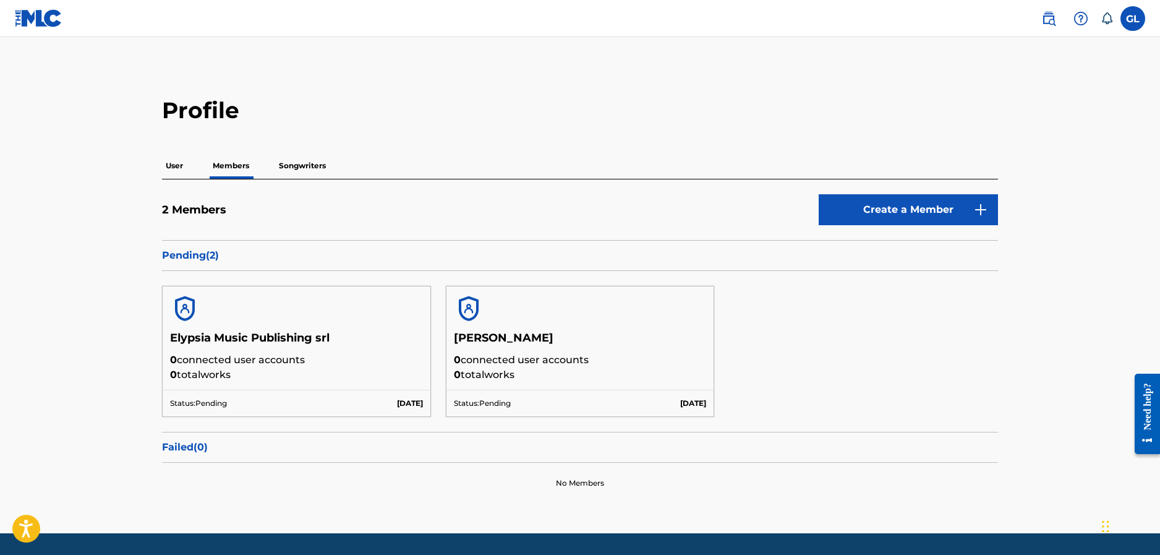
click at [183, 166] on p "User" at bounding box center [174, 166] width 25 height 26
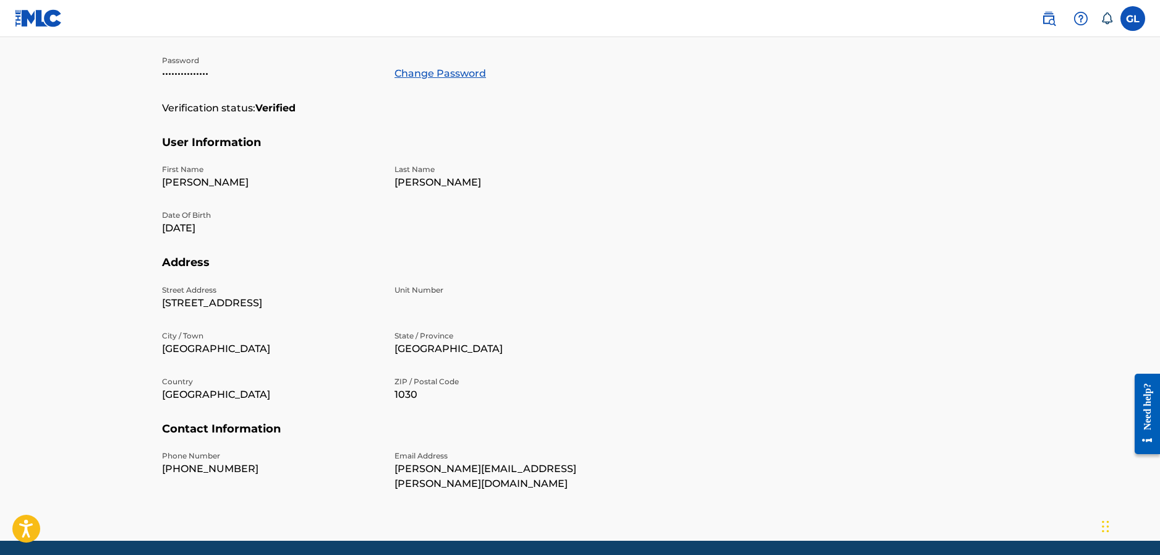
scroll to position [278, 0]
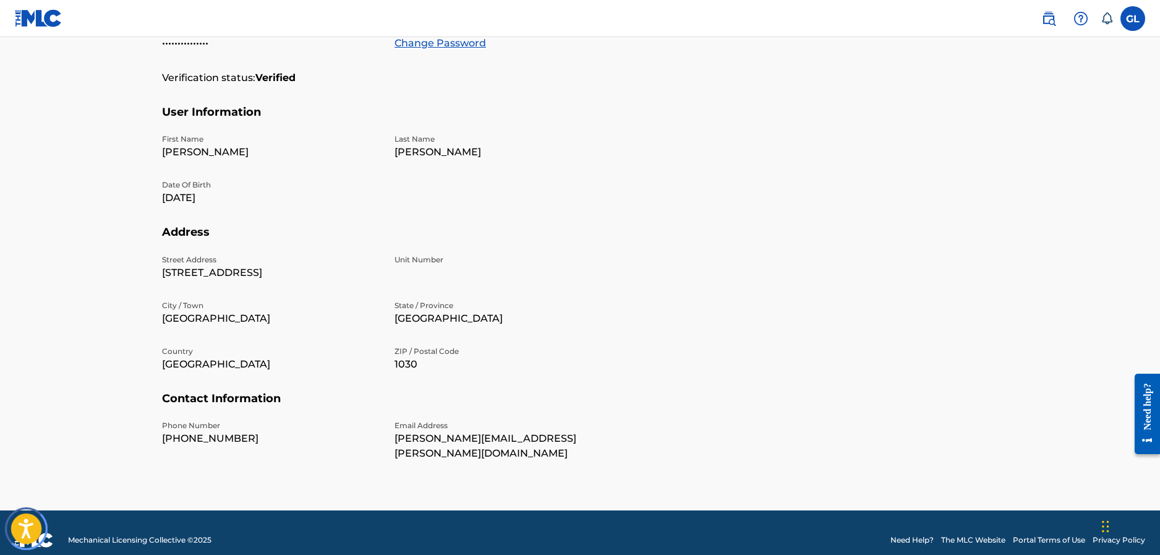
drag, startPoint x: 25, startPoint y: 518, endPoint x: 27, endPoint y: 525, distance: 6.9
click at [25, 518] on icon "Open accessiBe: accessibility options, statement and help" at bounding box center [26, 528] width 15 height 20
click at [27, 532] on img at bounding box center [34, 539] width 38 height 15
